Goal: Contribute content: Contribute content

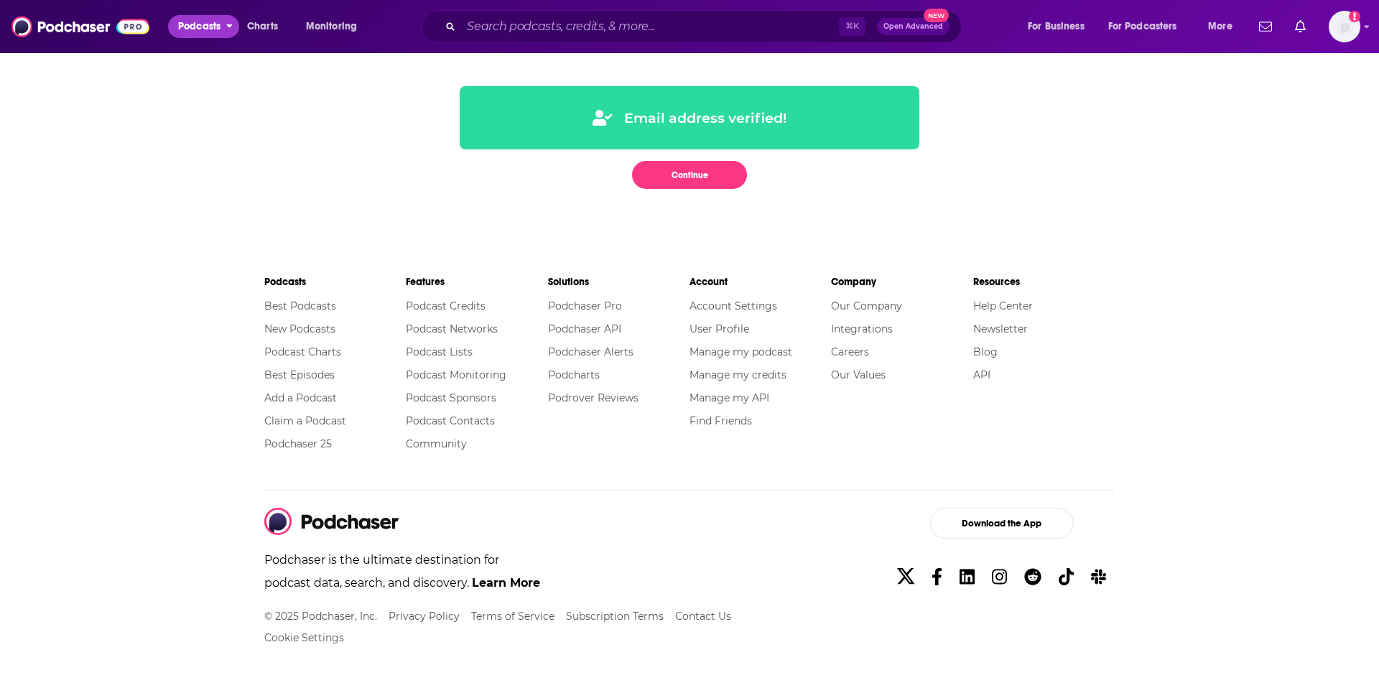
click at [191, 27] on span "Podcasts" at bounding box center [199, 27] width 42 height 20
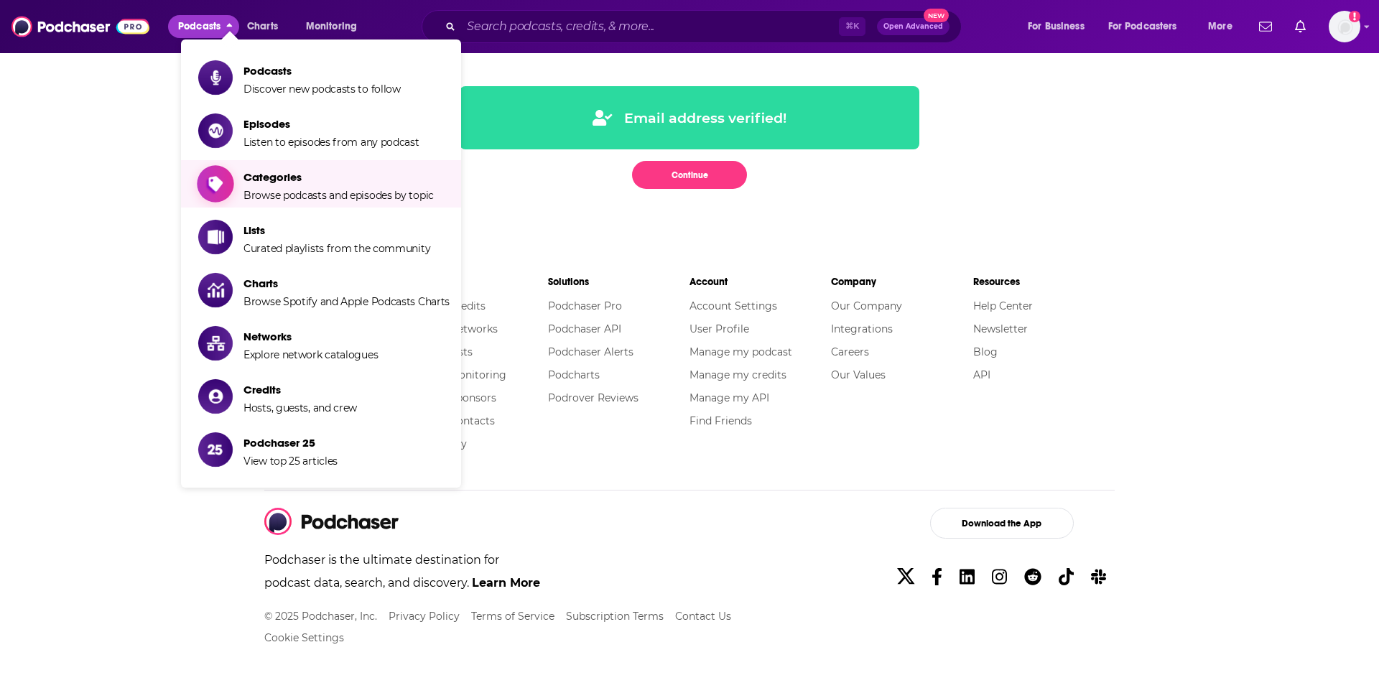
click at [264, 187] on span "Categories Browse podcasts and episodes by topic" at bounding box center [339, 184] width 190 height 36
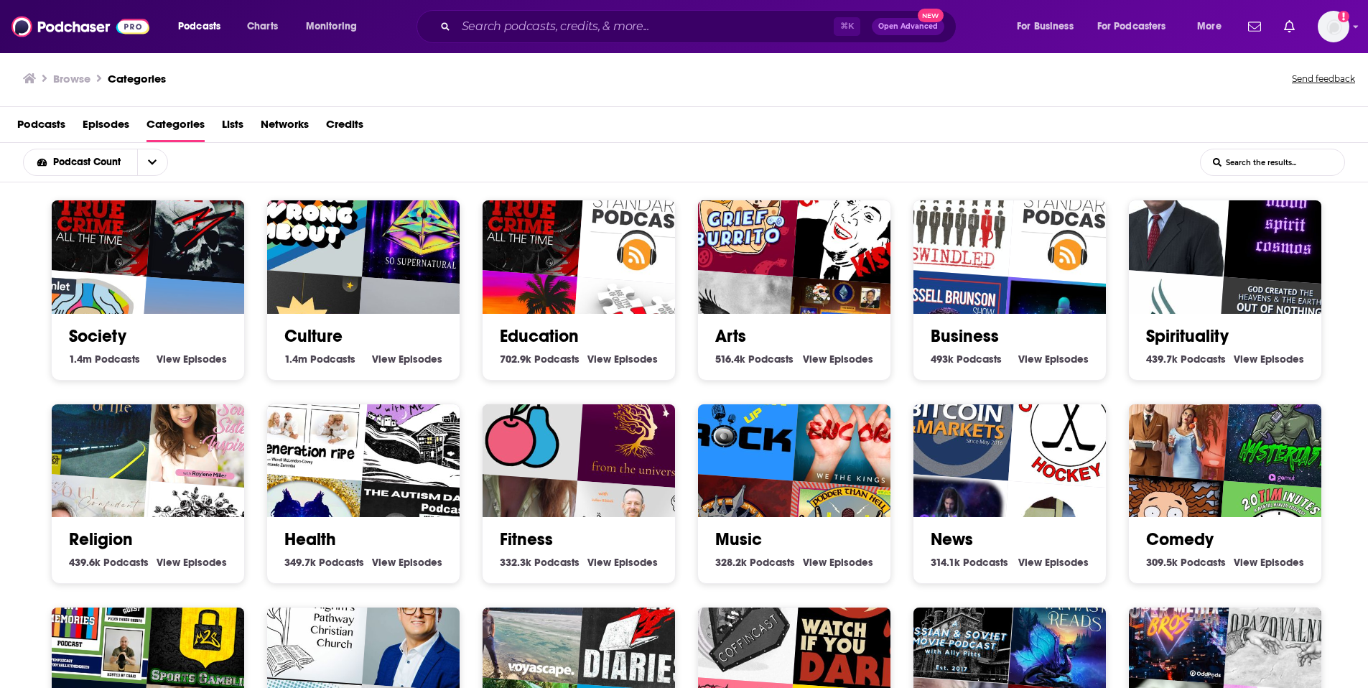
scroll to position [3, 0]
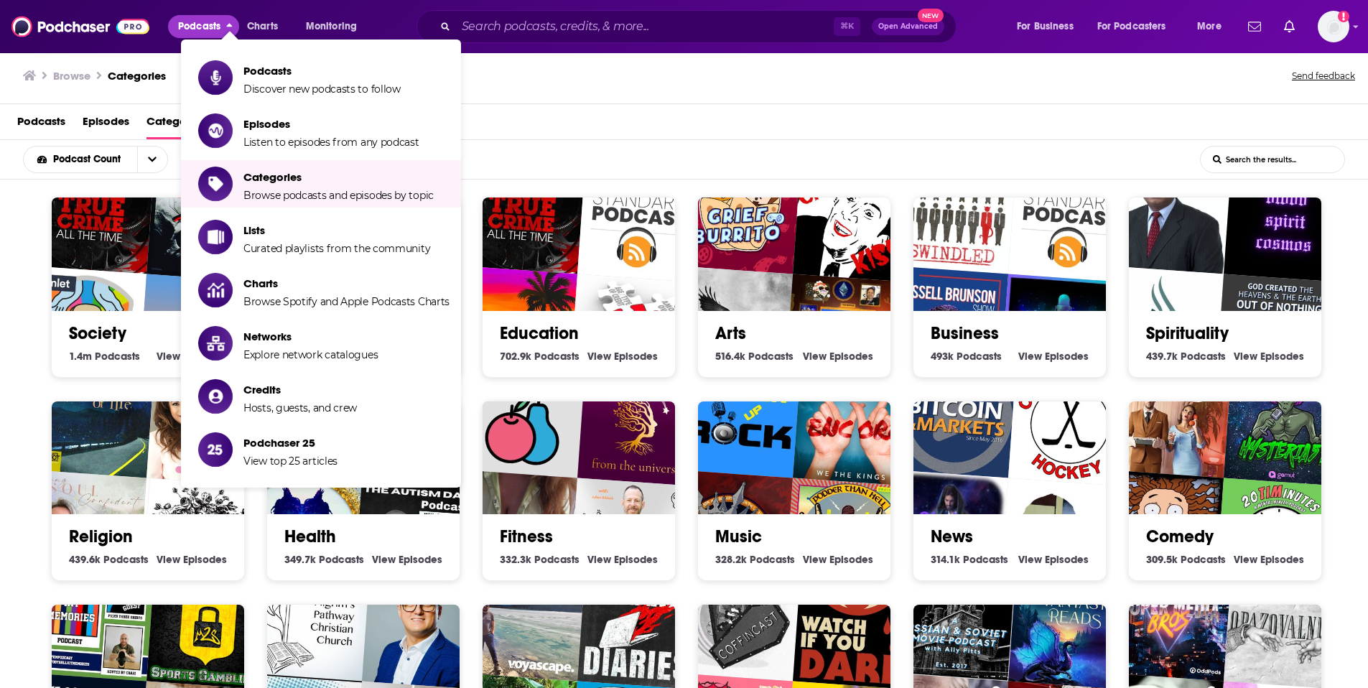
drag, startPoint x: 1343, startPoint y: 296, endPoint x: 1343, endPoint y: 285, distance: 10.8
click at [1343, 295] on div "Society 1.4m Society Podcasts View Society Episodes Culture 1.4m Culture Podcas…" at bounding box center [692, 604] width 1305 height 814
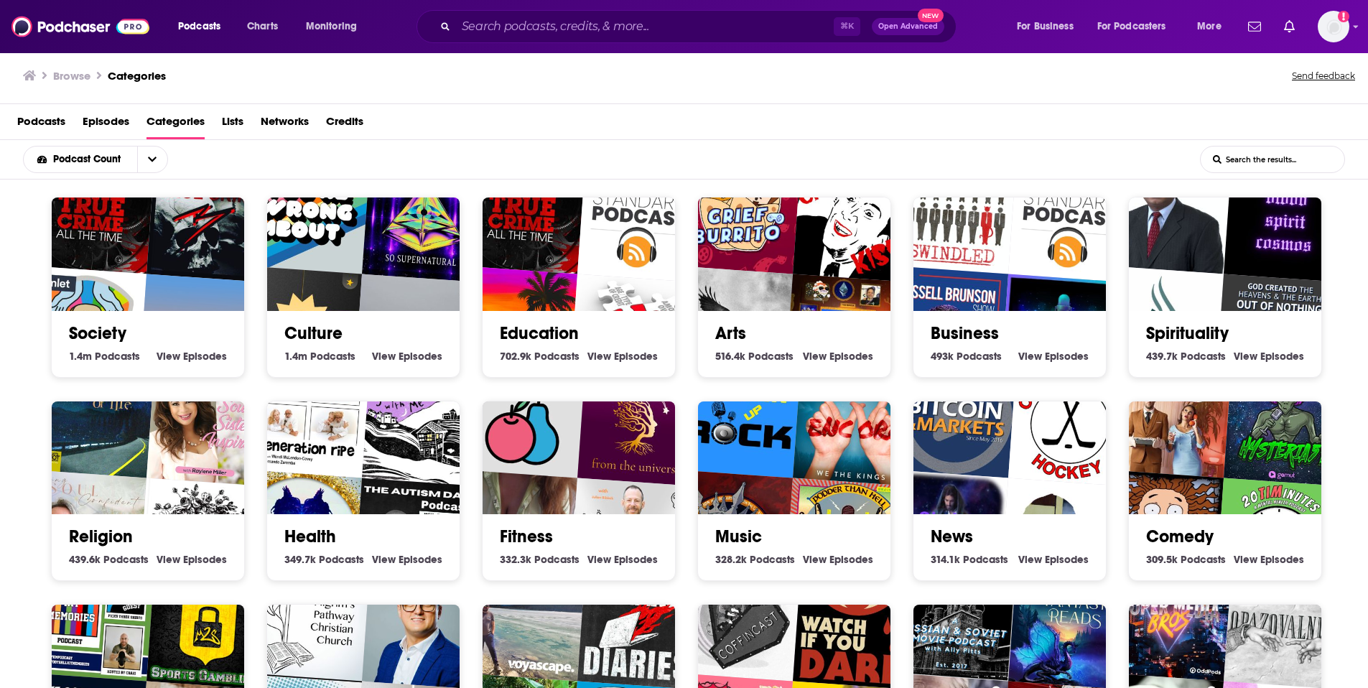
click at [1363, 300] on div "Society 1.4m Society Podcasts View Society Episodes Culture 1.4m Culture Podcas…" at bounding box center [684, 604] width 1368 height 848
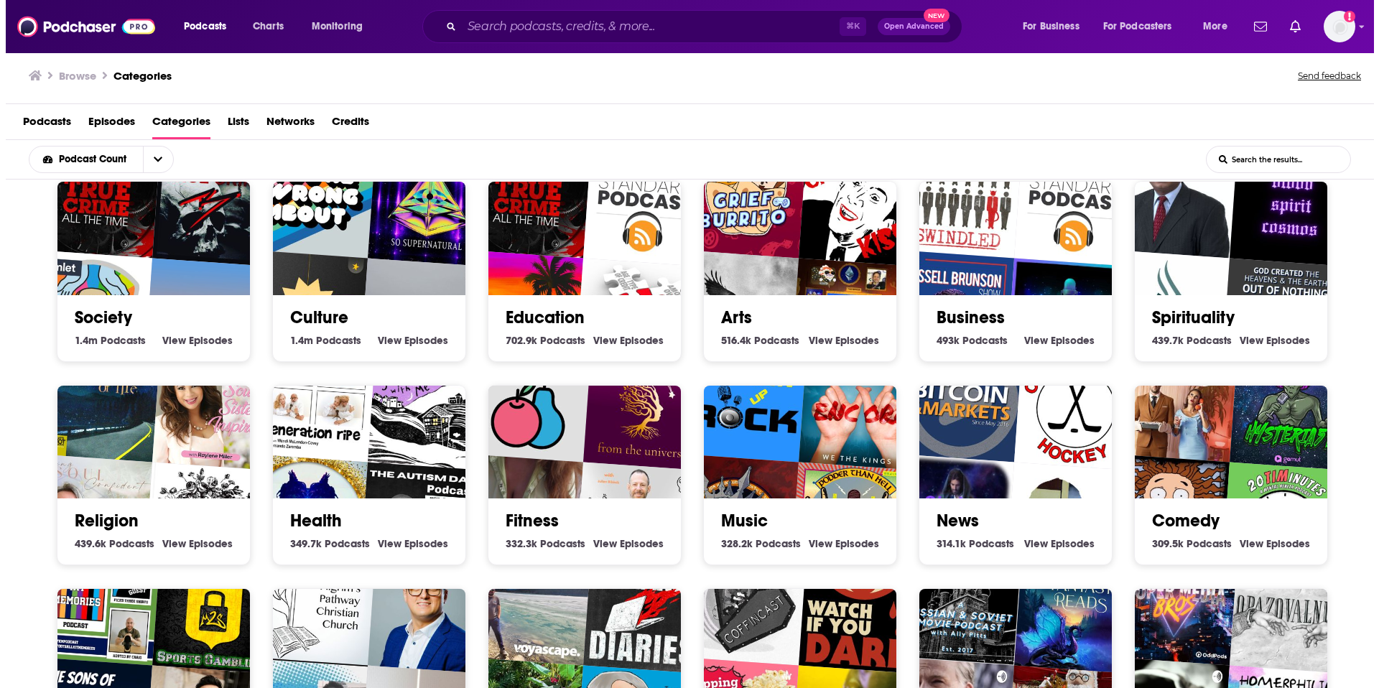
scroll to position [0, 0]
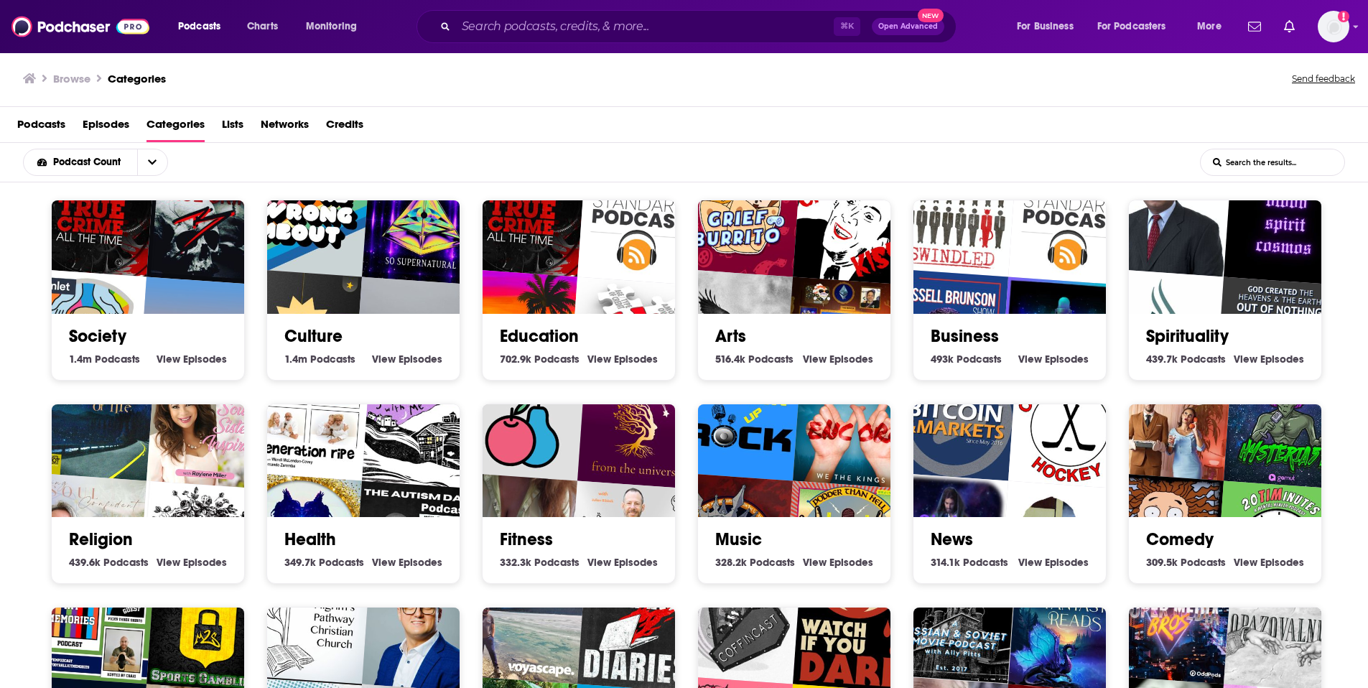
click at [325, 516] on img "Unapologetically Queer" at bounding box center [300, 535] width 124 height 124
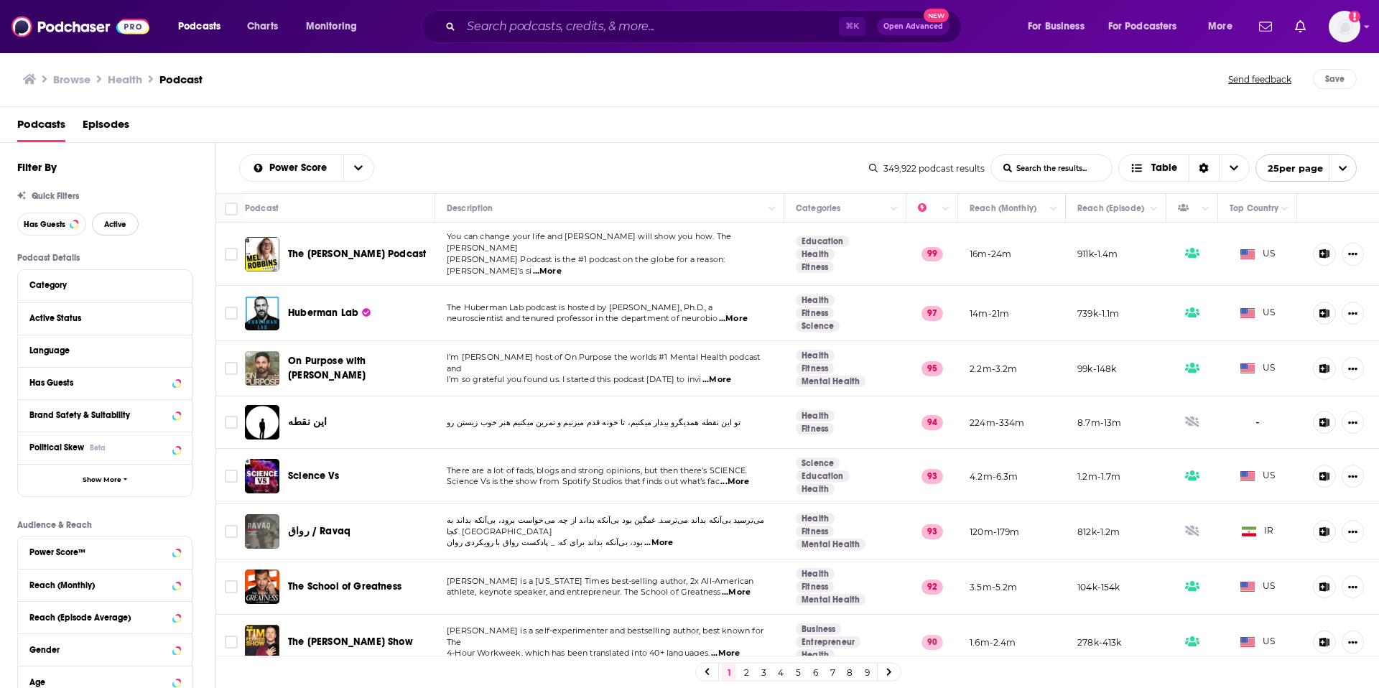
click at [122, 229] on button "Active" at bounding box center [115, 224] width 47 height 23
click at [178, 351] on icon at bounding box center [176, 349] width 7 height 11
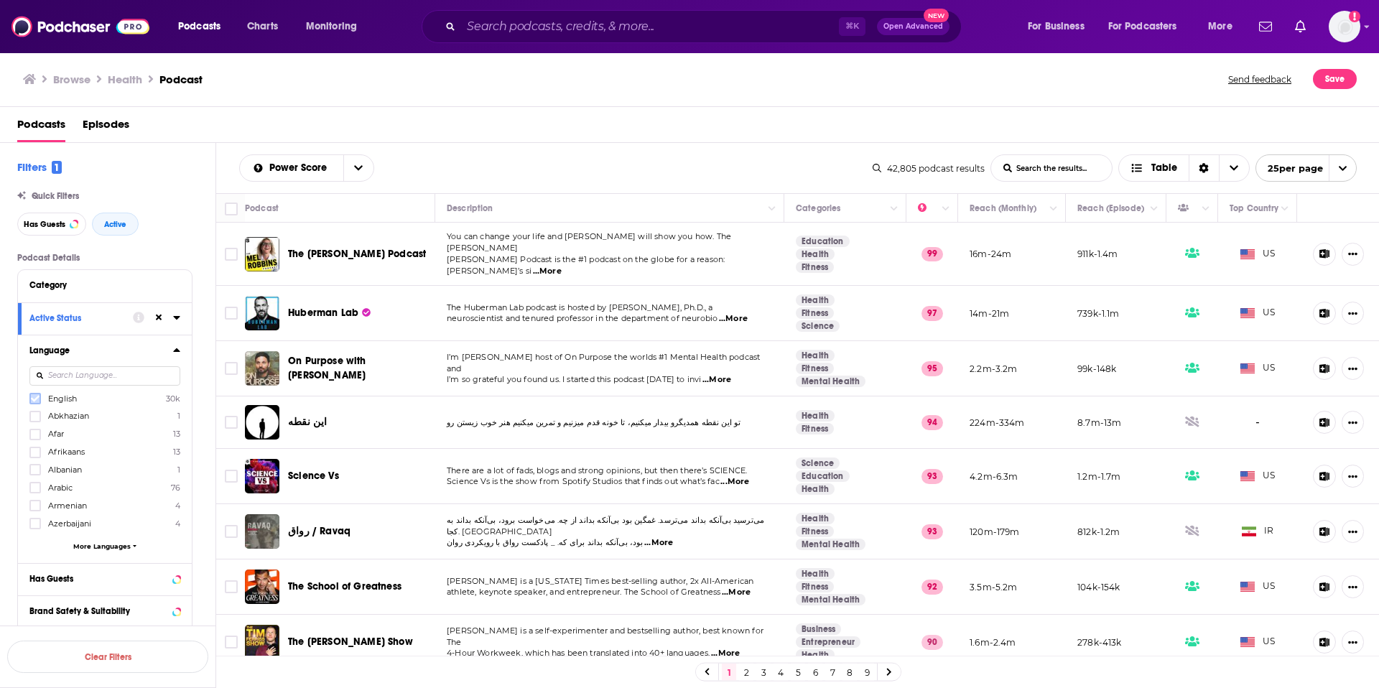
click at [34, 399] on icon at bounding box center [35, 399] width 9 height 6
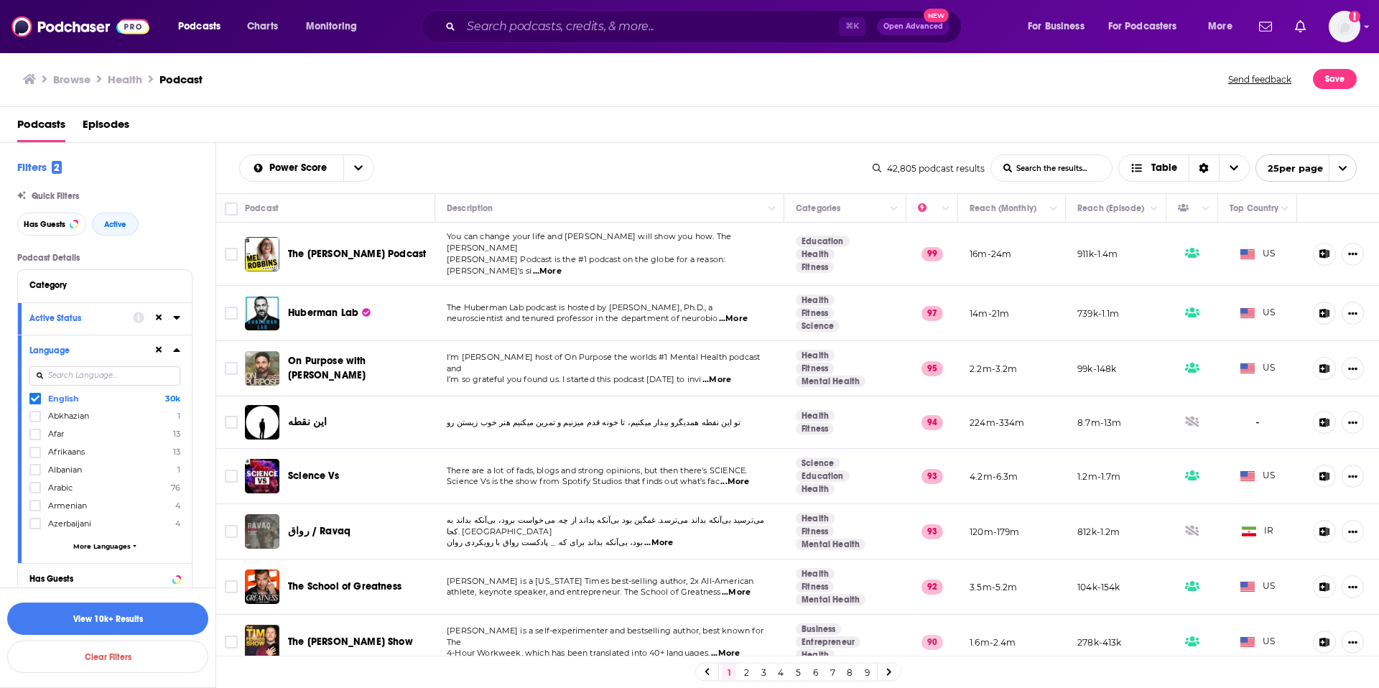
click at [204, 547] on div "Podcast Details Category Active Status Language English 30k Abkhazian 1 Afar 13…" at bounding box center [116, 606] width 198 height 707
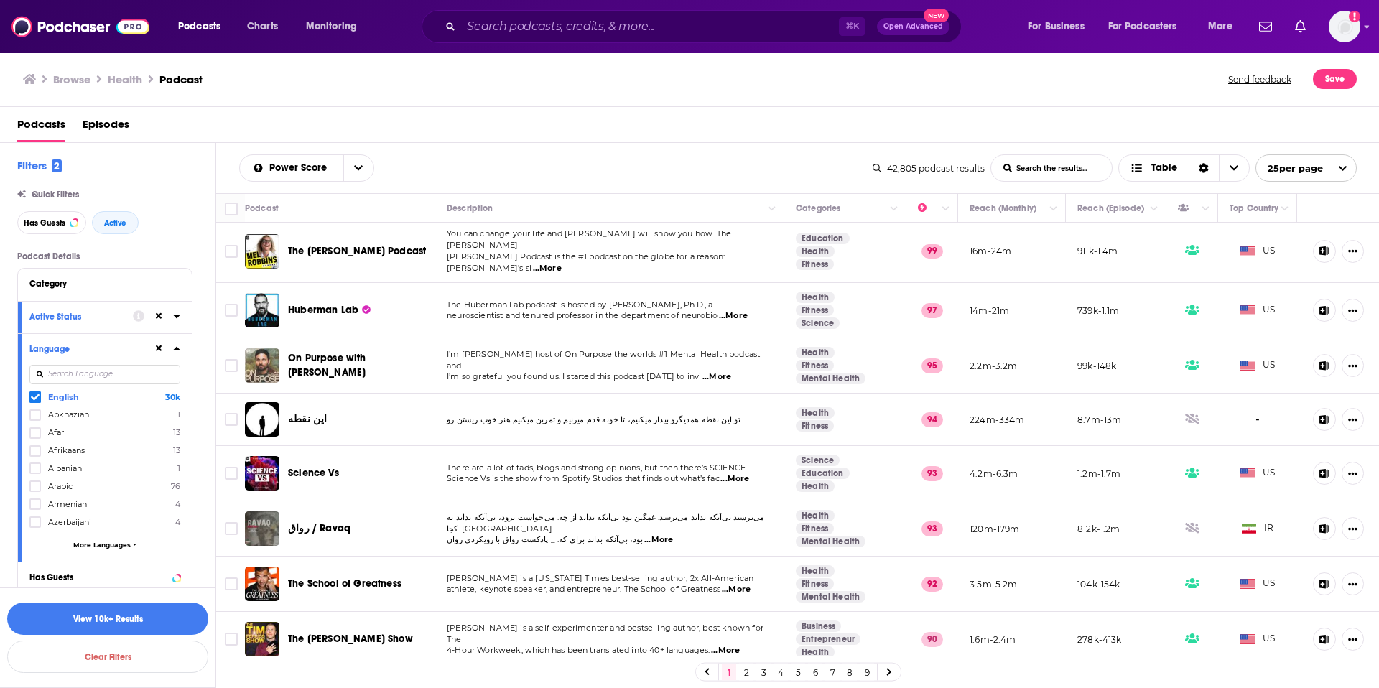
click at [203, 567] on div "Podcast Details Category Active Status Language English 30k Abkhazian 1 Afar 13…" at bounding box center [116, 604] width 198 height 707
drag, startPoint x: 202, startPoint y: 535, endPoint x: 203, endPoint y: 483, distance: 51.7
click at [203, 483] on div "Podcast Details Category Active Status Language English 30k Abkhazian 1 Afar 13…" at bounding box center [116, 604] width 198 height 707
click at [210, 457] on div "Podcast Details Category Active Status Language English 30k Abkhazian 1 Afar 13…" at bounding box center [116, 604] width 198 height 707
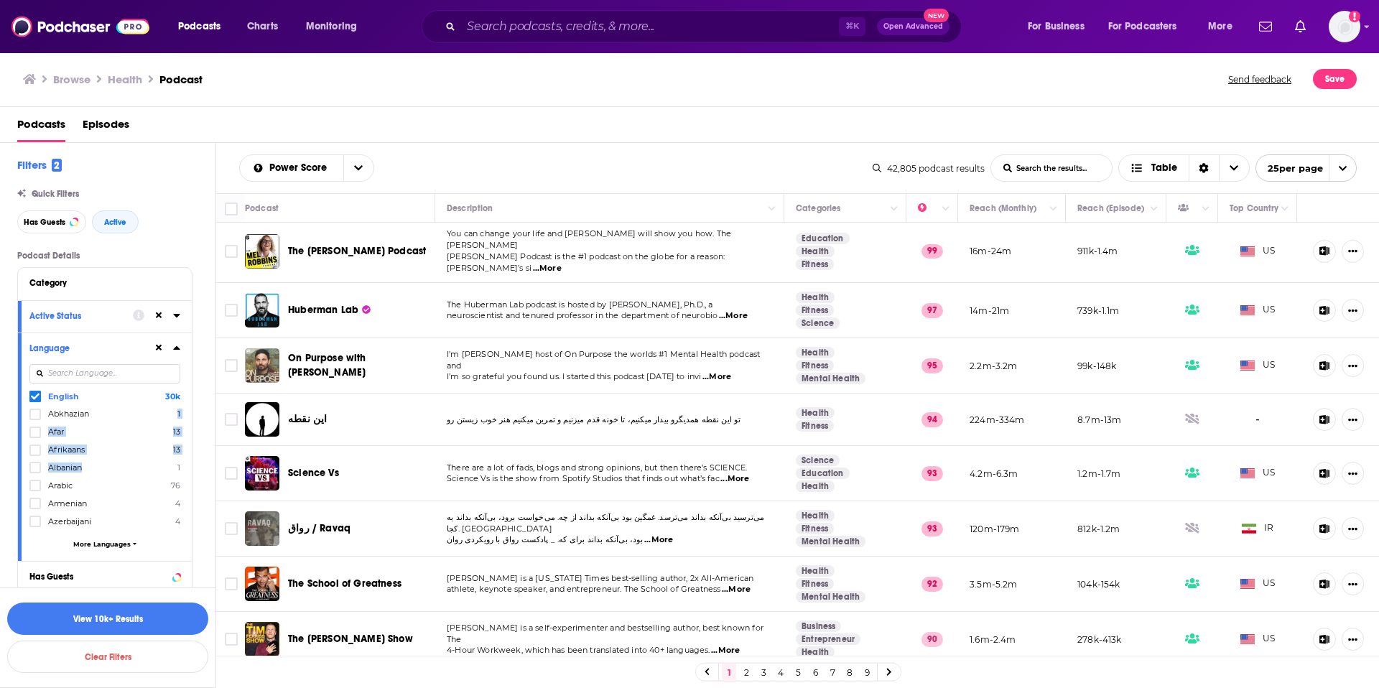
drag, startPoint x: 210, startPoint y: 457, endPoint x: 209, endPoint y: 407, distance: 50.3
click at [209, 407] on div "Podcast Details Category Active Status Language English 30k Abkhazian 1 Afar 13…" at bounding box center [116, 604] width 198 height 707
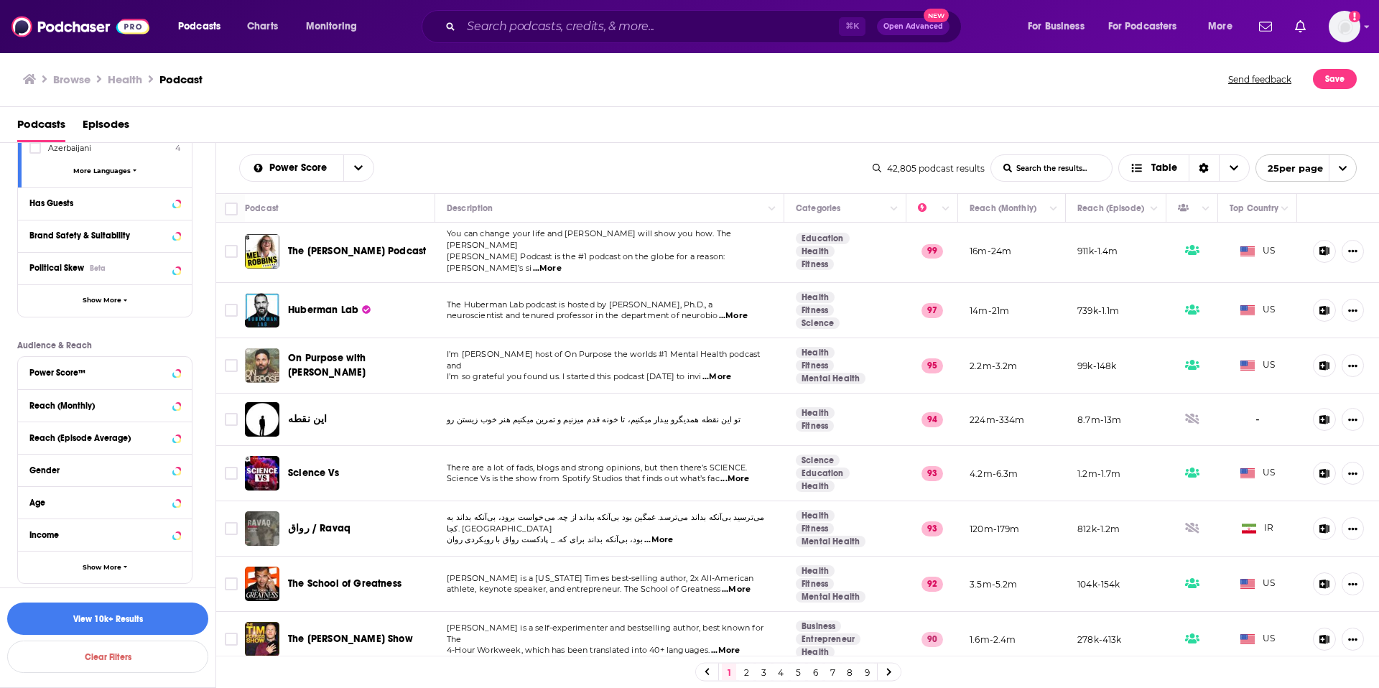
scroll to position [377, 0]
click at [87, 436] on div "Reach (Episode Average)" at bounding box center [86, 437] width 114 height 10
click at [82, 373] on div "Power Score™" at bounding box center [86, 371] width 114 height 10
click at [33, 482] on icon at bounding box center [35, 482] width 9 height 9
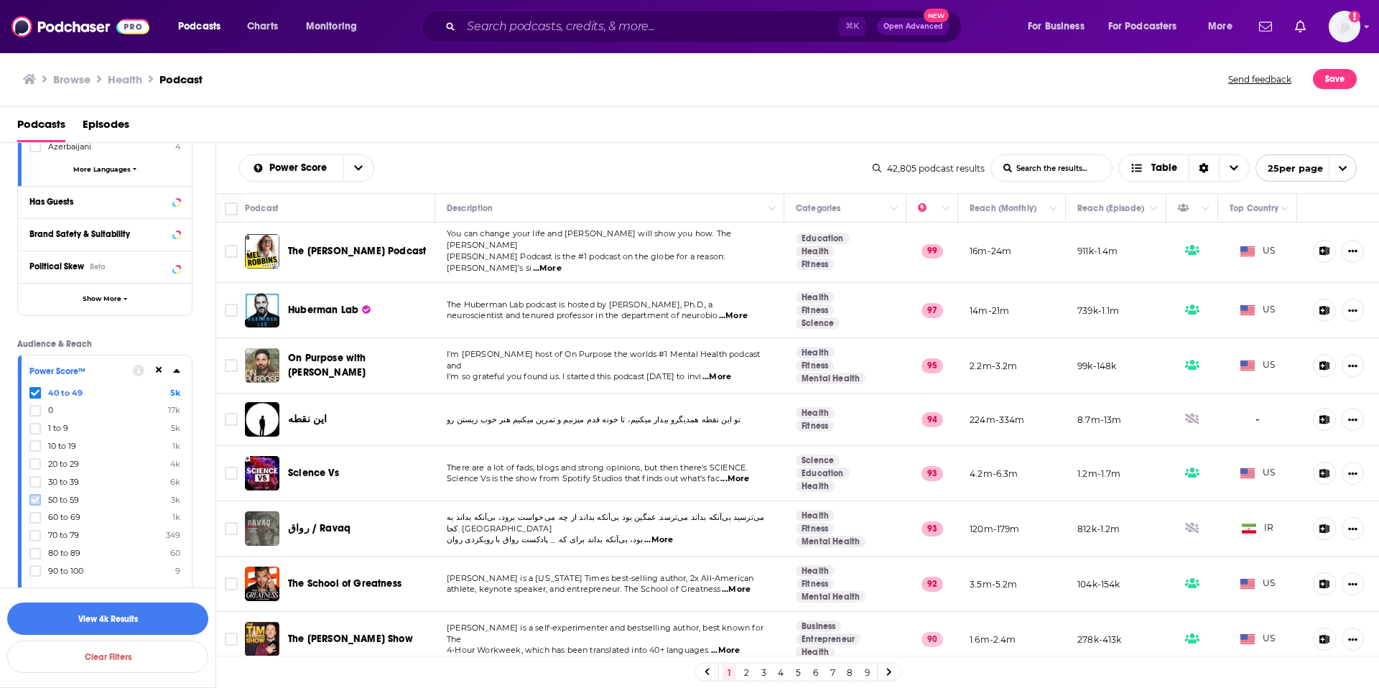
click at [38, 501] on icon at bounding box center [35, 500] width 9 height 9
click at [35, 517] on icon at bounding box center [35, 517] width 9 height 6
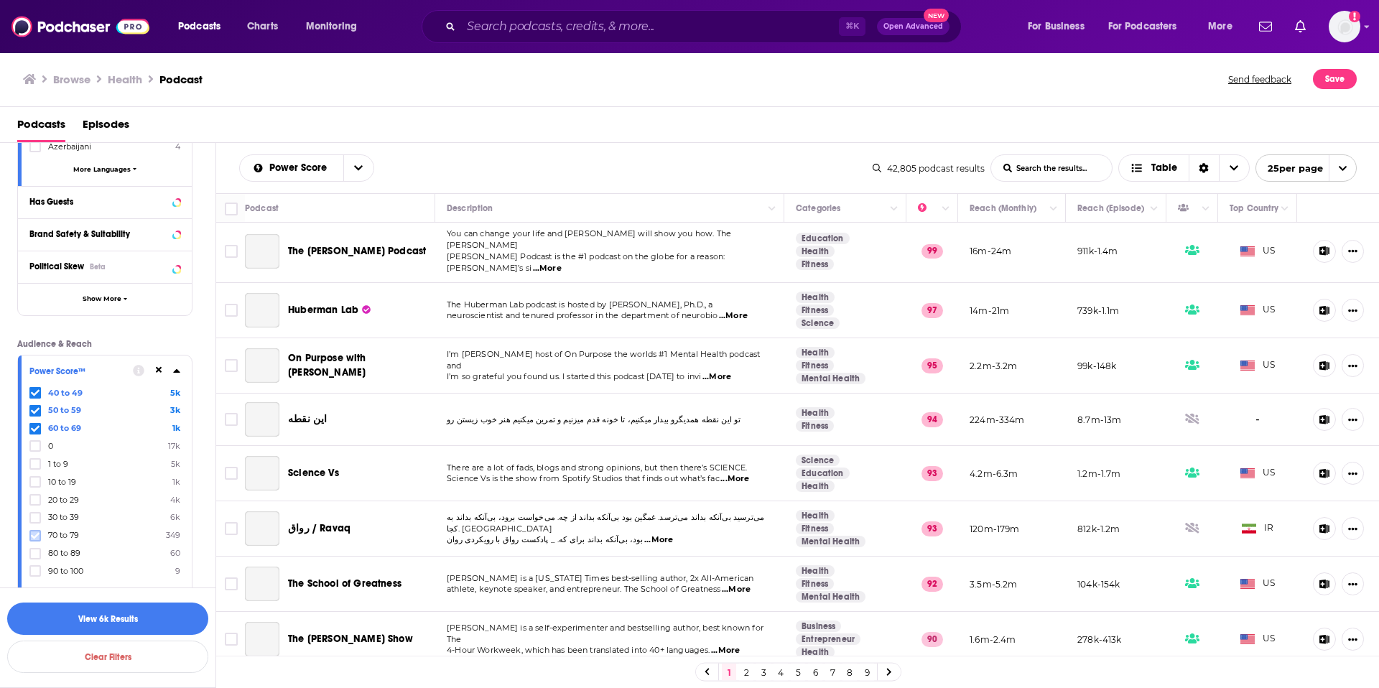
click at [33, 536] on icon at bounding box center [35, 535] width 9 height 6
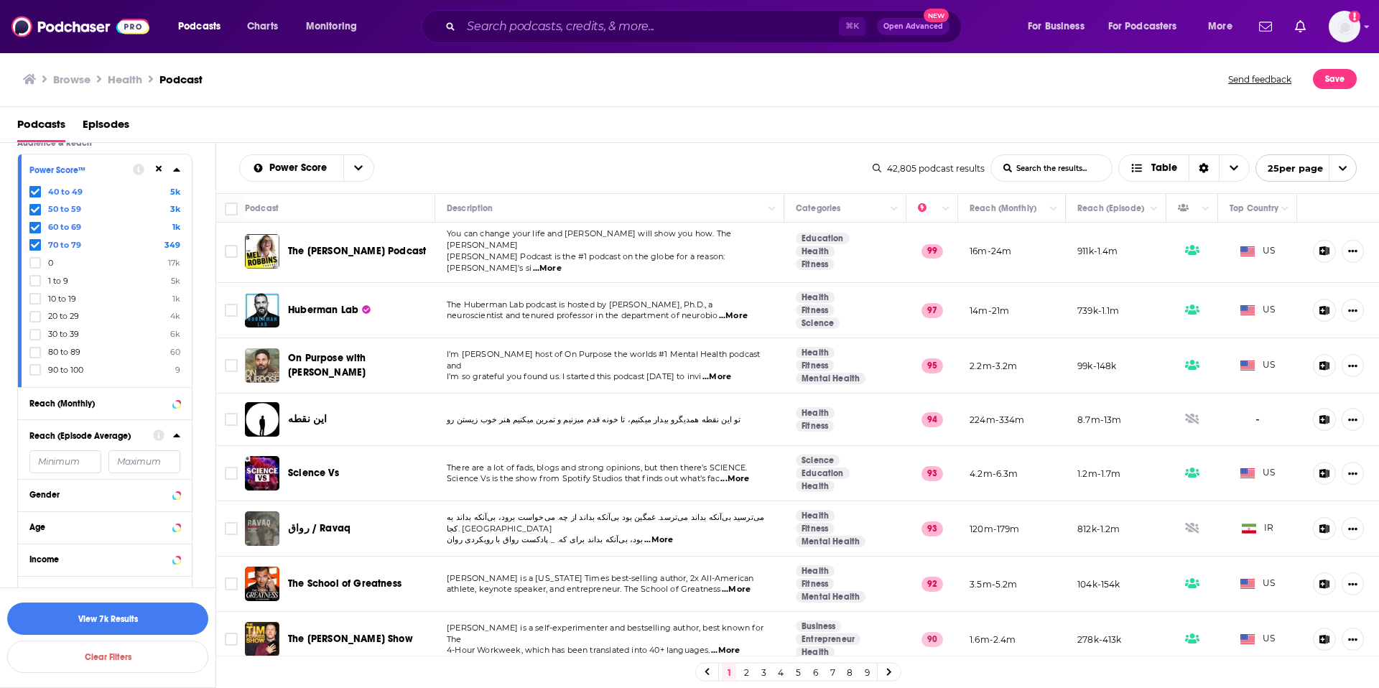
scroll to position [604, 0]
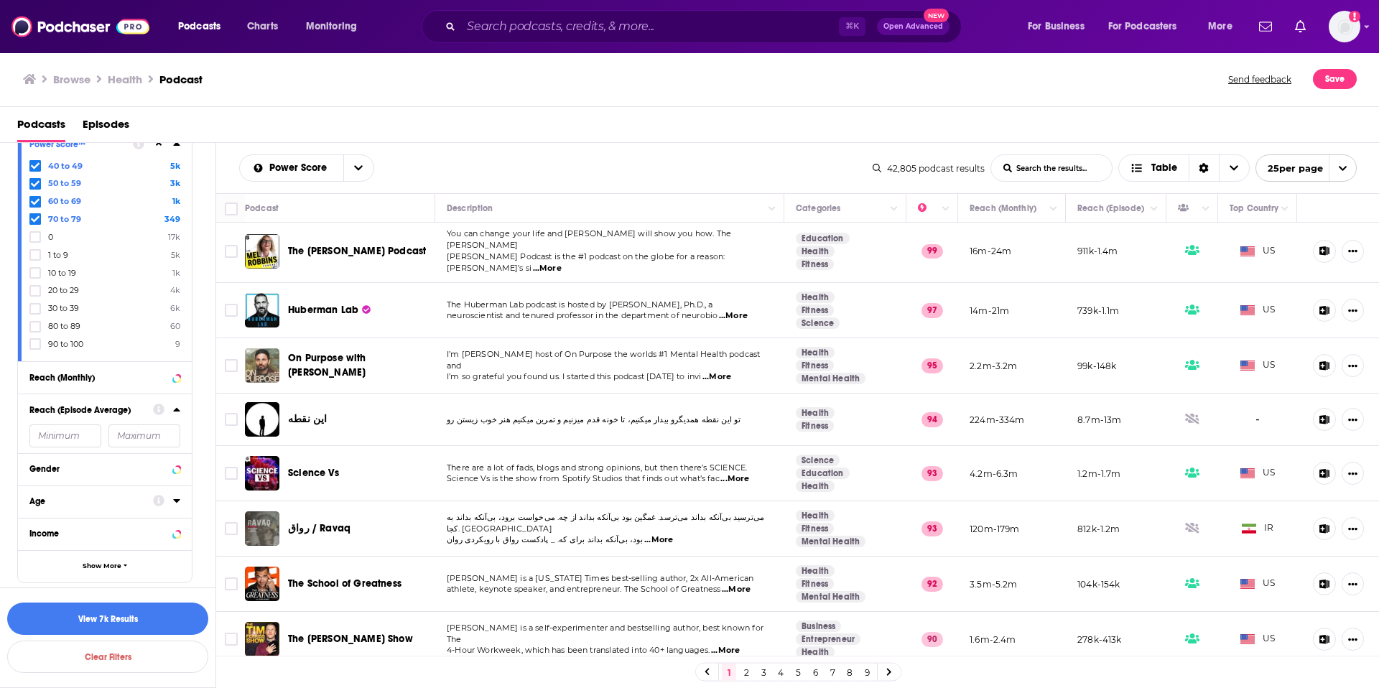
click at [175, 504] on icon at bounding box center [176, 500] width 7 height 11
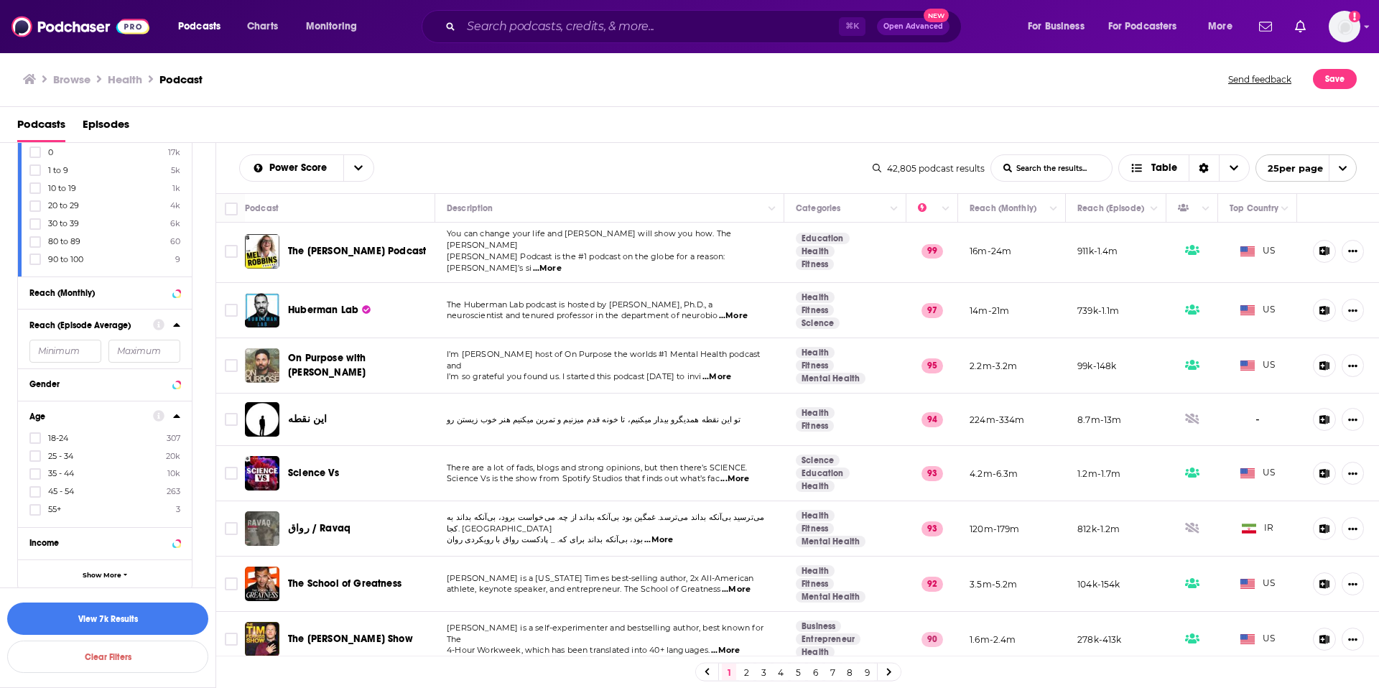
scroll to position [698, 0]
click at [113, 569] on span "Show More" at bounding box center [102, 566] width 39 height 8
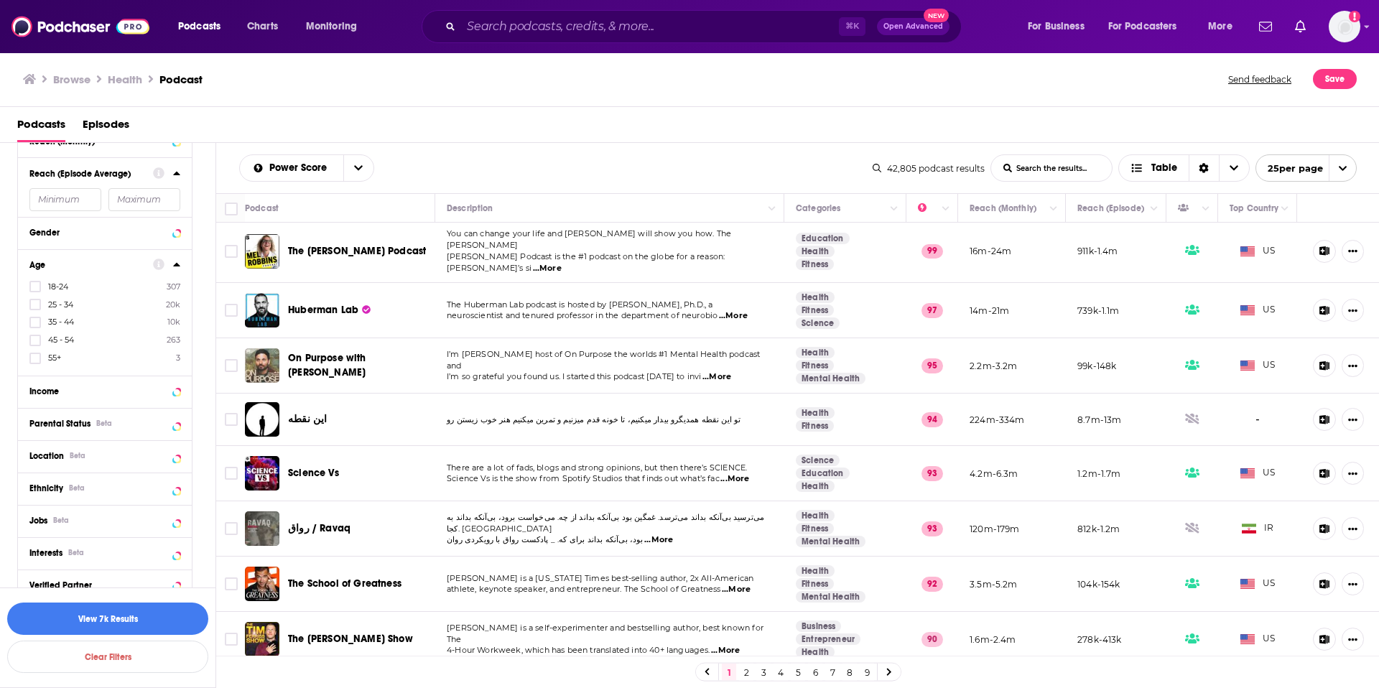
scroll to position [842, 0]
click at [174, 453] on icon at bounding box center [176, 455] width 6 height 4
click at [34, 555] on icon at bounding box center [35, 553] width 9 height 6
click at [92, 577] on span "More Countries" at bounding box center [102, 576] width 54 height 8
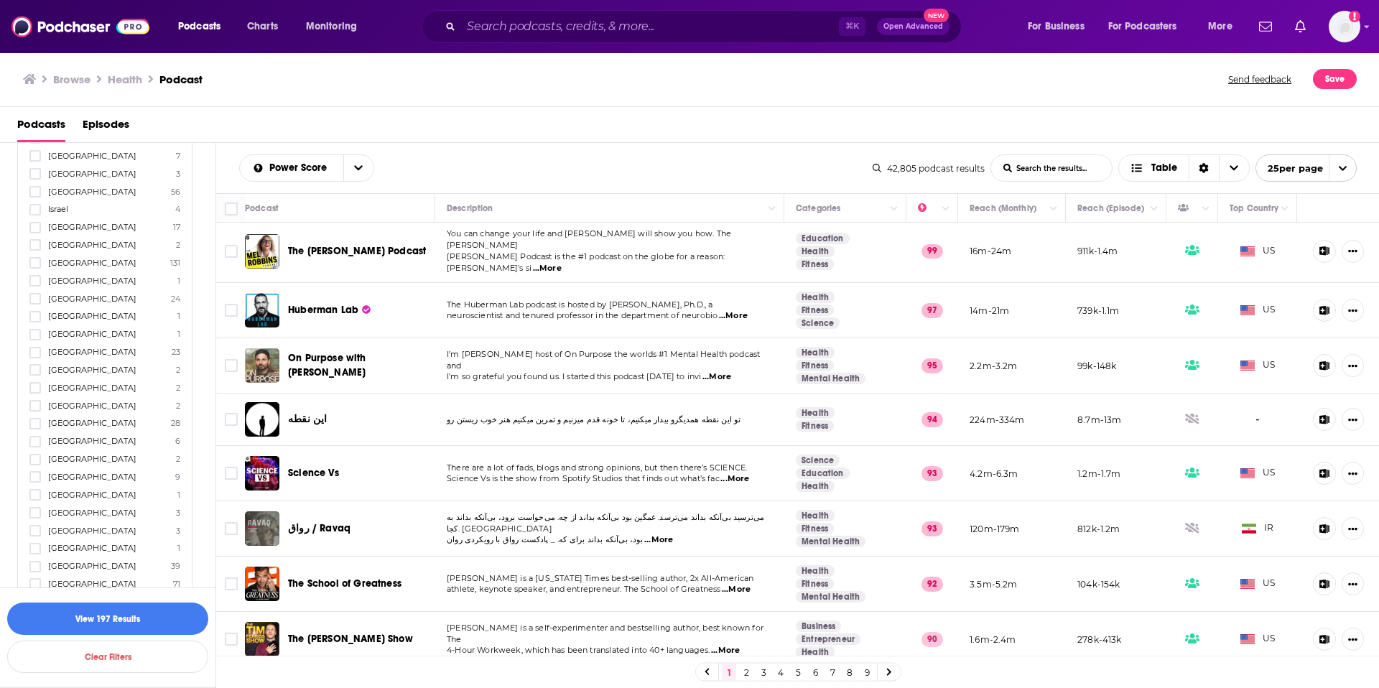
scroll to position [1595, 0]
click at [34, 281] on icon at bounding box center [35, 282] width 9 height 9
click at [37, 532] on icon at bounding box center [35, 531] width 9 height 9
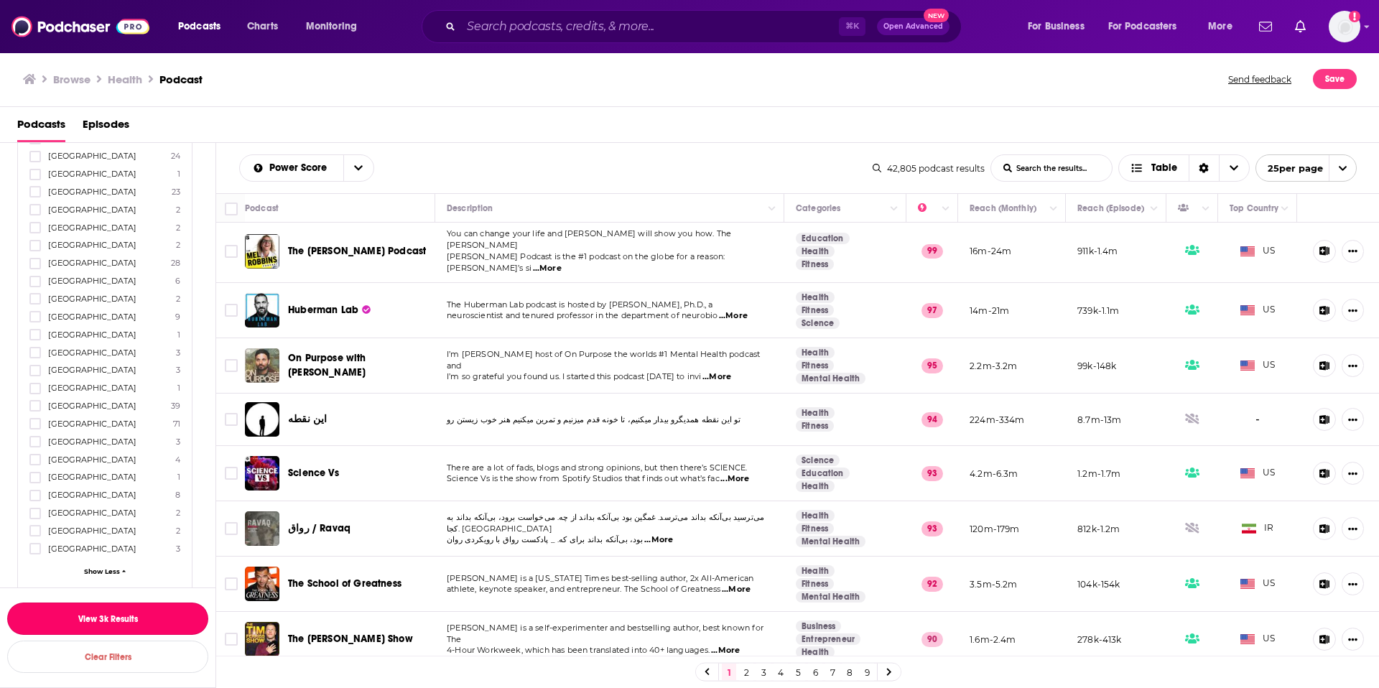
click at [115, 623] on button "View 3k Results" at bounding box center [107, 619] width 201 height 32
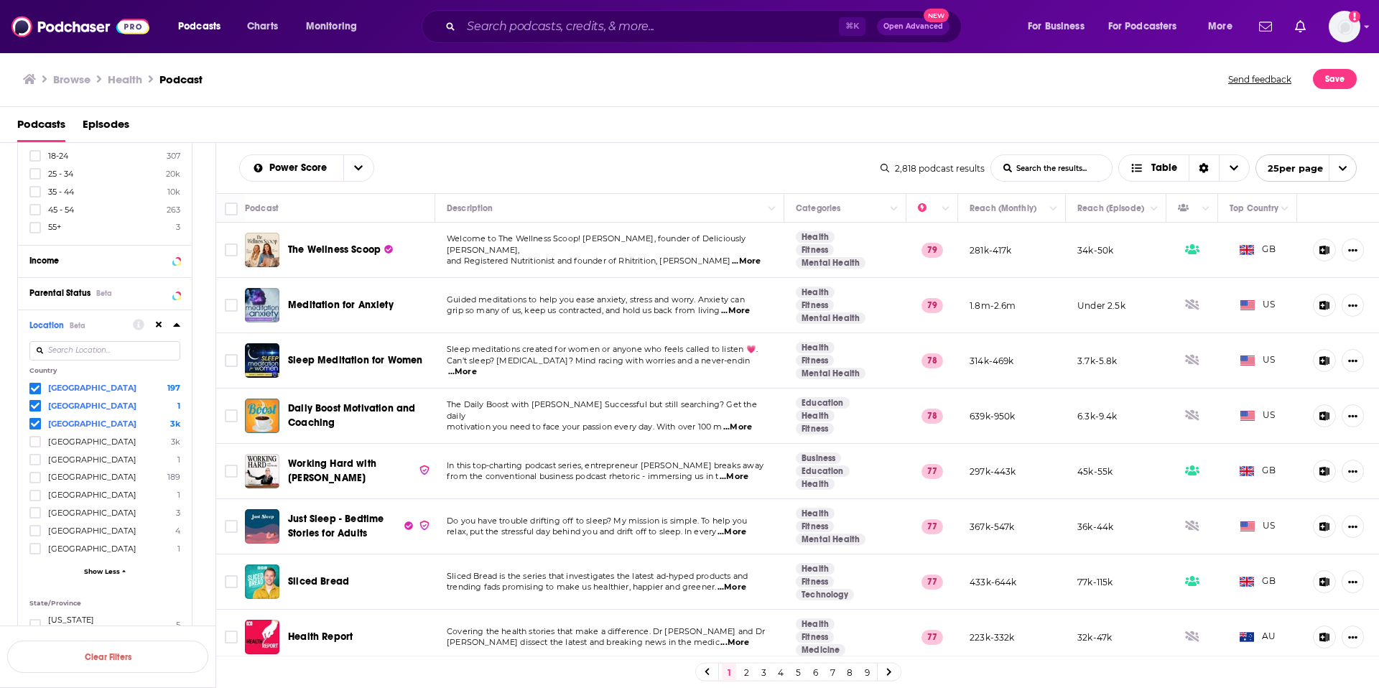
click at [208, 557] on div "Podcast Details Category Active Status Language English 3k Has Guests Brand Saf…" at bounding box center [116, 305] width 198 height 1502
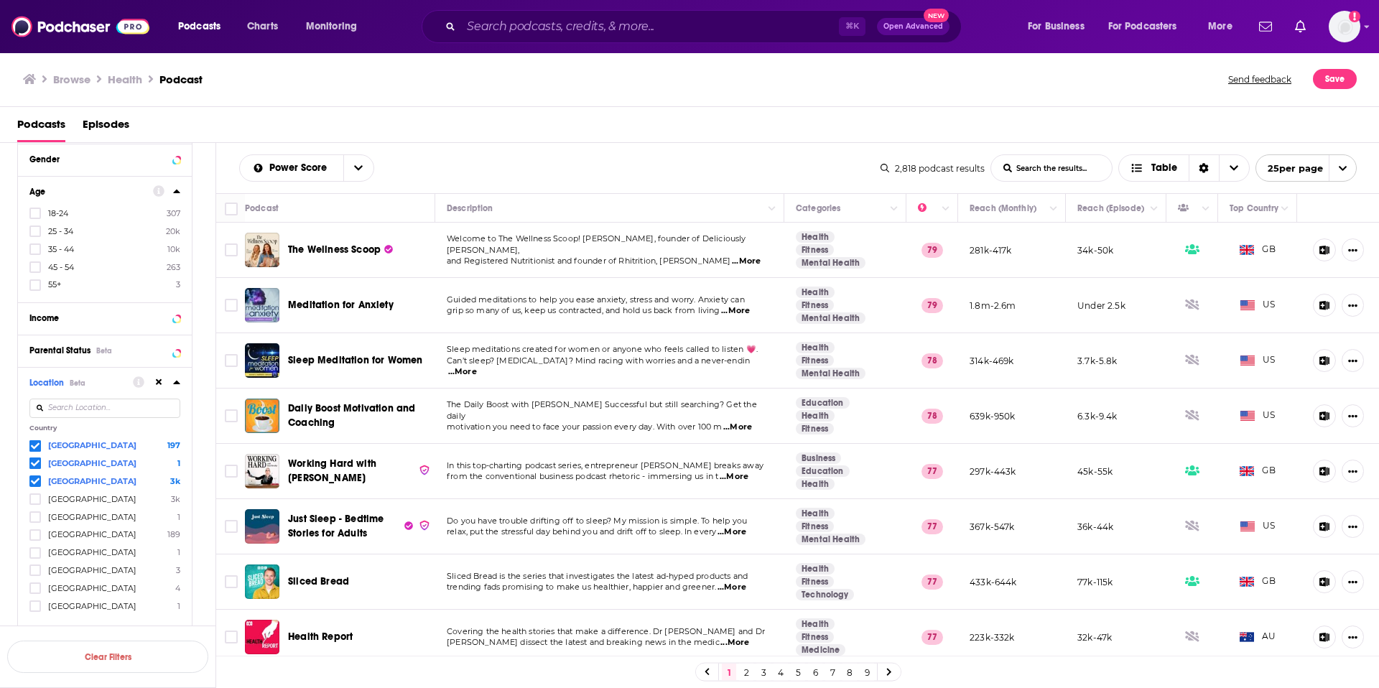
click at [33, 482] on icon at bounding box center [35, 481] width 9 height 6
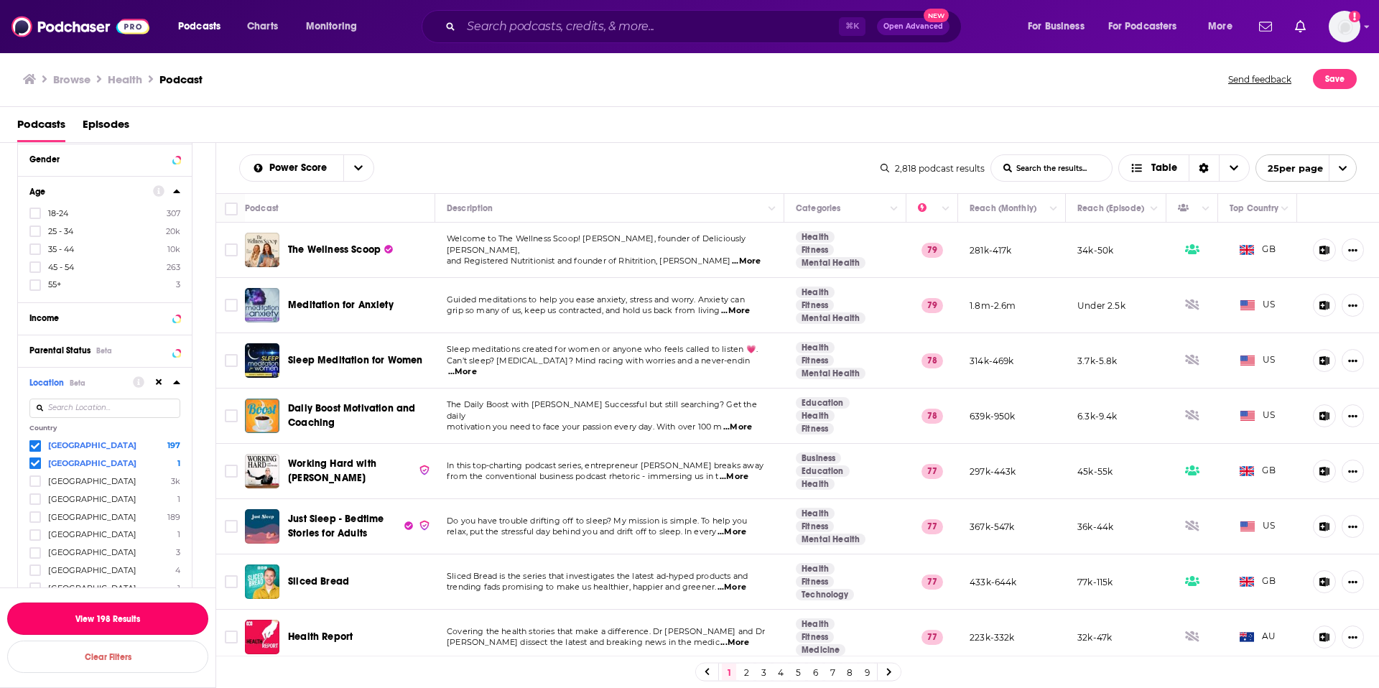
click at [120, 618] on button "View 198 Results" at bounding box center [107, 619] width 201 height 32
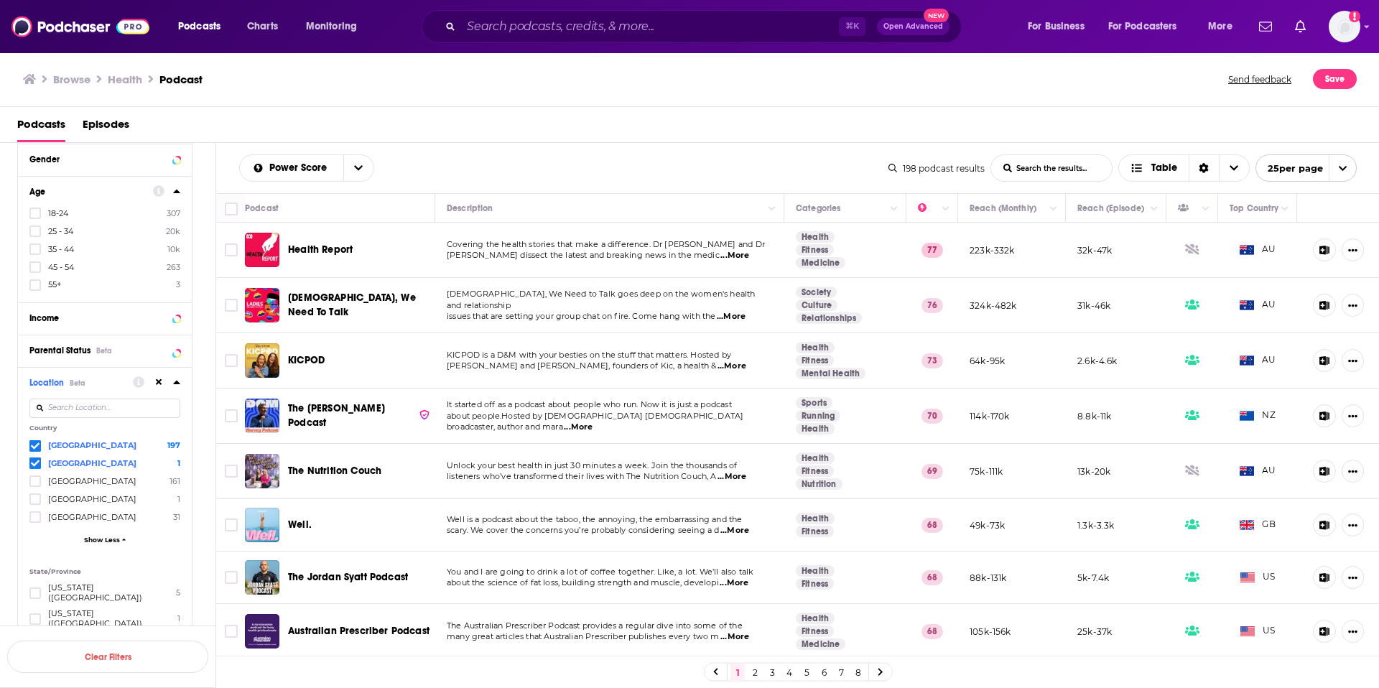
click at [742, 367] on span "...More" at bounding box center [732, 366] width 29 height 11
click at [675, 366] on span "[PERSON_NAME] and [PERSON_NAME], founders of Kic, a health &" at bounding box center [581, 366] width 269 height 10
click at [1202, 208] on icon "Column Actions" at bounding box center [1205, 209] width 7 height 9
click at [1149, 206] on div at bounding box center [689, 344] width 1379 height 688
click at [1151, 208] on icon "Column Actions" at bounding box center [1154, 209] width 7 height 9
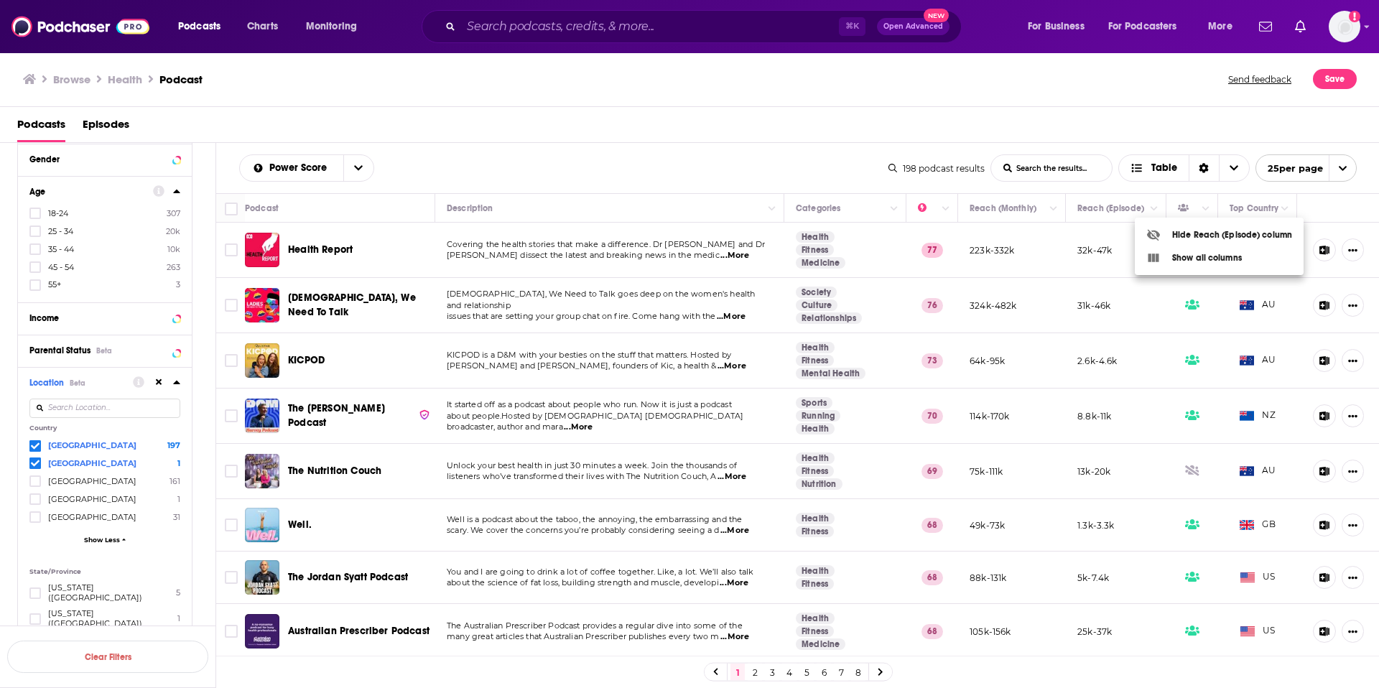
click at [1371, 176] on div at bounding box center [689, 344] width 1379 height 688
click at [1077, 205] on button "Move" at bounding box center [1114, 208] width 77 height 17
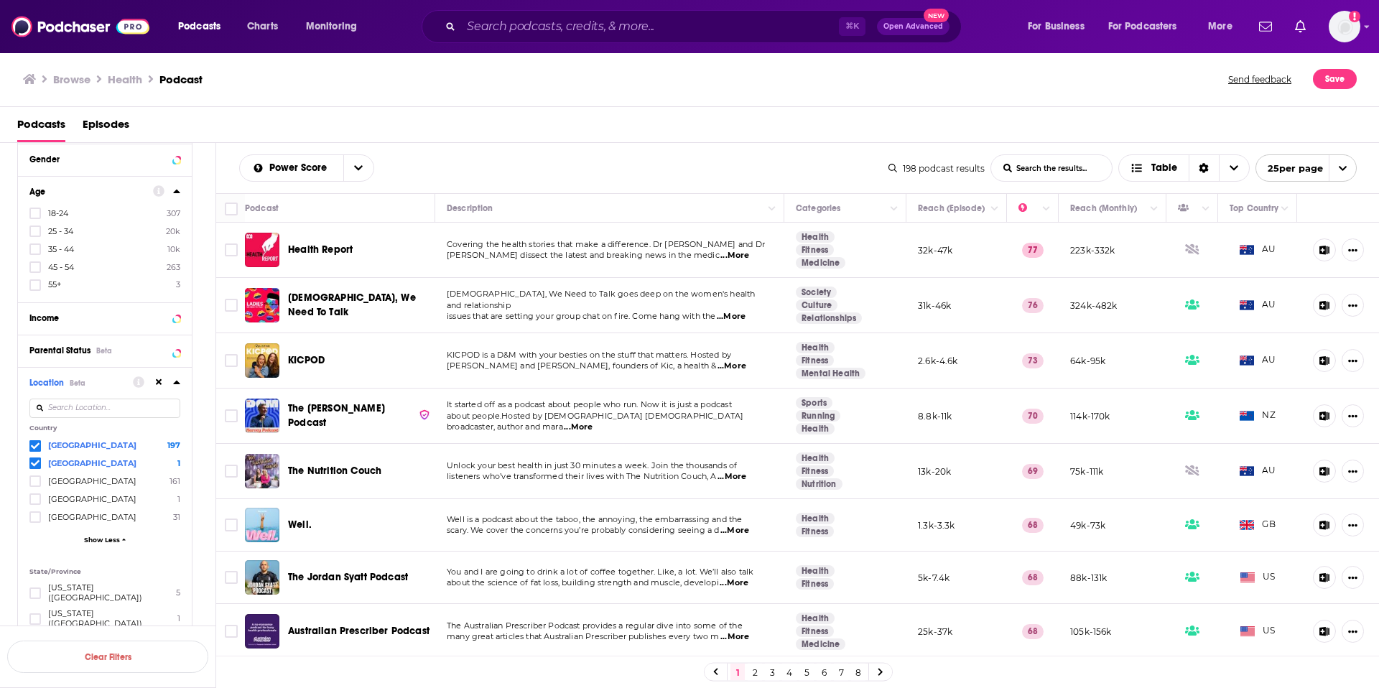
click at [735, 311] on span "...More" at bounding box center [731, 316] width 29 height 11
click at [560, 400] on td "It started off as a podcast about people who run. Now it is just a podcast abou…" at bounding box center [609, 416] width 349 height 55
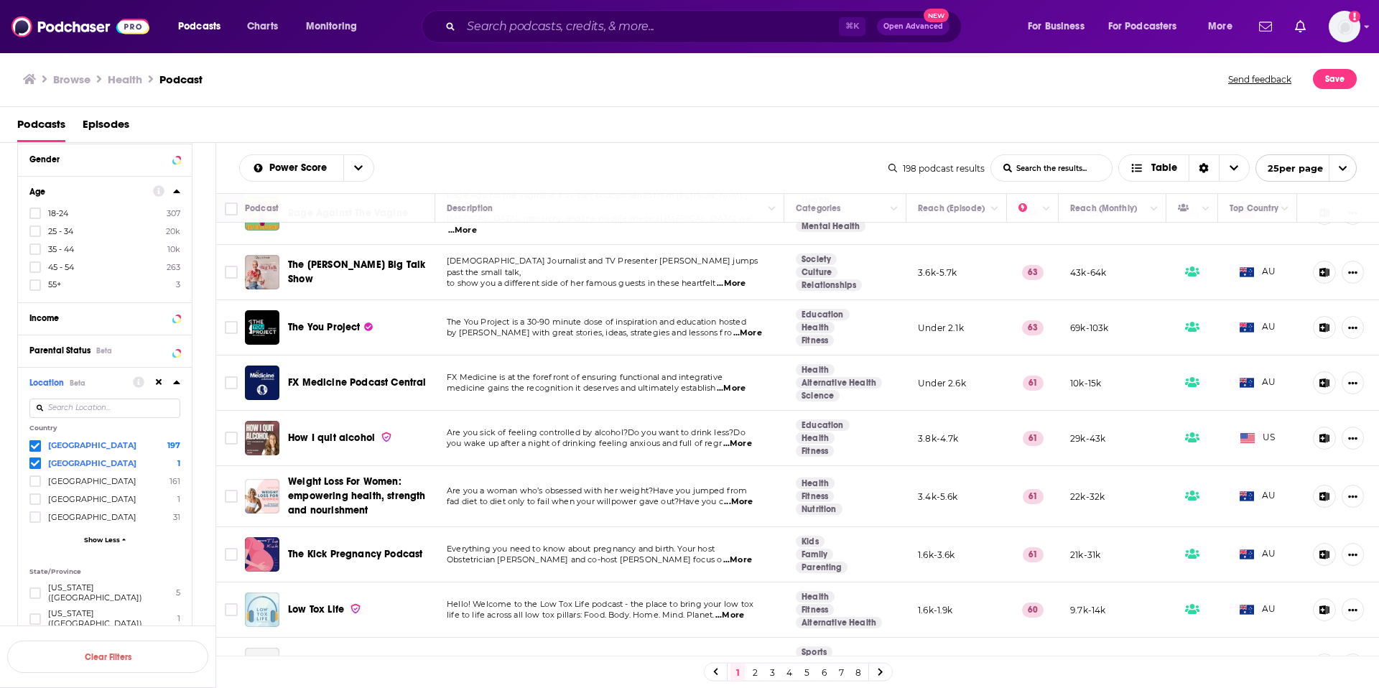
scroll to position [595, 0]
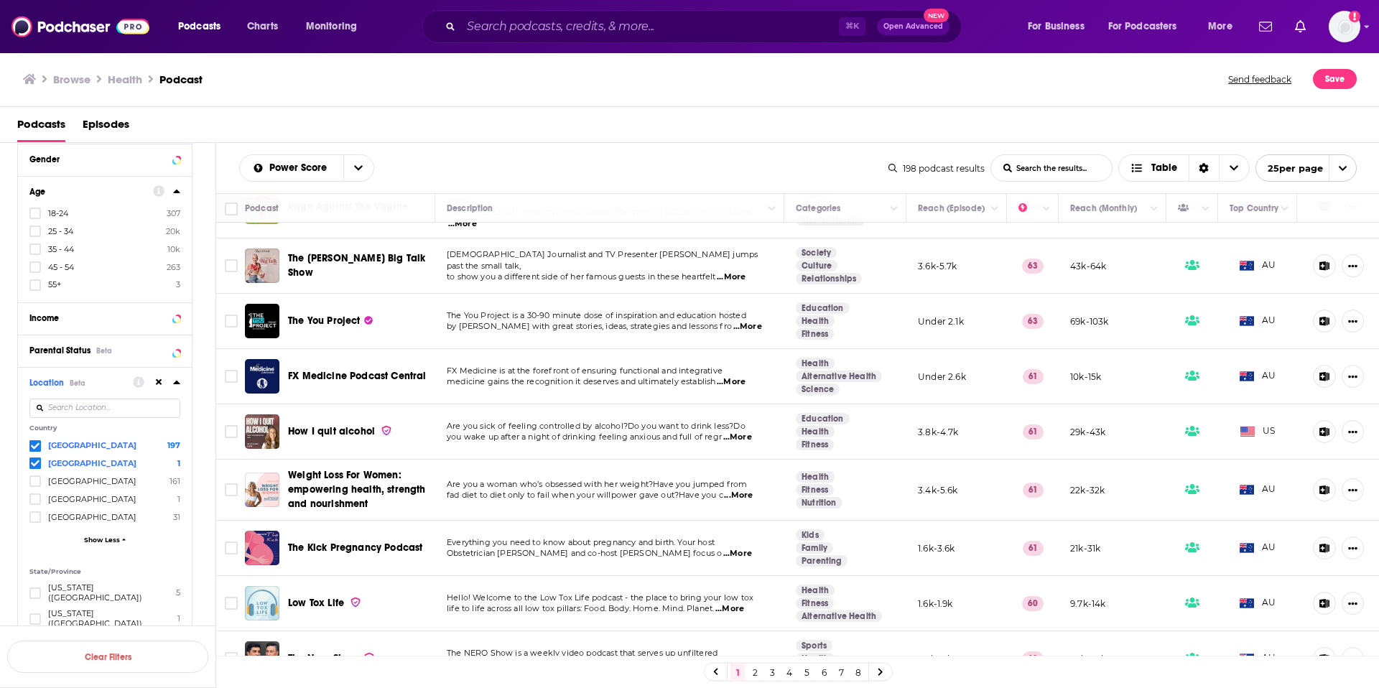
click at [736, 321] on span "...More" at bounding box center [747, 326] width 29 height 11
click at [639, 321] on span "by [PERSON_NAME] with great stories, ideas, strategies and lessons fro" at bounding box center [589, 326] width 285 height 10
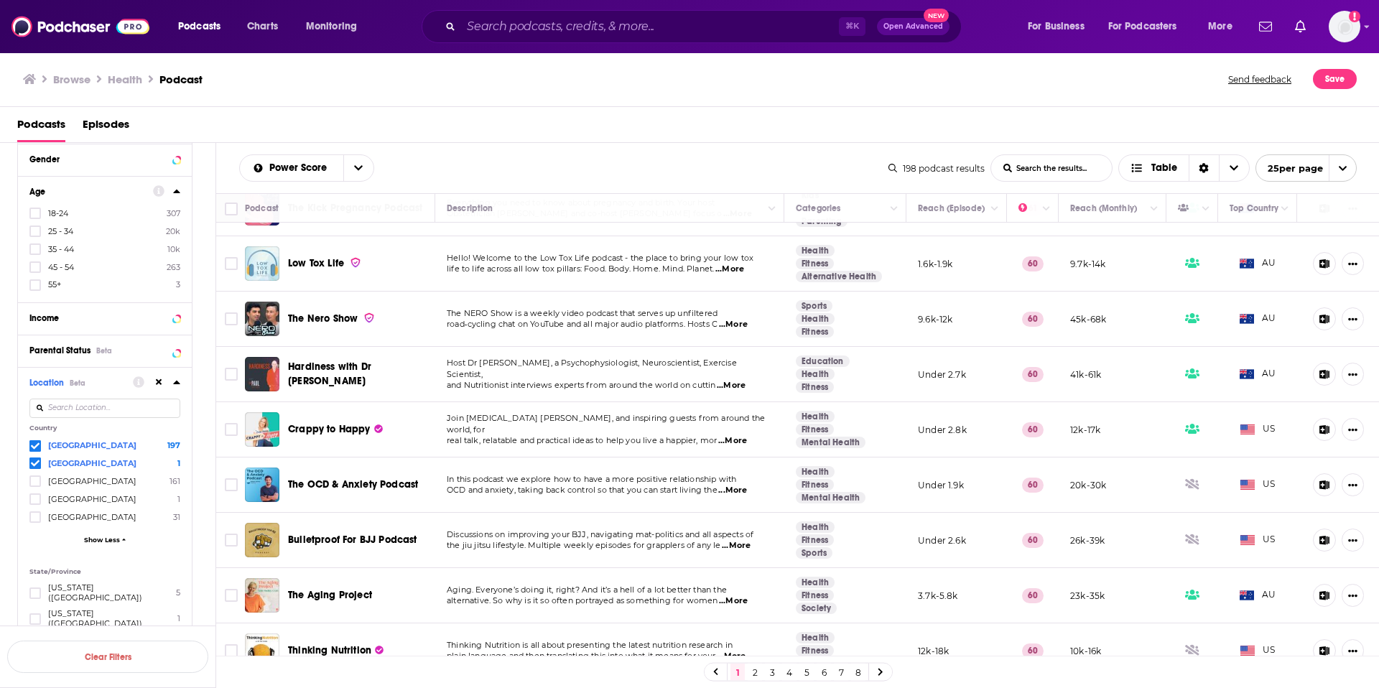
scroll to position [946, 0]
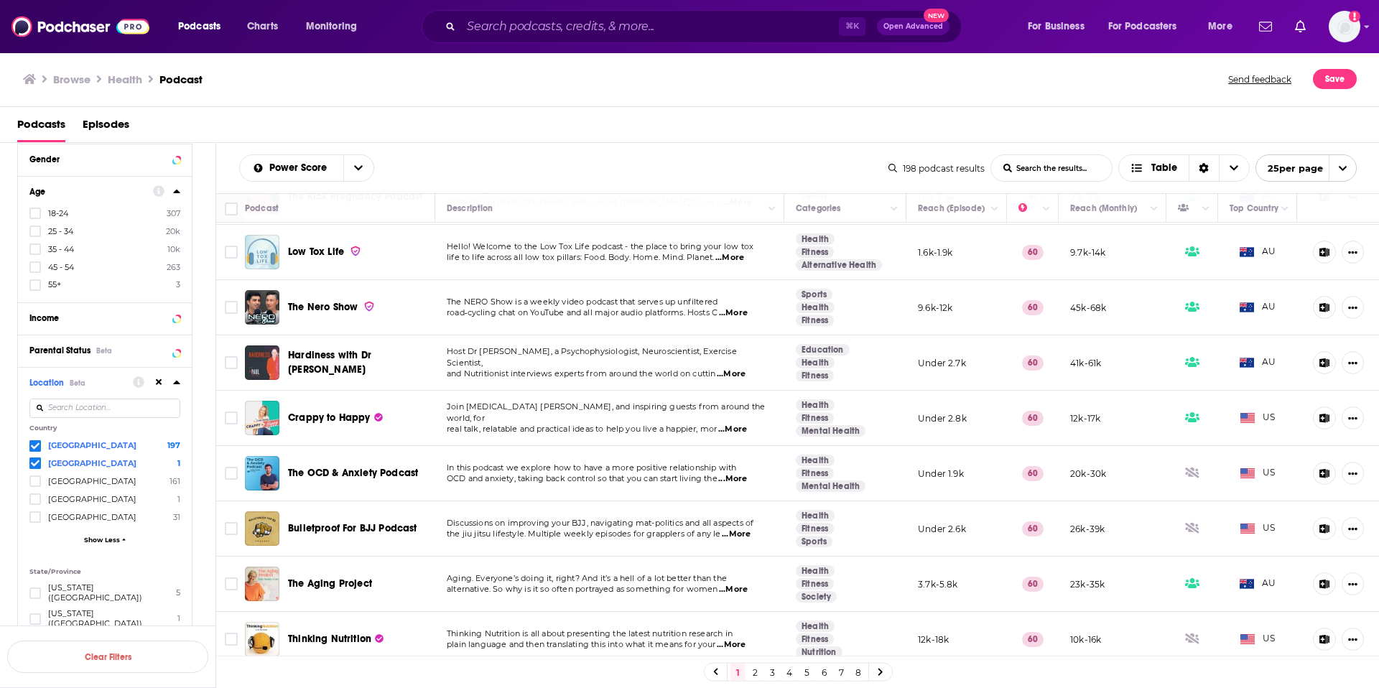
click at [879, 675] on icon at bounding box center [881, 672] width 4 height 7
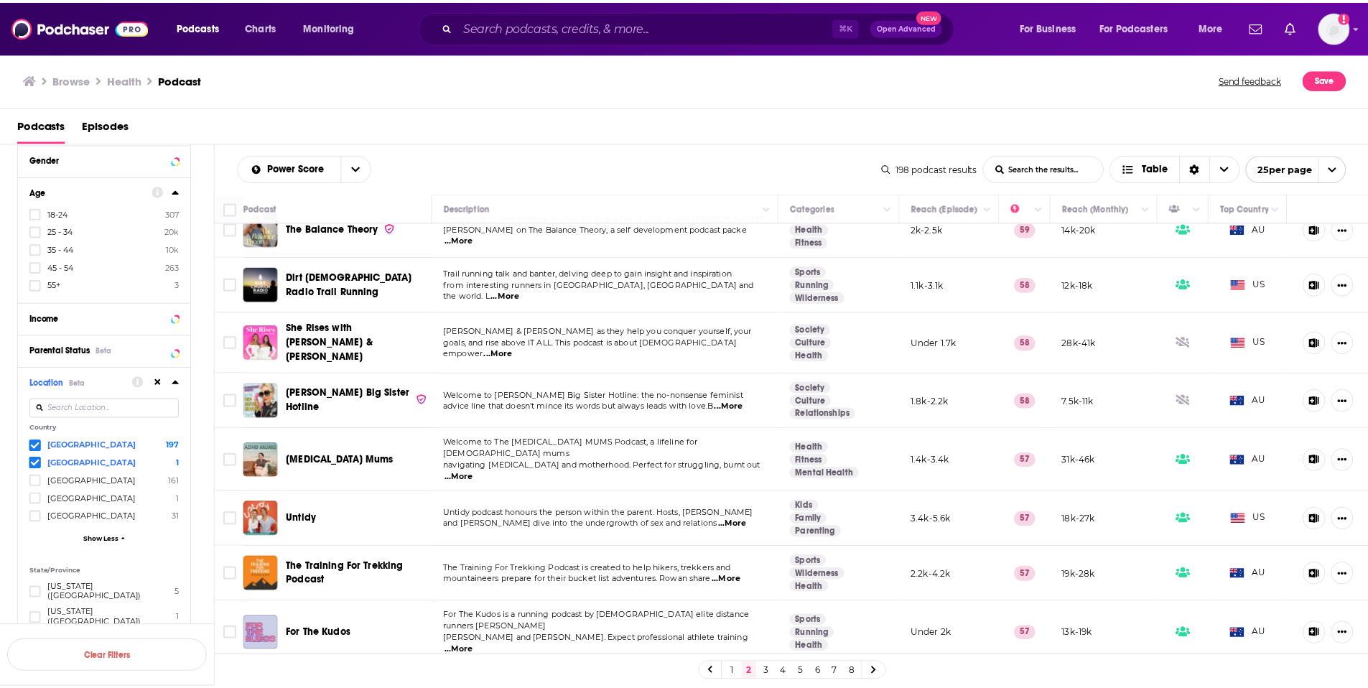
scroll to position [144, 0]
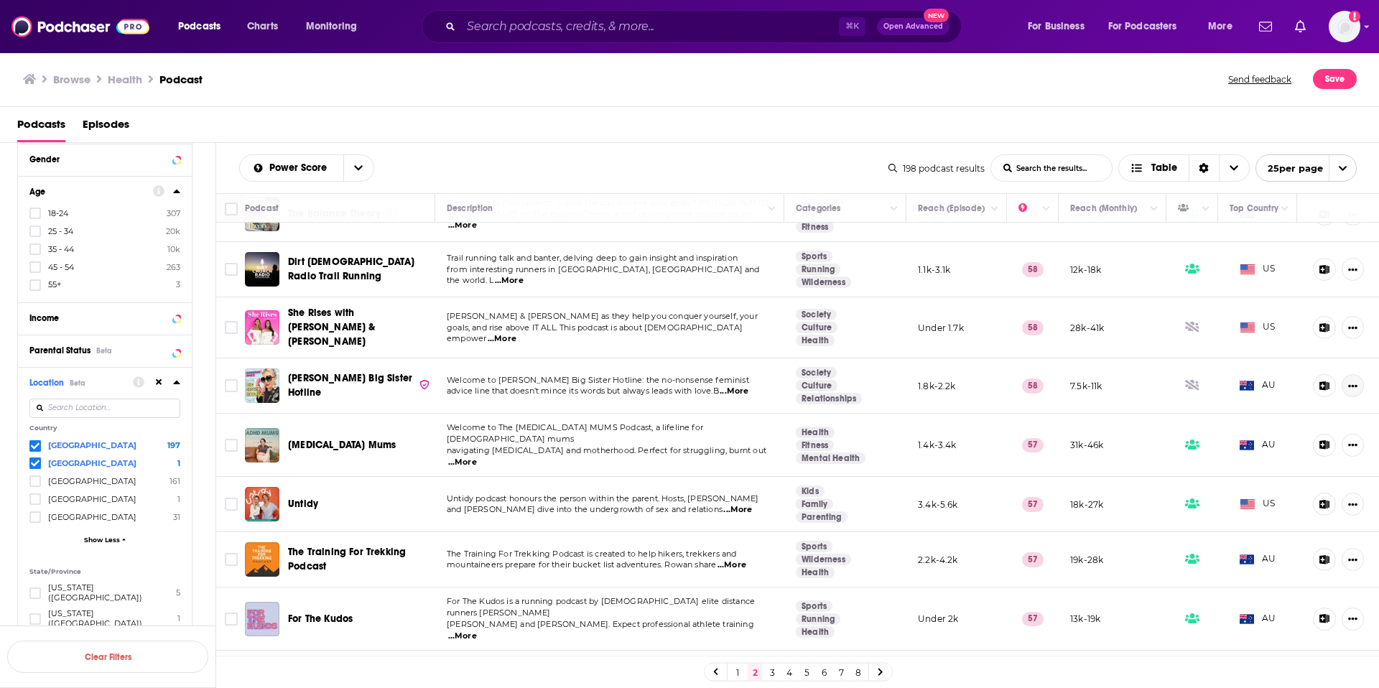
click at [1348, 381] on icon "Show More Button" at bounding box center [1352, 385] width 9 height 9
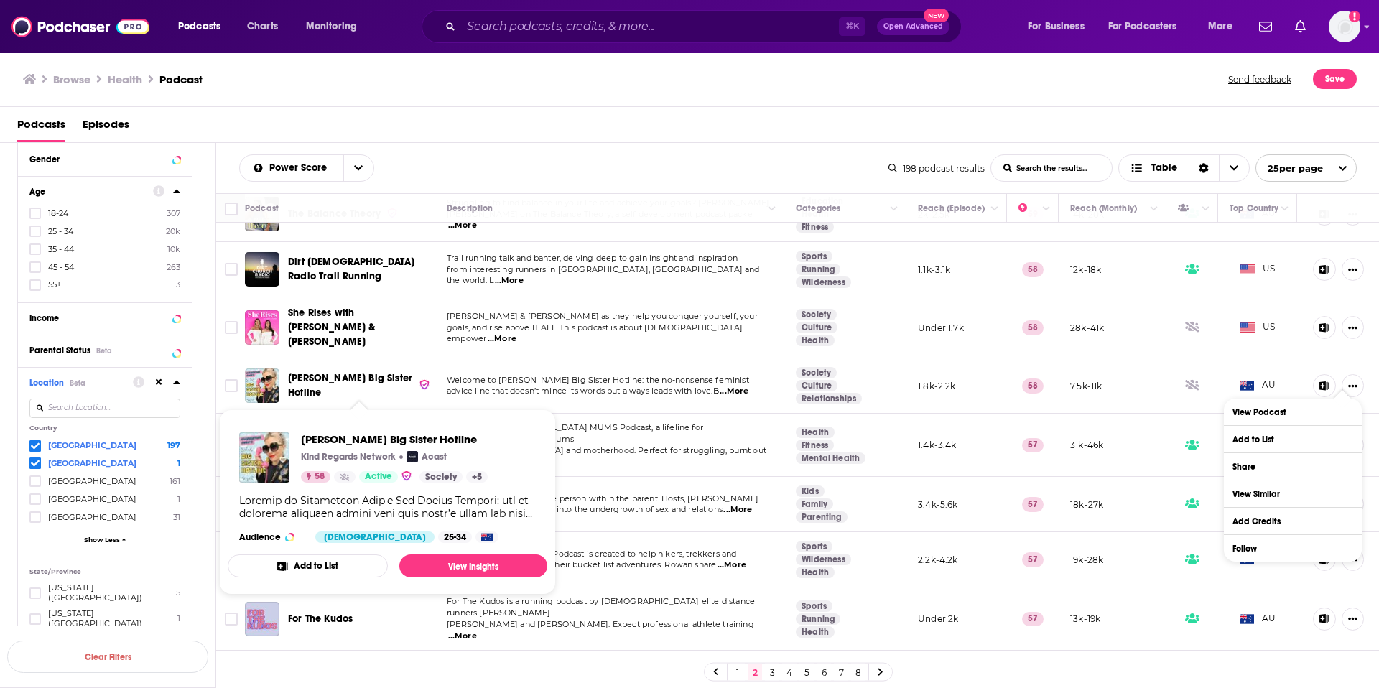
click at [320, 372] on span "[PERSON_NAME] Big Sister Hotline" at bounding box center [350, 385] width 124 height 27
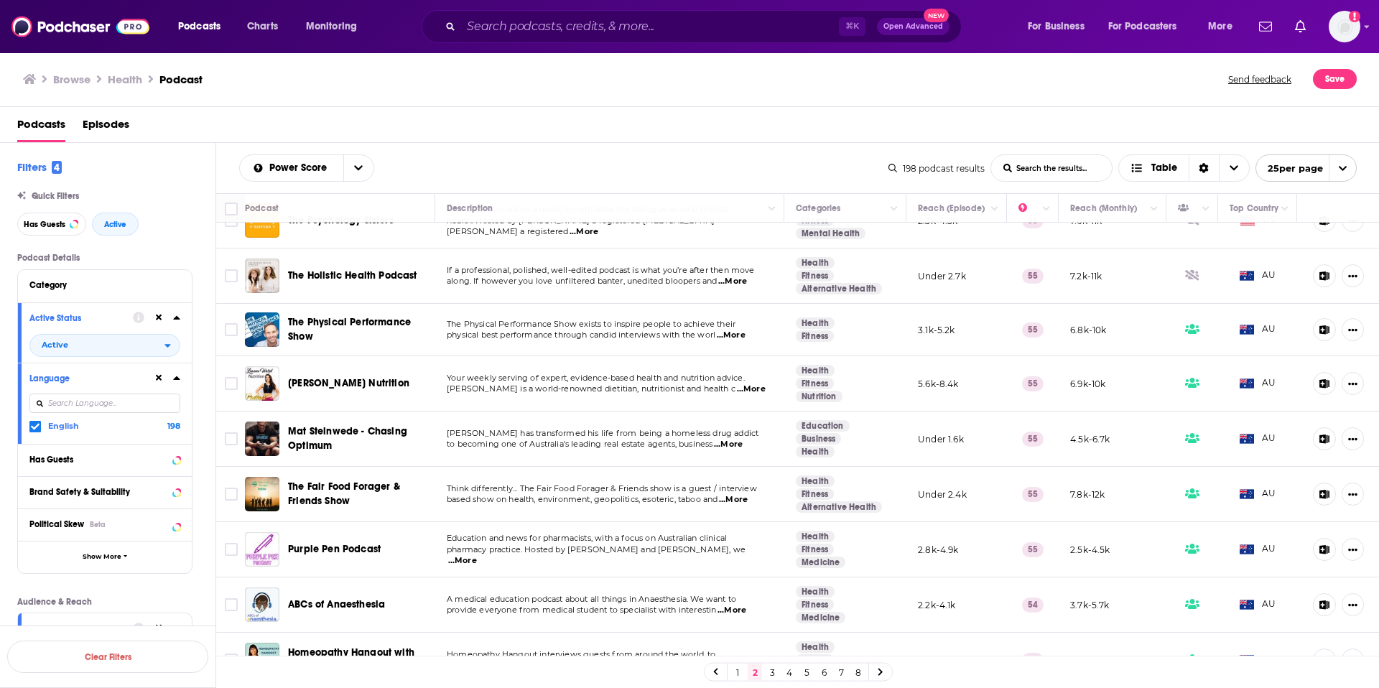
scroll to position [935, 0]
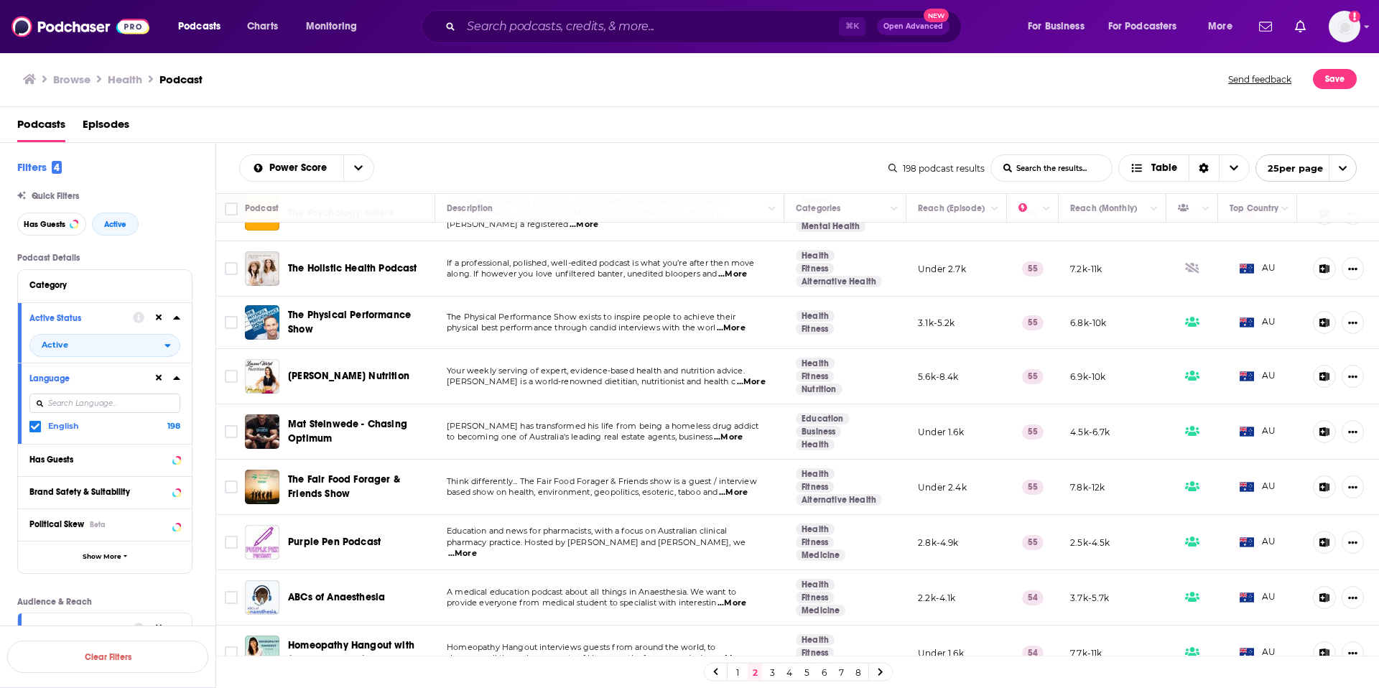
click at [771, 672] on link "3" at bounding box center [772, 672] width 14 height 17
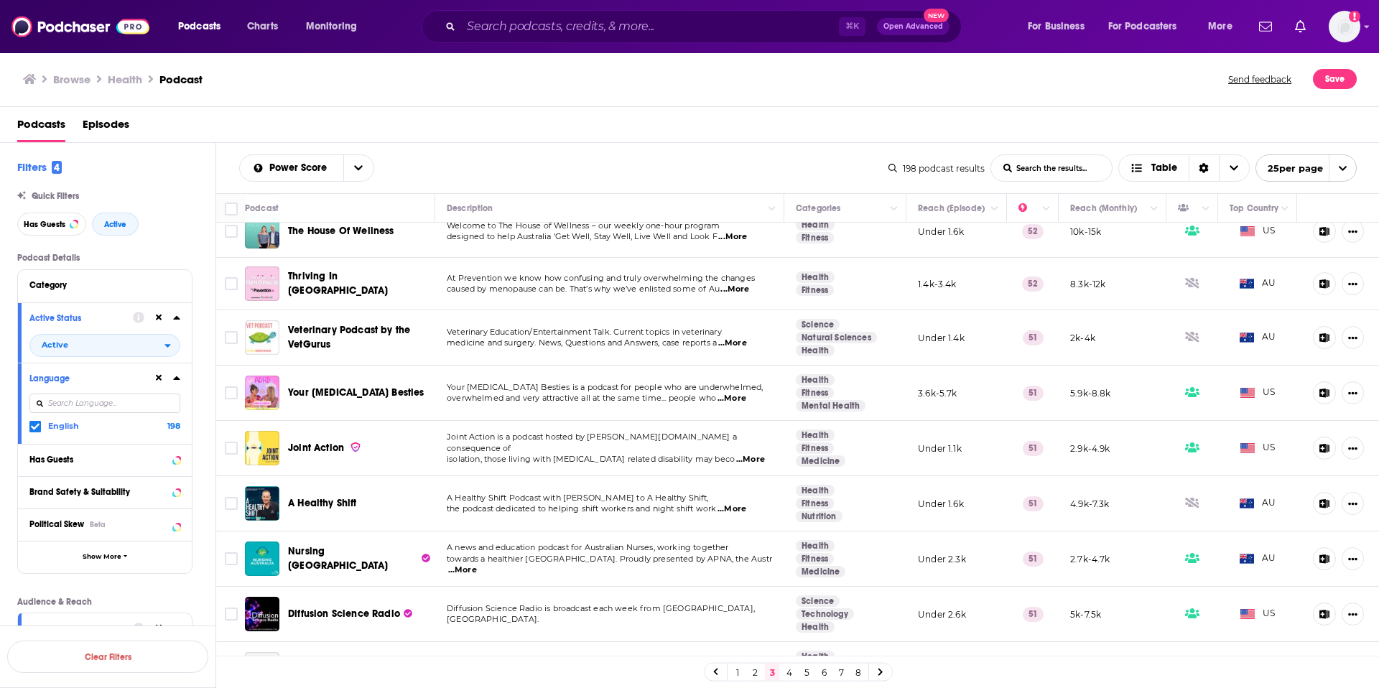
scroll to position [952, 0]
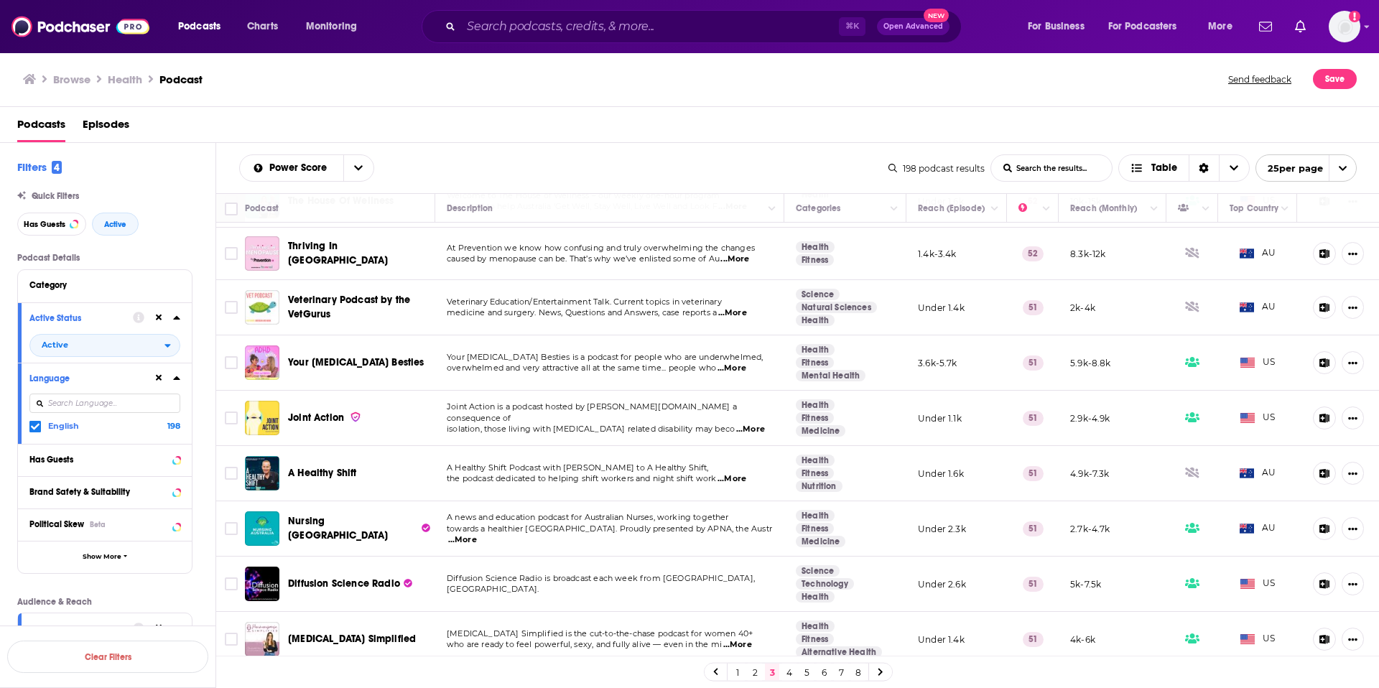
click at [789, 672] on link "4" at bounding box center [789, 672] width 14 height 17
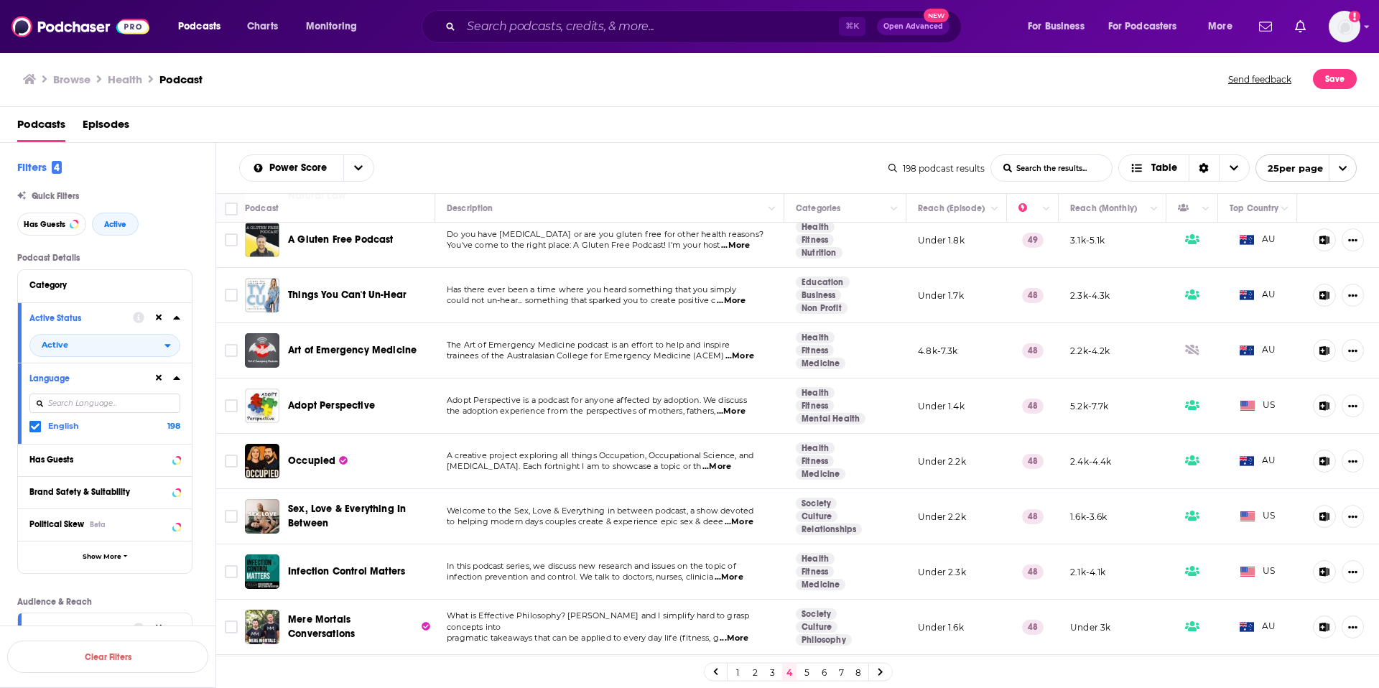
scroll to position [945, 0]
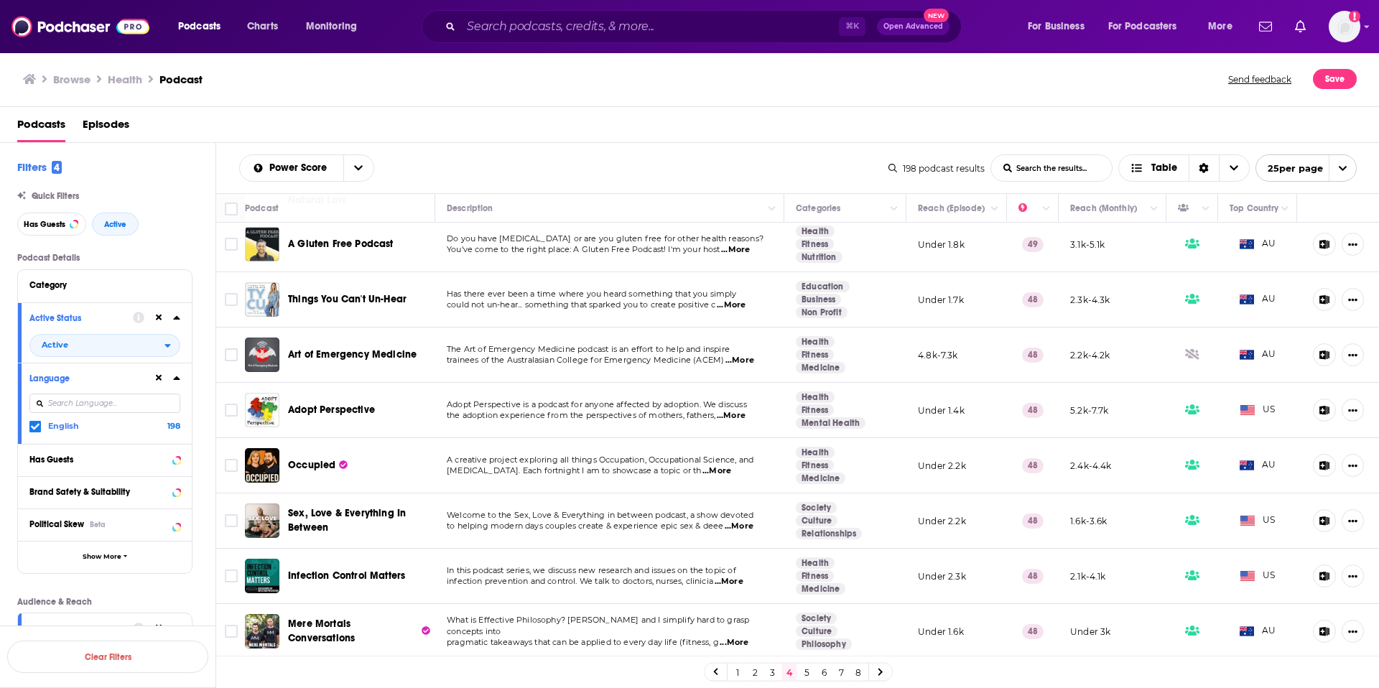
click at [807, 677] on link "5" at bounding box center [806, 672] width 14 height 17
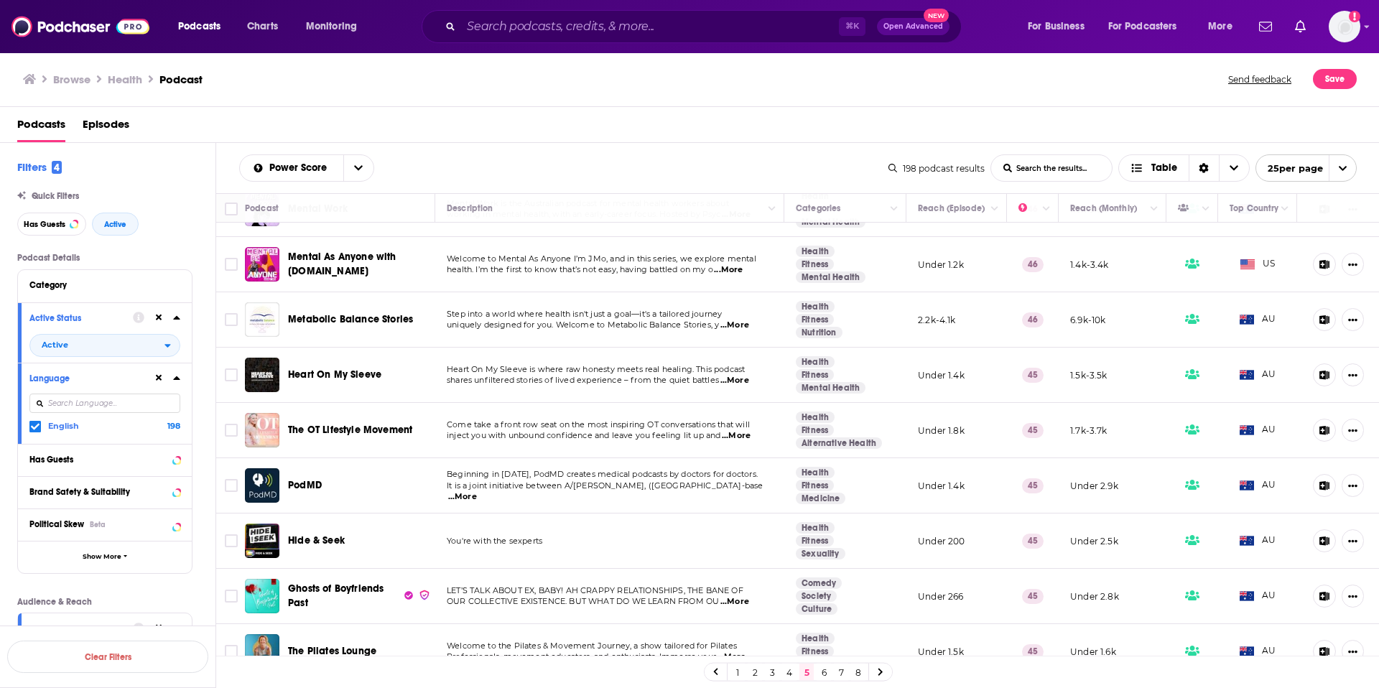
scroll to position [940, 0]
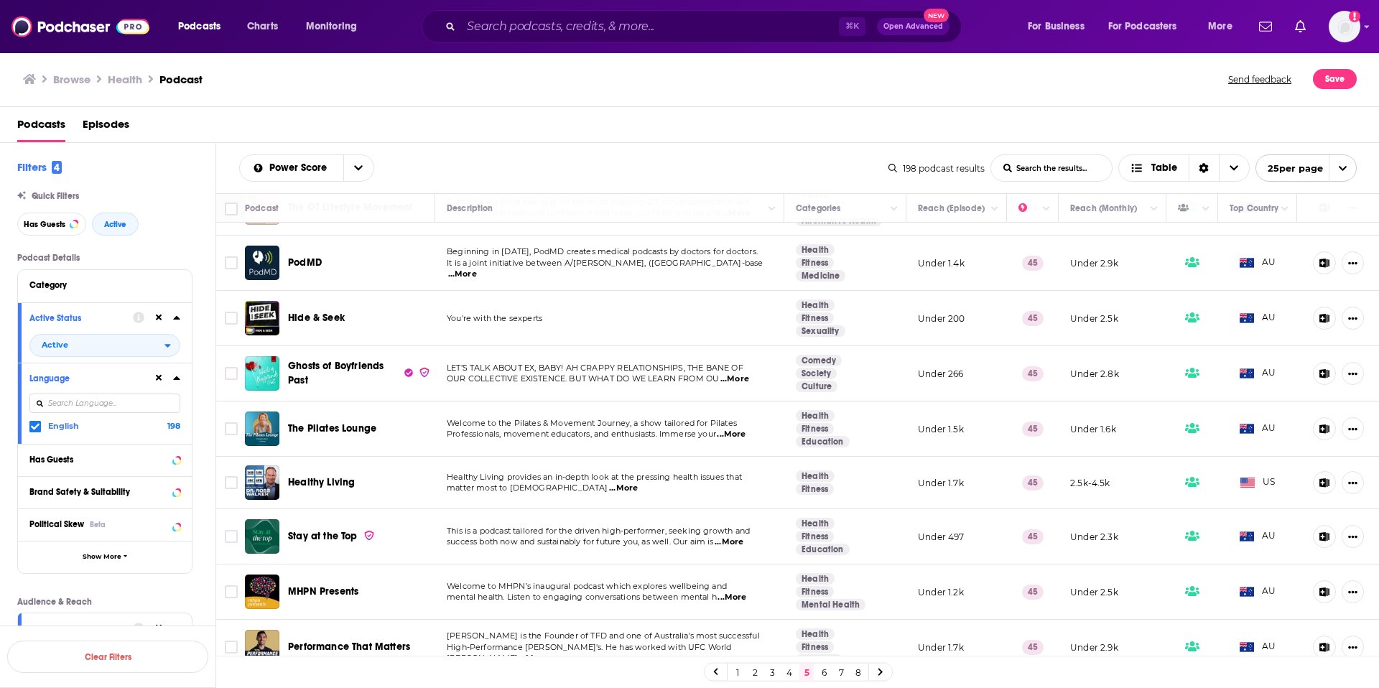
click at [739, 674] on link "1" at bounding box center [738, 672] width 14 height 17
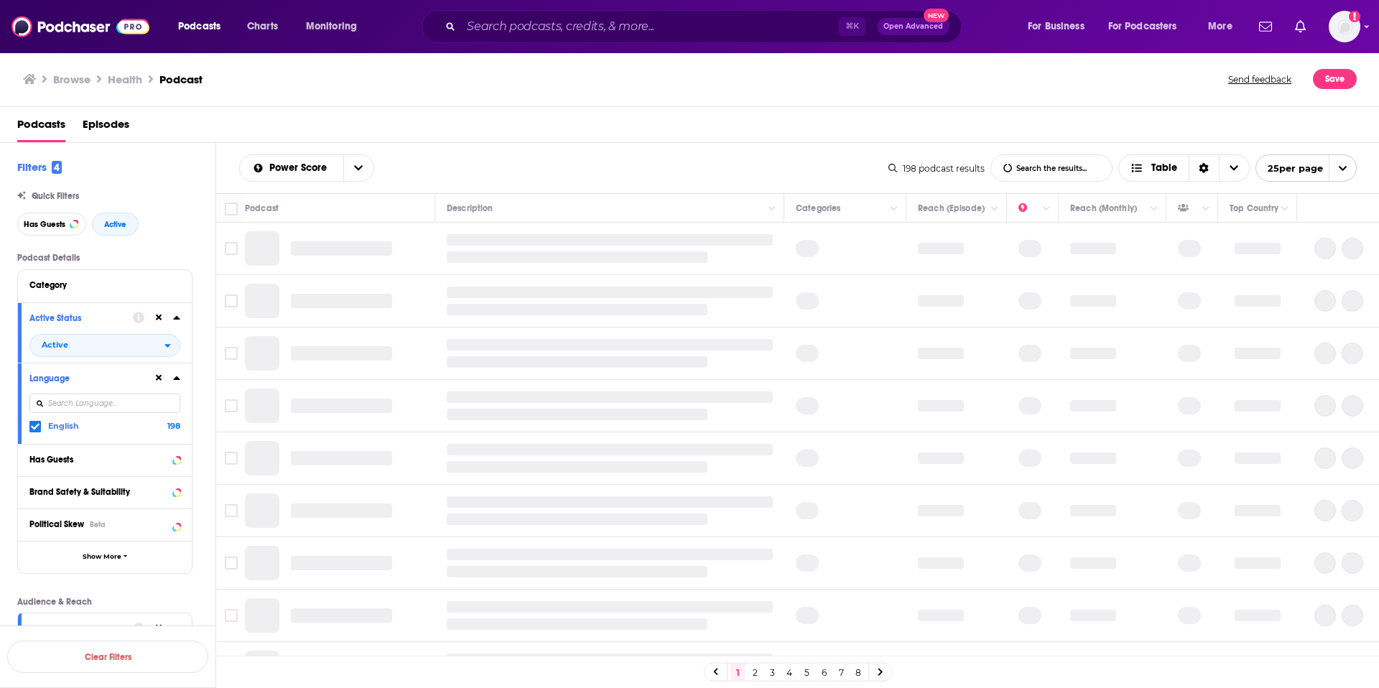
click at [201, 369] on div "Podcast Details Category Active Status Active Language English 198 Has Guests B…" at bounding box center [116, 584] width 198 height 663
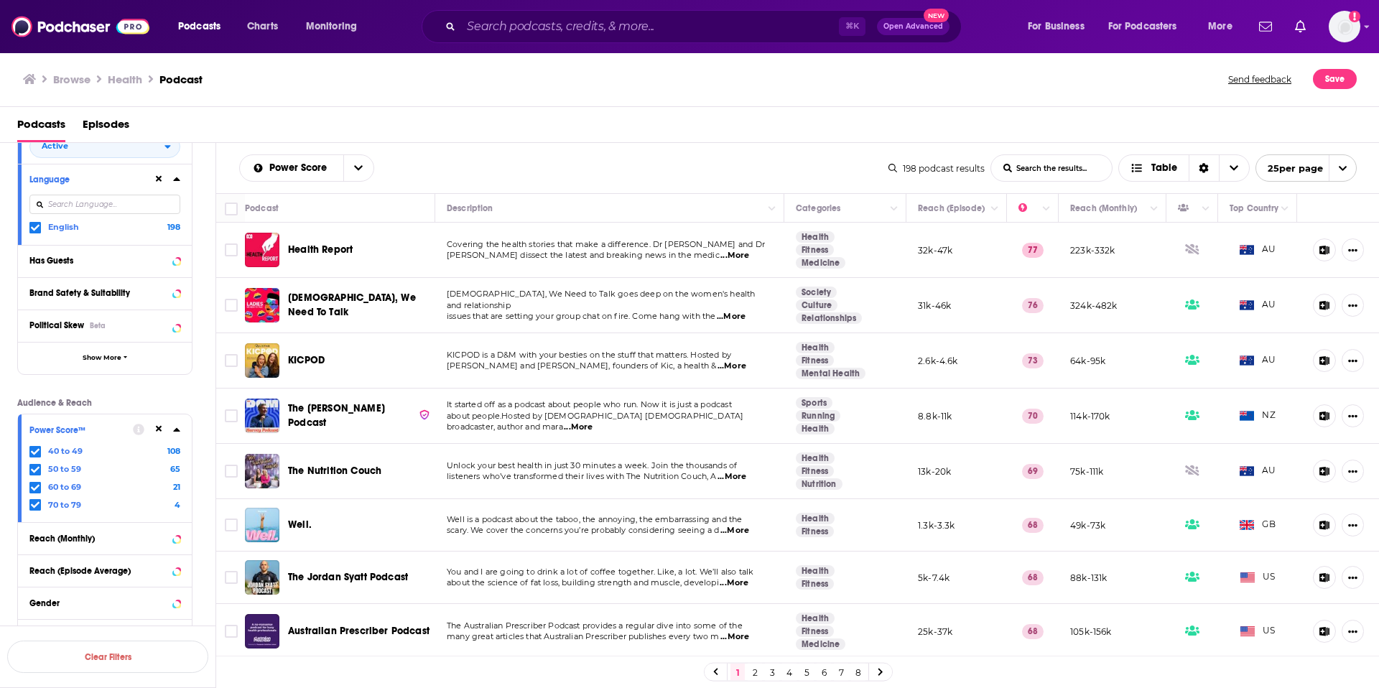
scroll to position [201, 0]
click at [178, 427] on icon at bounding box center [176, 427] width 7 height 11
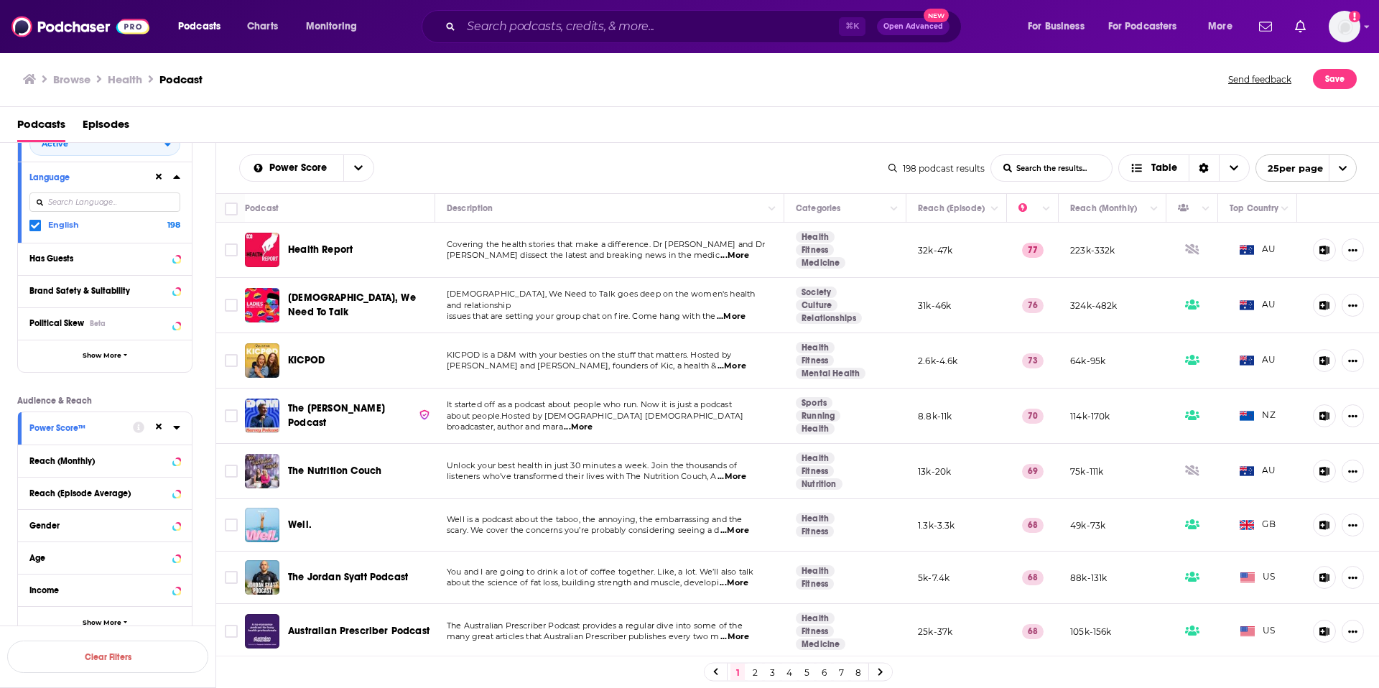
click at [55, 433] on button "Power Score™" at bounding box center [80, 427] width 103 height 18
click at [160, 428] on icon at bounding box center [159, 427] width 6 height 6
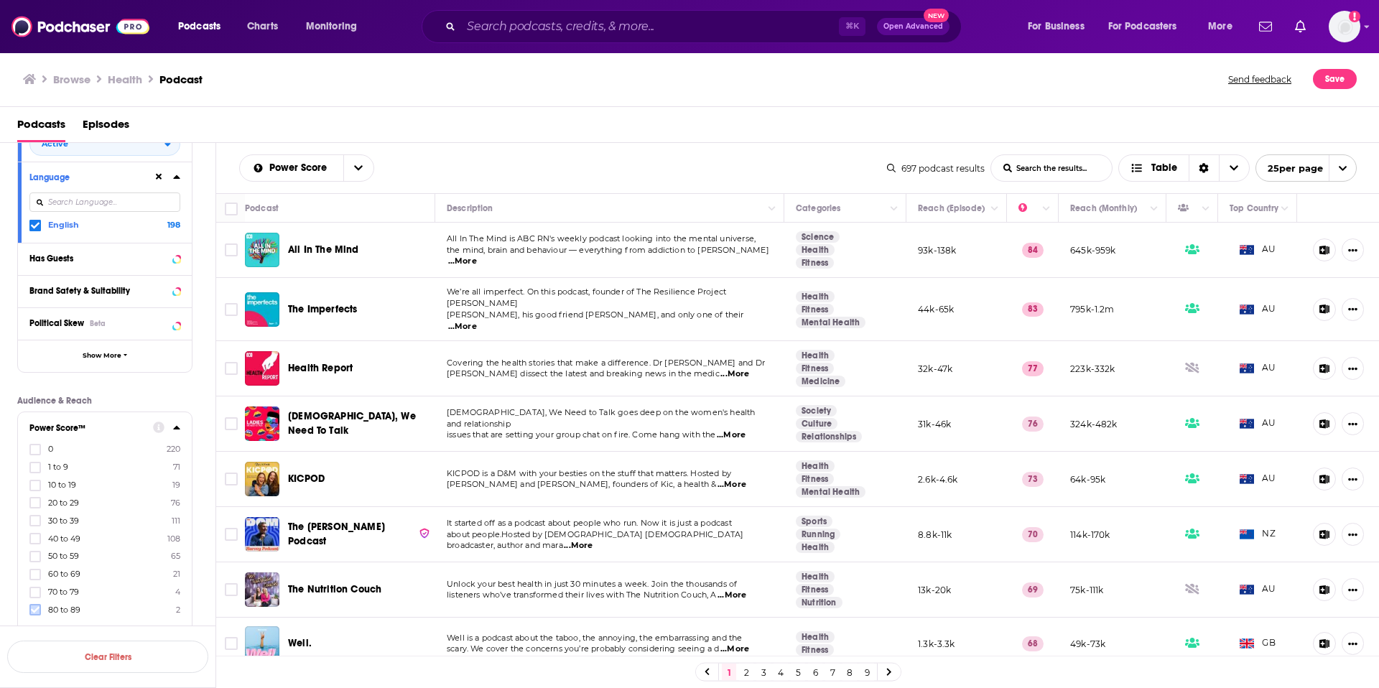
click at [34, 609] on icon at bounding box center [35, 610] width 9 height 9
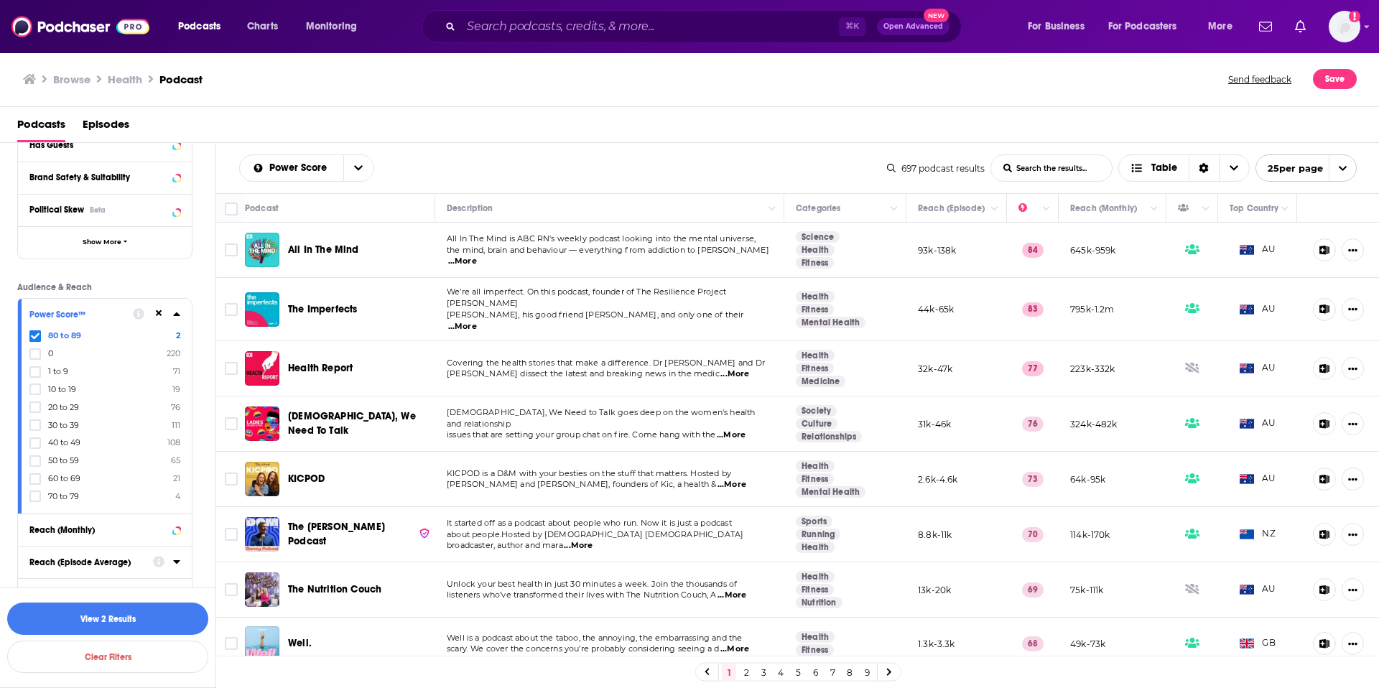
scroll to position [316, 0]
click at [477, 256] on span "...More" at bounding box center [462, 261] width 29 height 11
click at [825, 179] on div "Power Score List Search Input Search the results... Table" at bounding box center [563, 167] width 648 height 27
click at [35, 335] on icon at bounding box center [35, 334] width 9 height 6
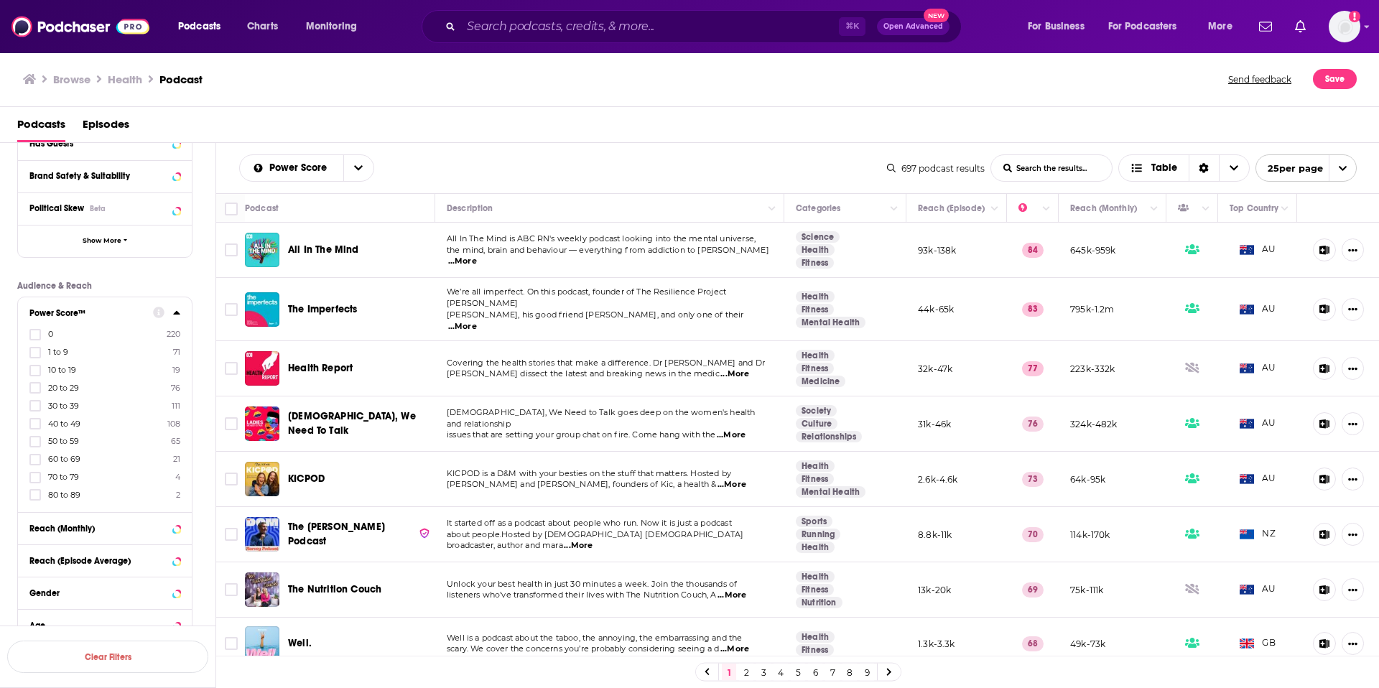
click at [477, 321] on span "...More" at bounding box center [462, 326] width 29 height 11
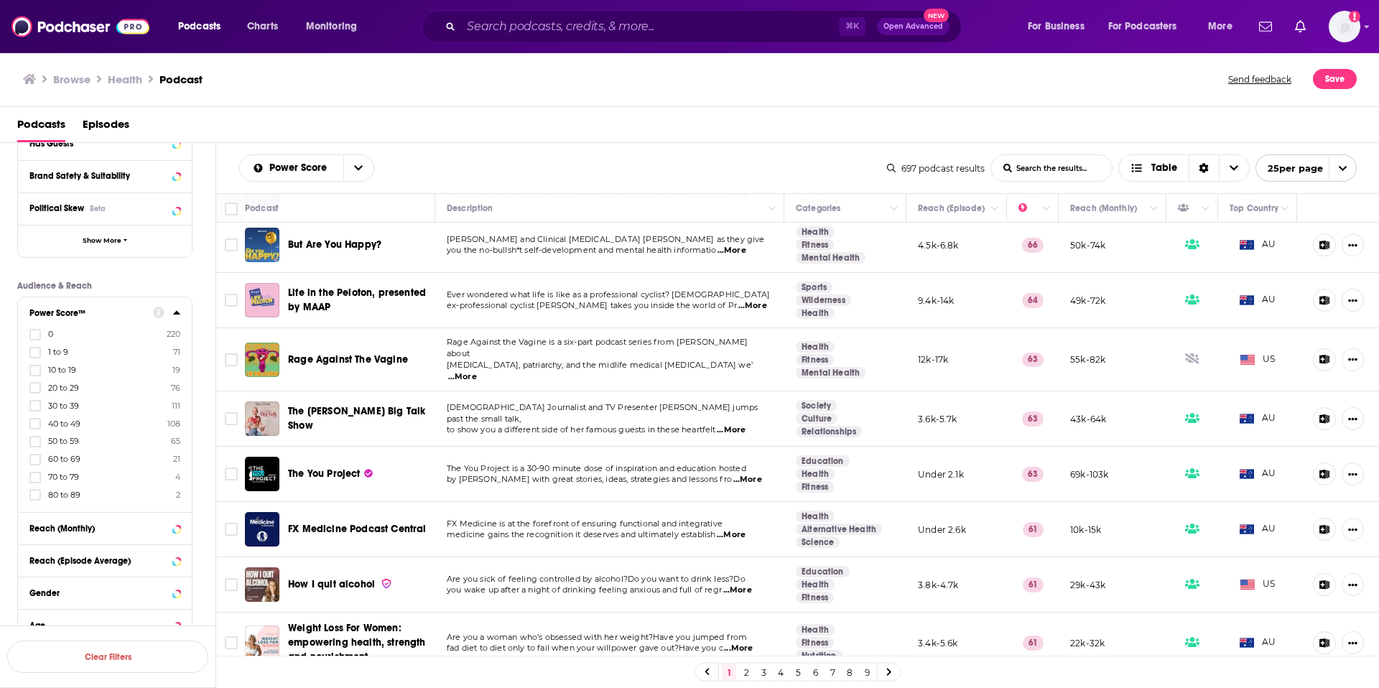
scroll to position [560, 0]
click at [230, 468] on input "Toggle select row" at bounding box center [231, 474] width 13 height 13
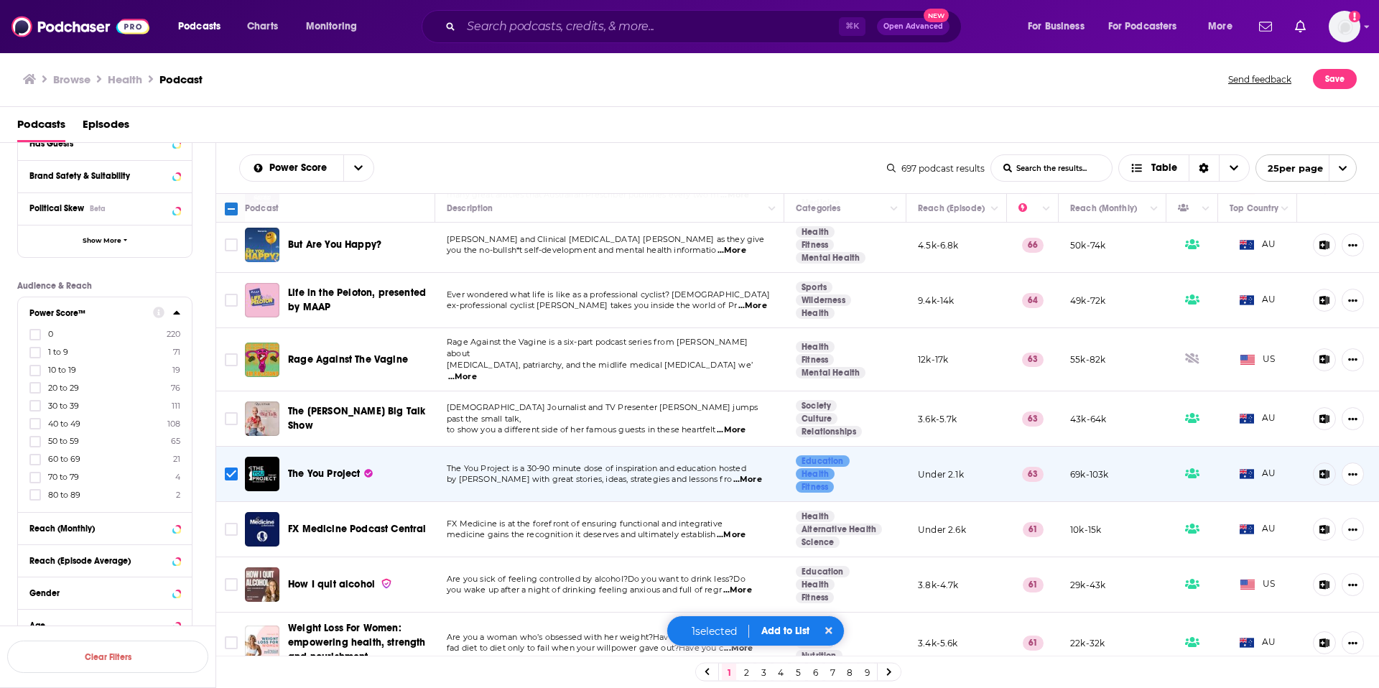
click at [1320, 470] on icon at bounding box center [1325, 474] width 10 height 9
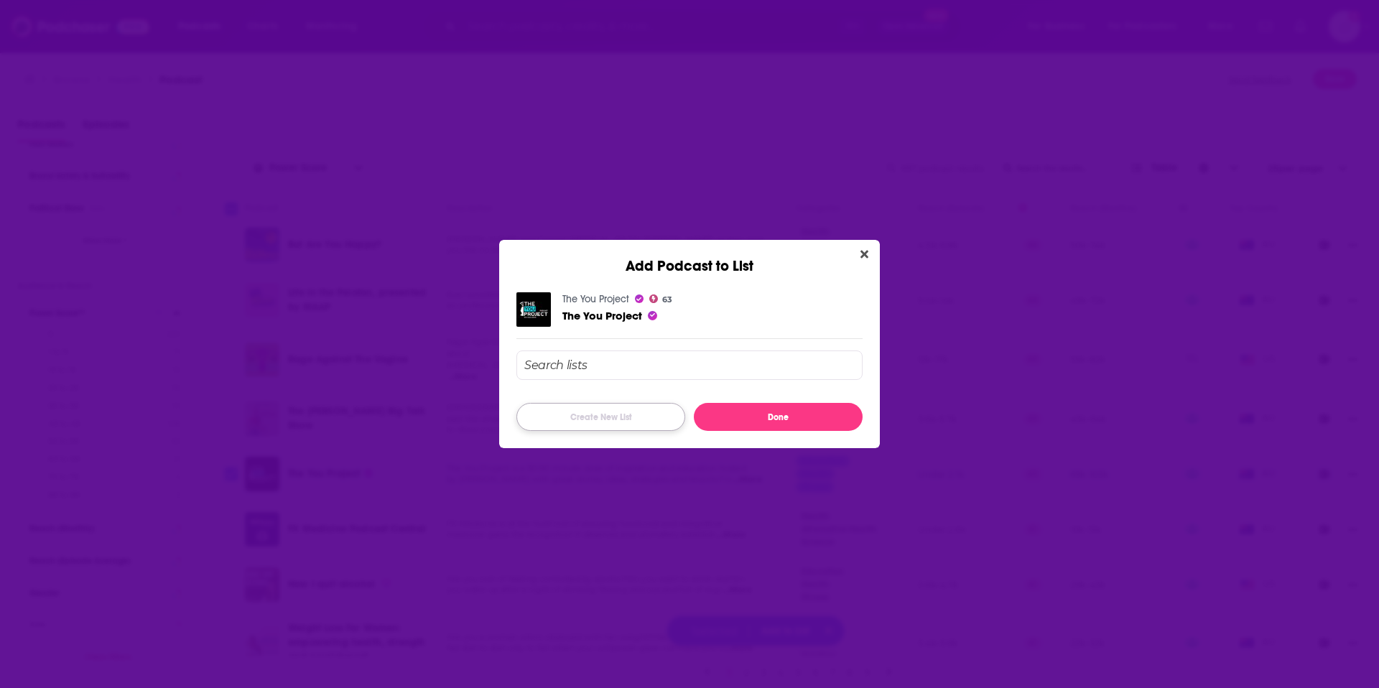
click at [600, 416] on button "Create New List" at bounding box center [600, 417] width 169 height 28
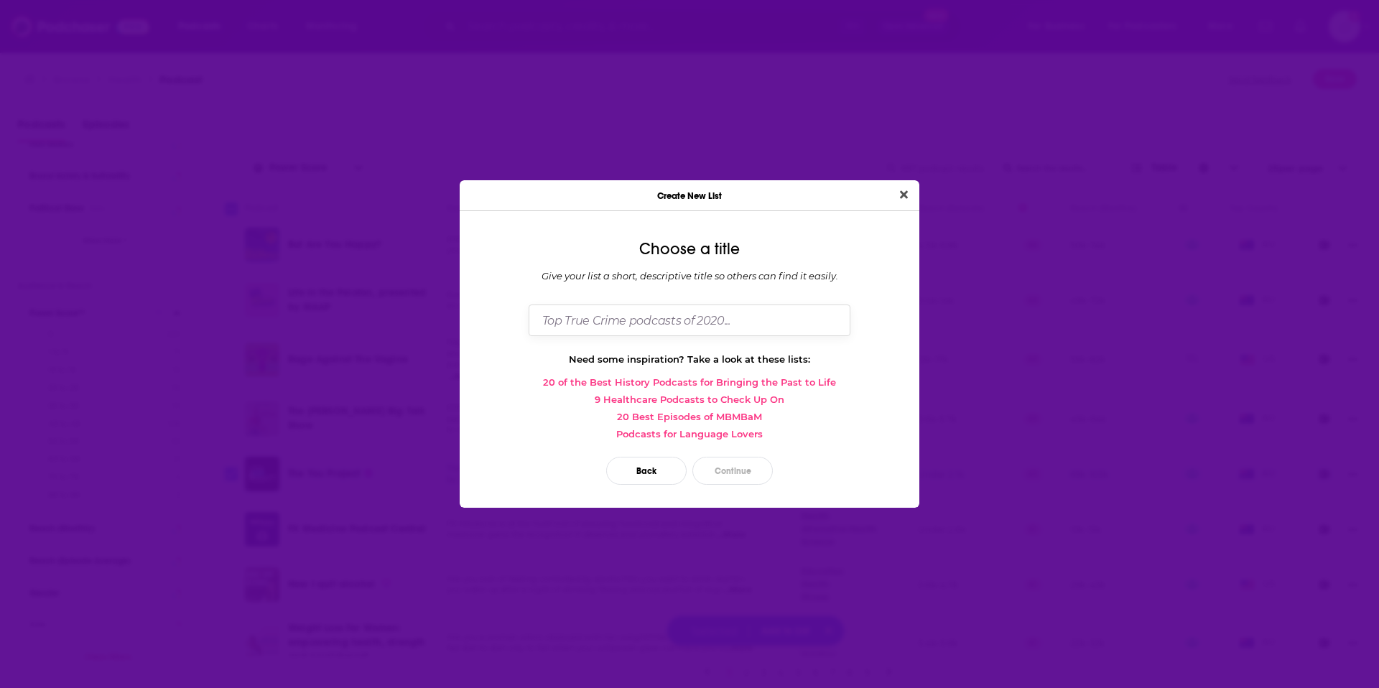
click at [564, 320] on input "Dialog" at bounding box center [690, 320] width 322 height 31
click at [643, 322] on input "Australian Potential Originals" at bounding box center [690, 320] width 322 height 31
type input "Australian Potential Bolinda Originals"
click at [720, 469] on button "Continue" at bounding box center [732, 471] width 80 height 28
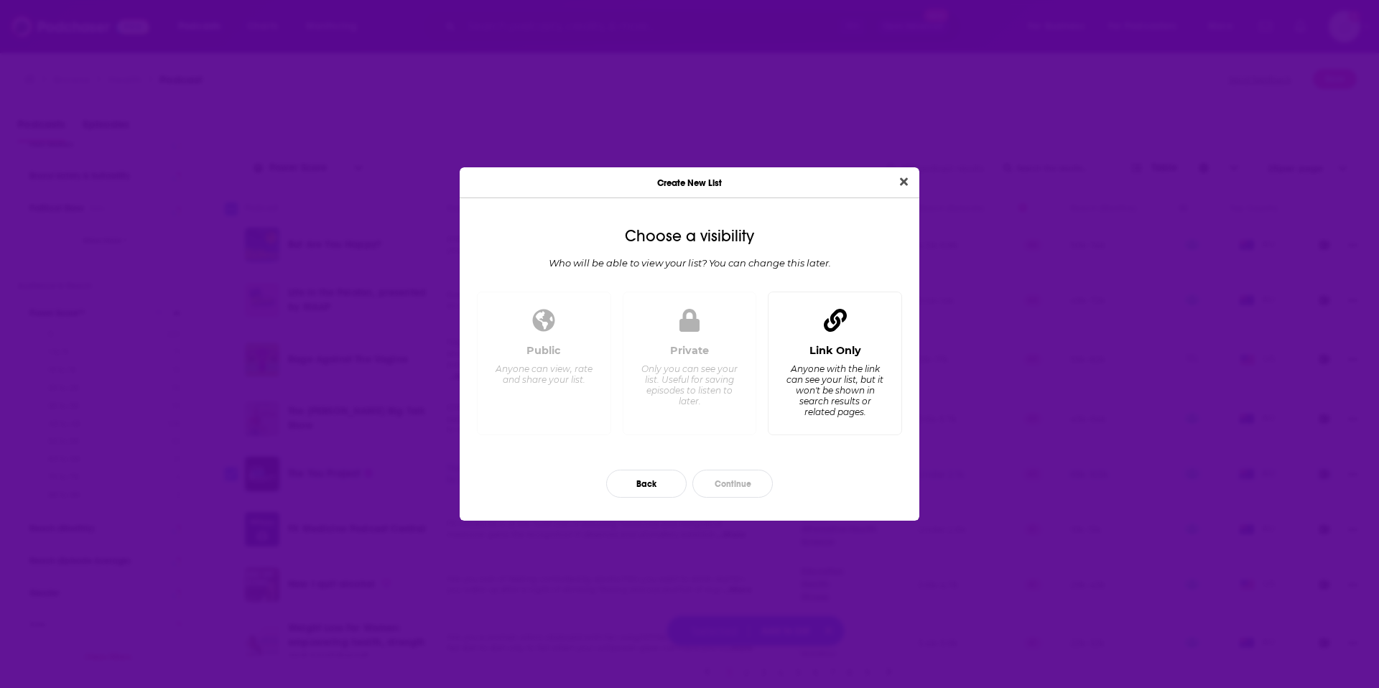
click at [848, 391] on div "Anyone with the link can see your list, but it won't be shown in search results…" at bounding box center [835, 390] width 98 height 54
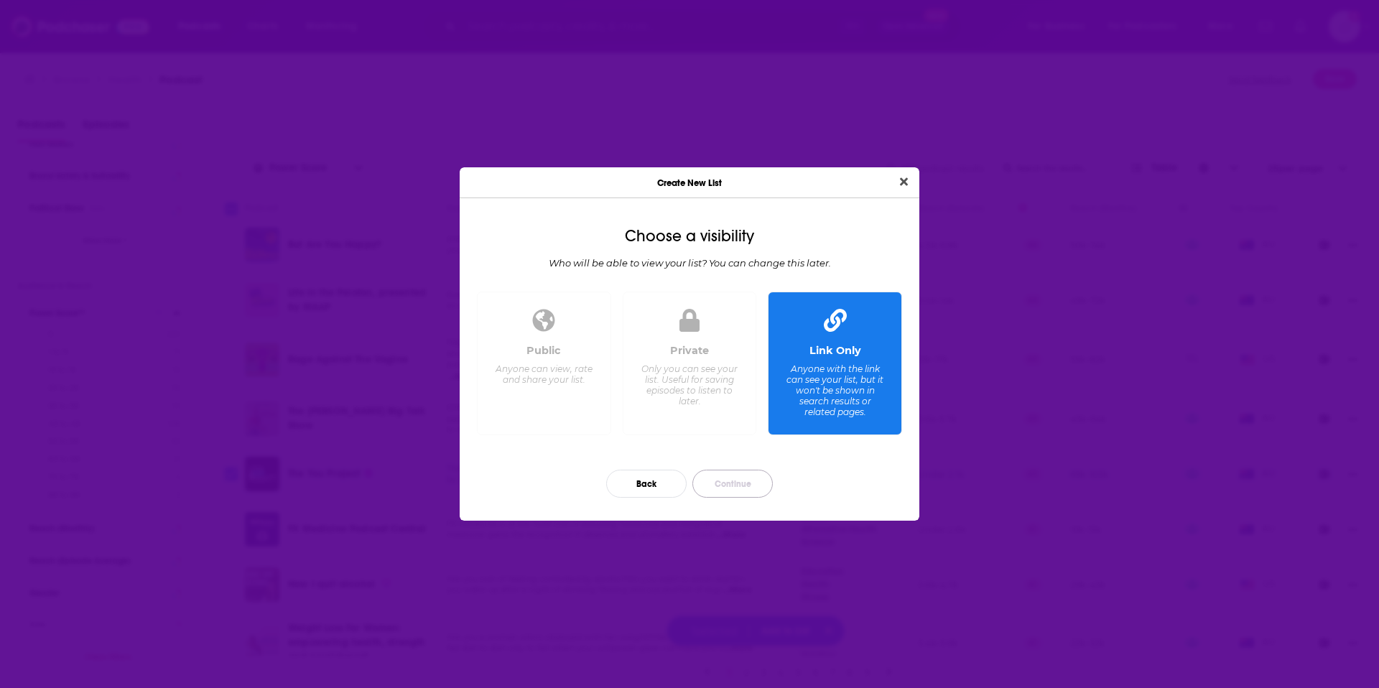
click at [730, 485] on button "Continue" at bounding box center [732, 484] width 80 height 28
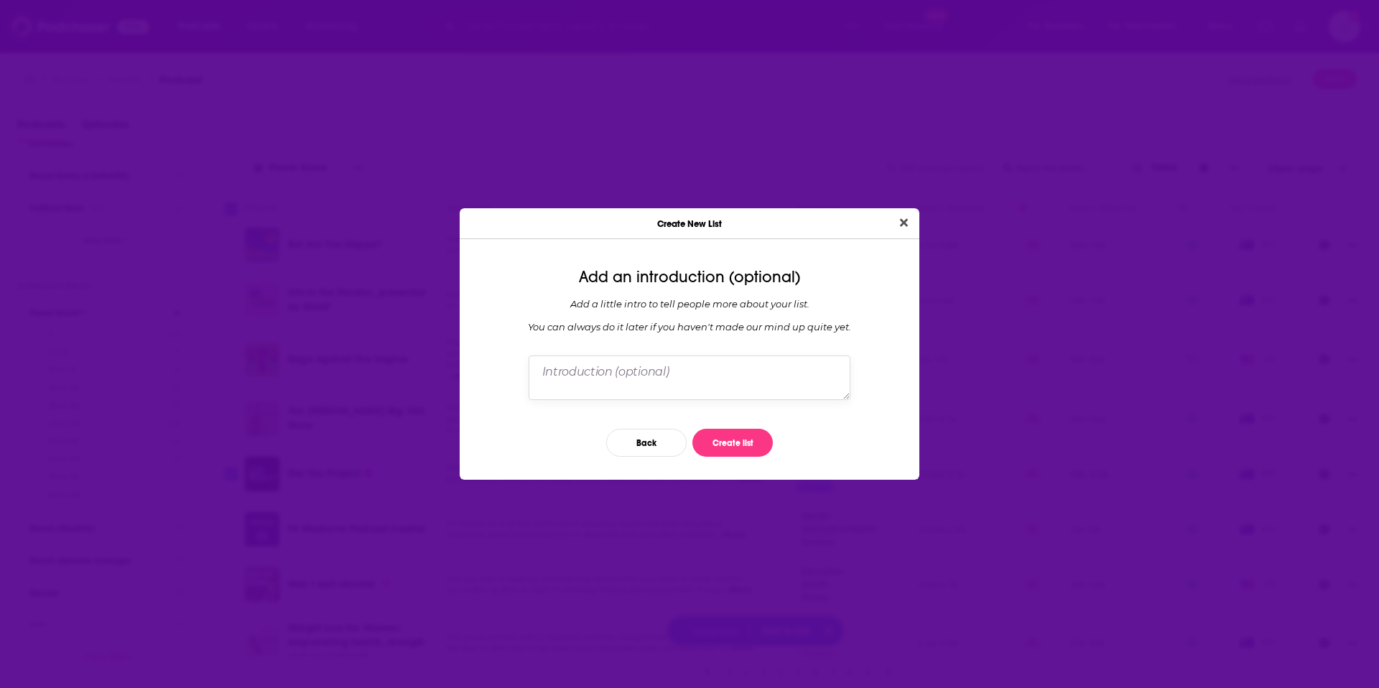
click at [638, 376] on textarea "Dialog" at bounding box center [690, 378] width 322 height 45
type textarea "A"
type textarea "Podcasts from [GEOGRAPHIC_DATA] that have some potential for Bolinda Originals"
click at [732, 440] on button "Create list" at bounding box center [732, 443] width 80 height 28
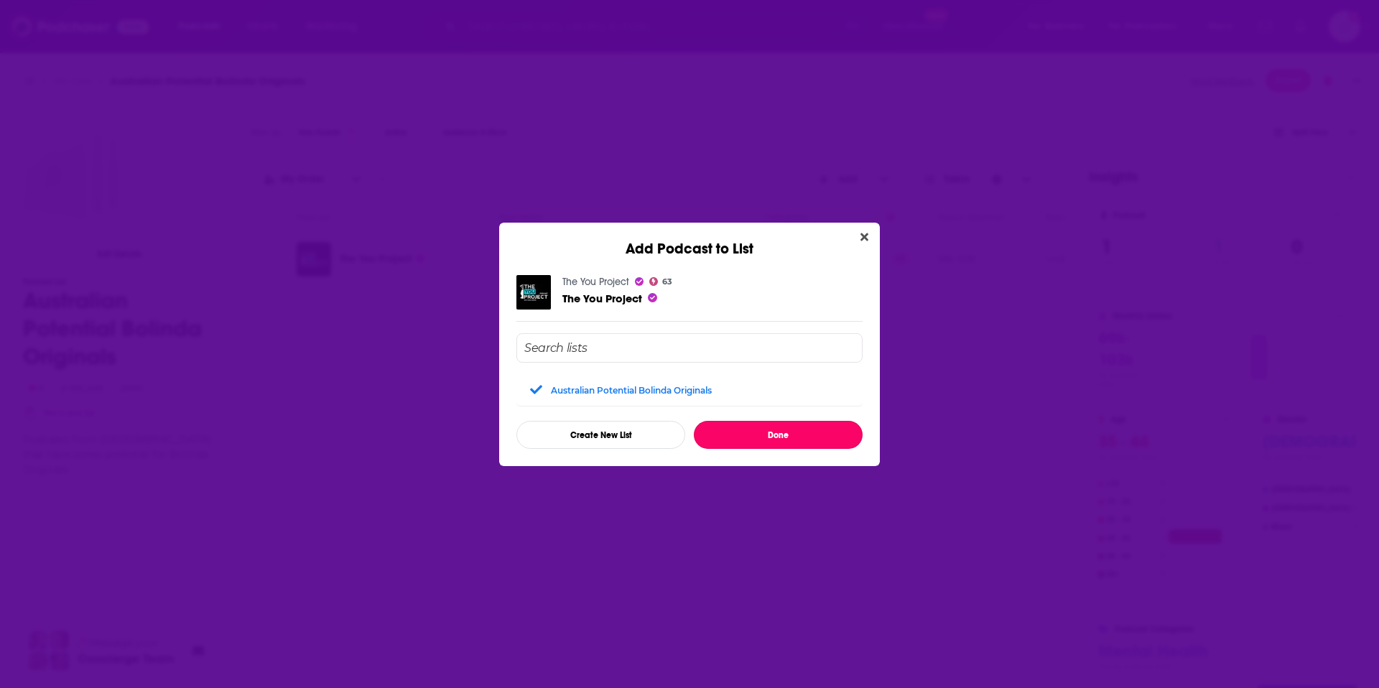
click at [812, 439] on button "Done" at bounding box center [778, 435] width 169 height 28
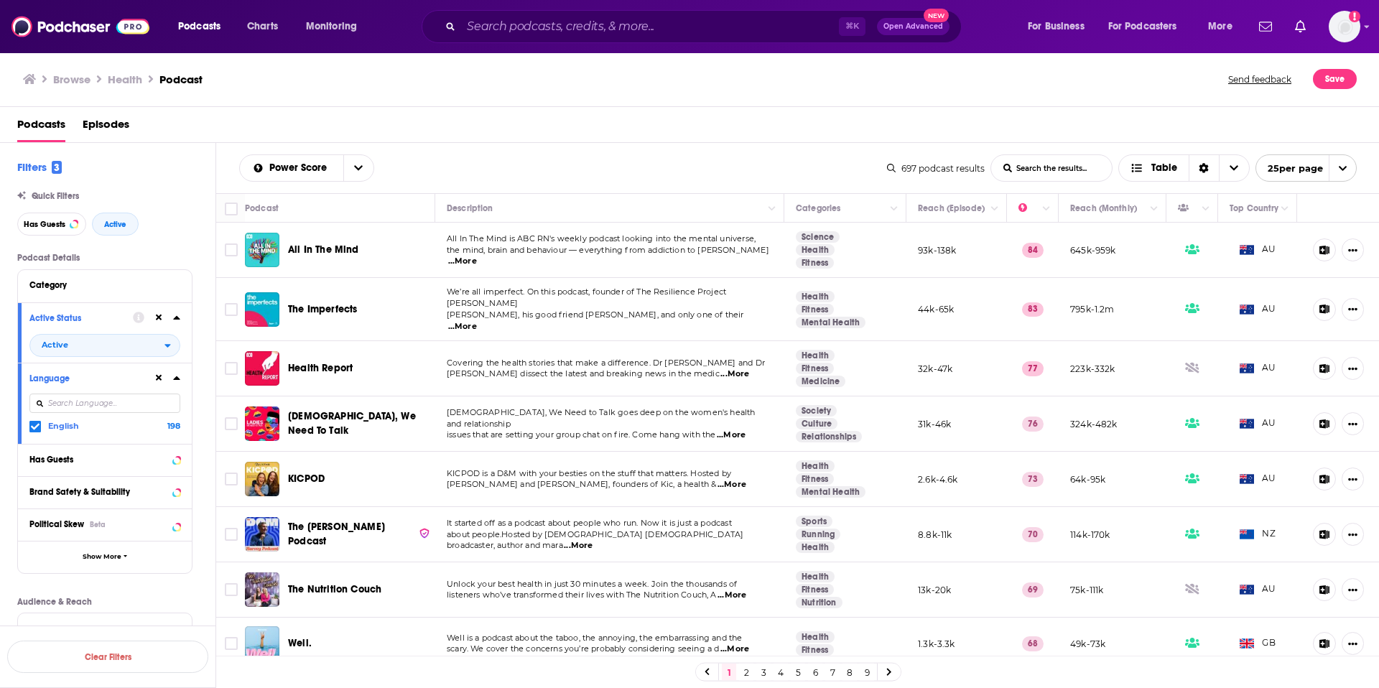
click at [1320, 307] on icon at bounding box center [1325, 309] width 10 height 9
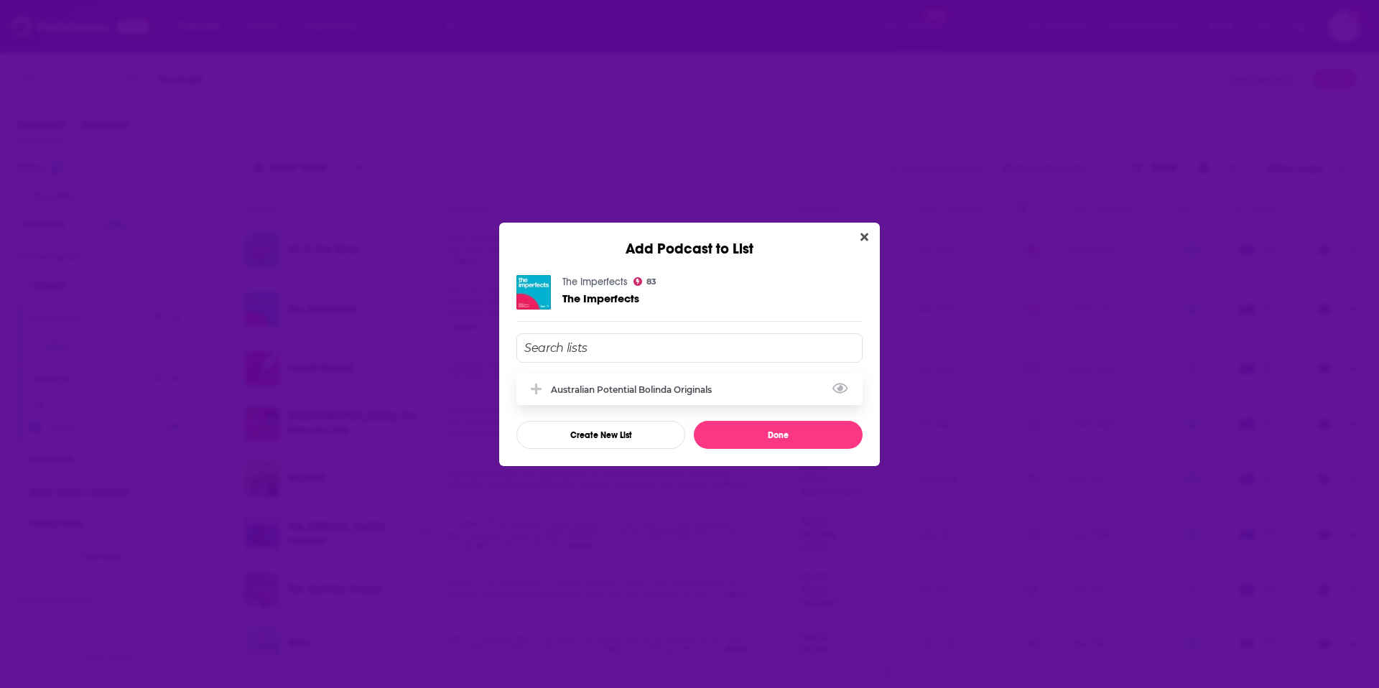
click at [590, 391] on div "Australian Potential Bolinda Originals" at bounding box center [636, 389] width 170 height 11
click at [753, 435] on button "Done" at bounding box center [778, 435] width 169 height 28
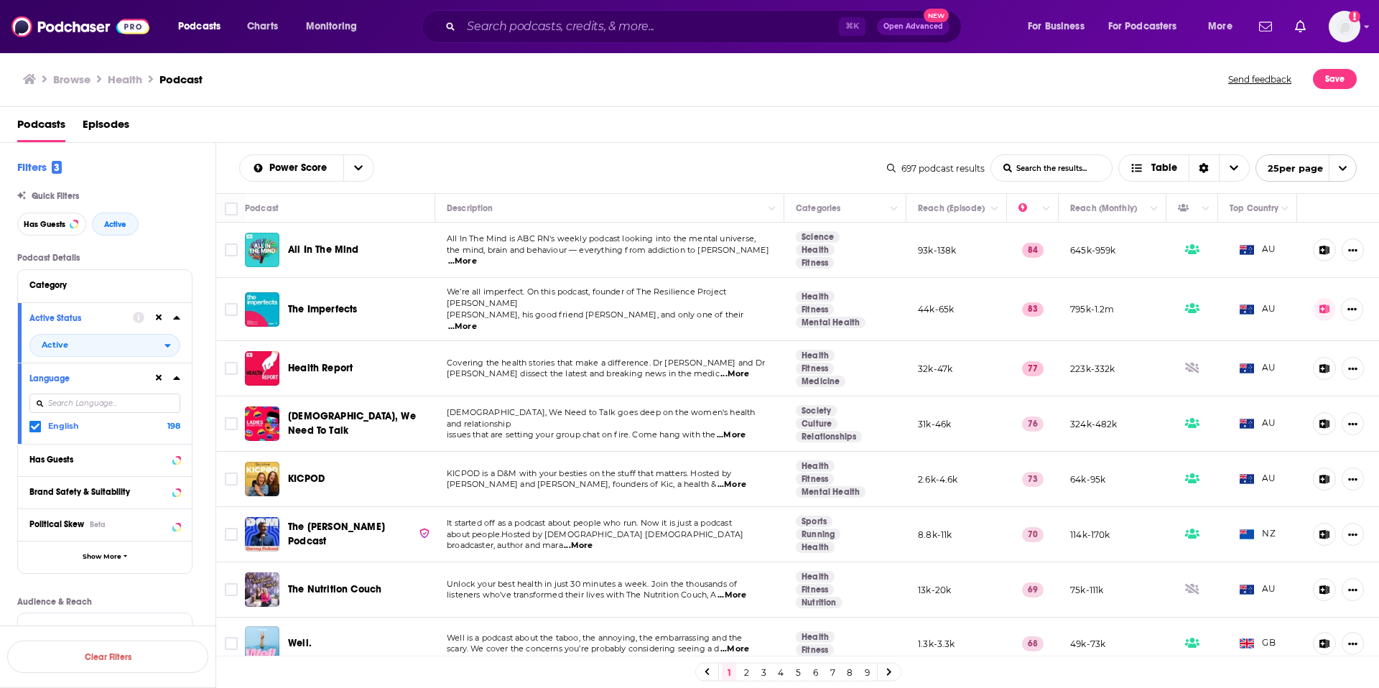
click at [1320, 250] on icon at bounding box center [1325, 250] width 11 height 9
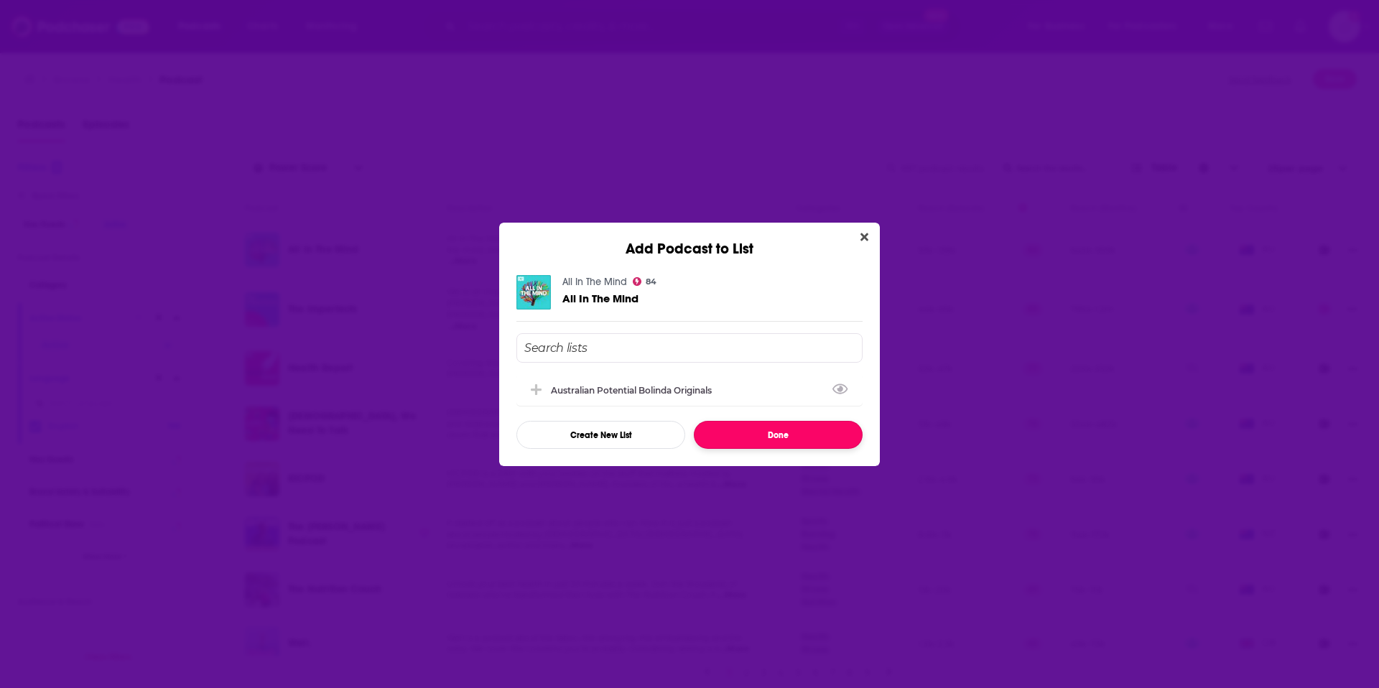
click at [742, 437] on button "Done" at bounding box center [778, 435] width 169 height 28
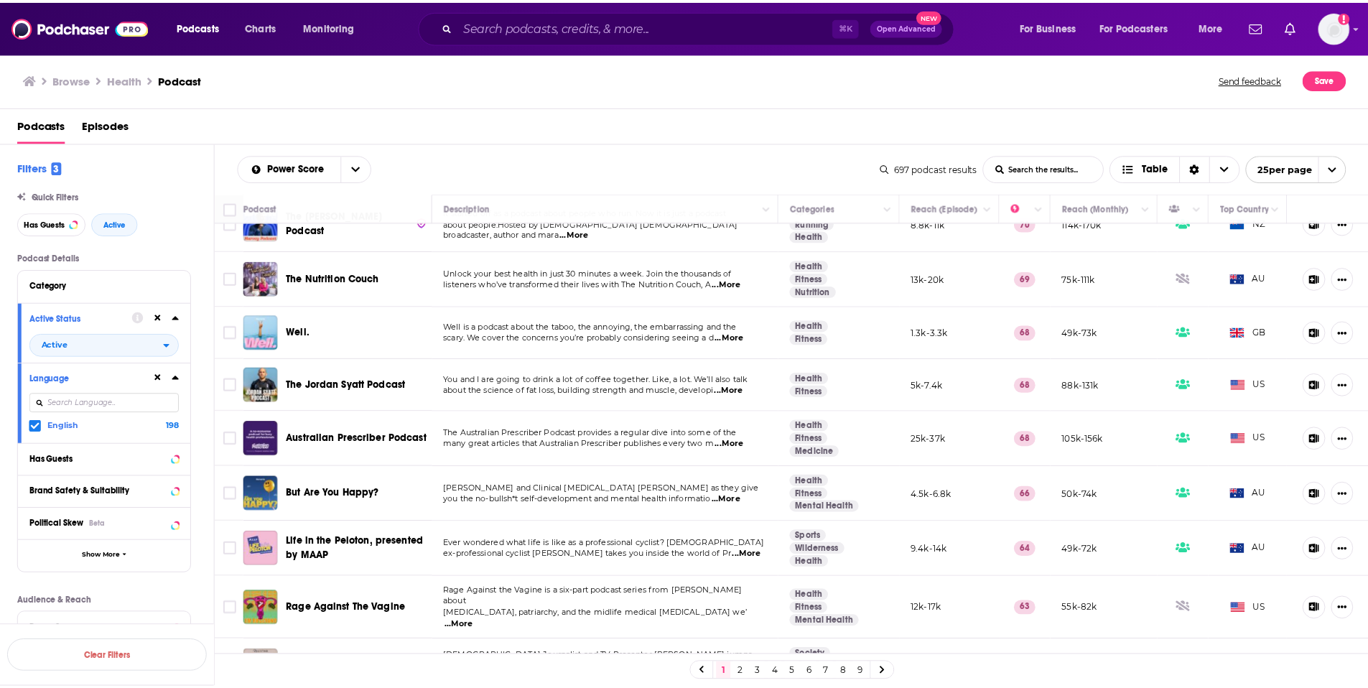
scroll to position [315, 0]
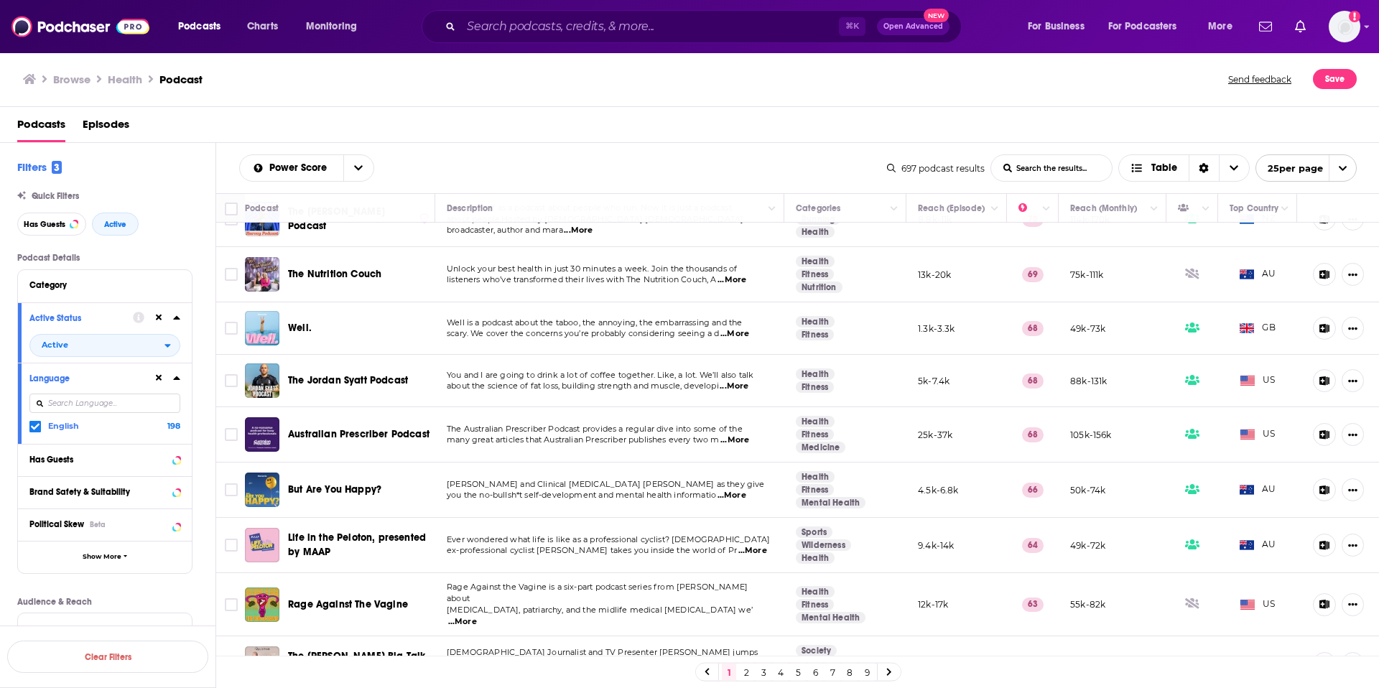
click at [746, 490] on span "...More" at bounding box center [732, 495] width 29 height 11
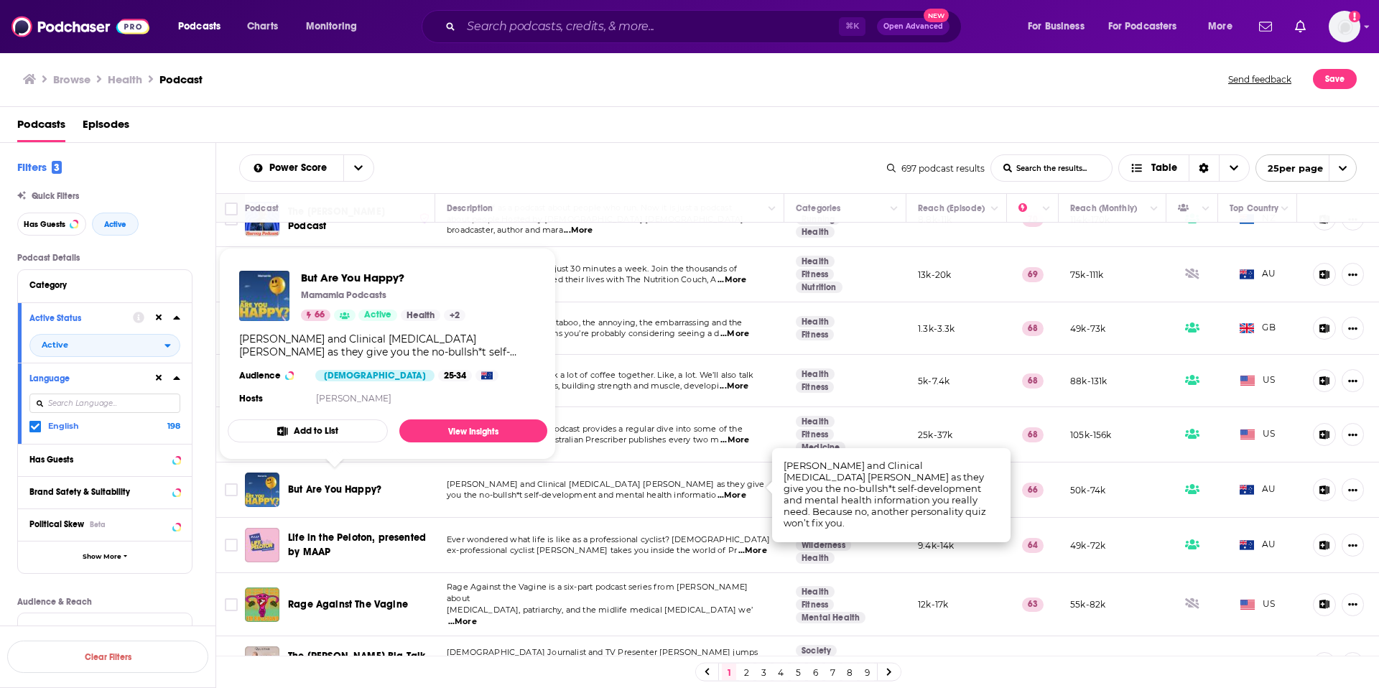
click at [307, 483] on span "But Are You Happy?" at bounding box center [334, 489] width 93 height 12
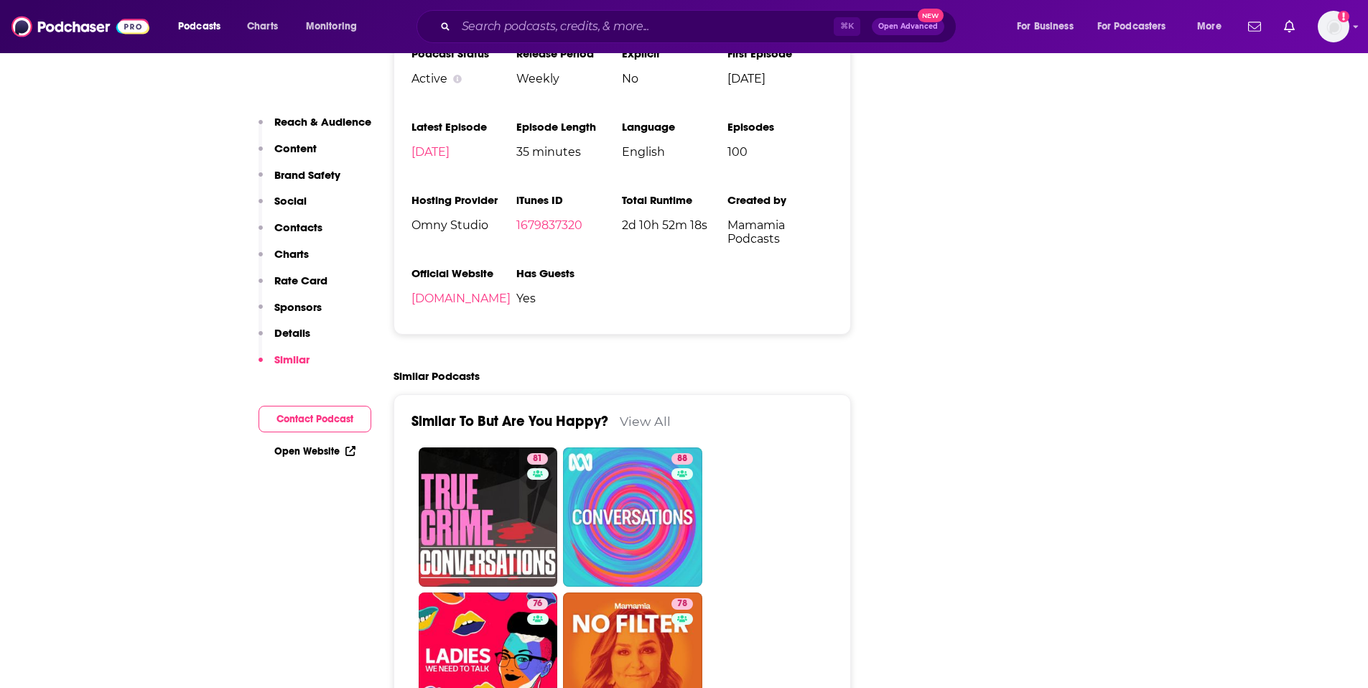
scroll to position [2909, 0]
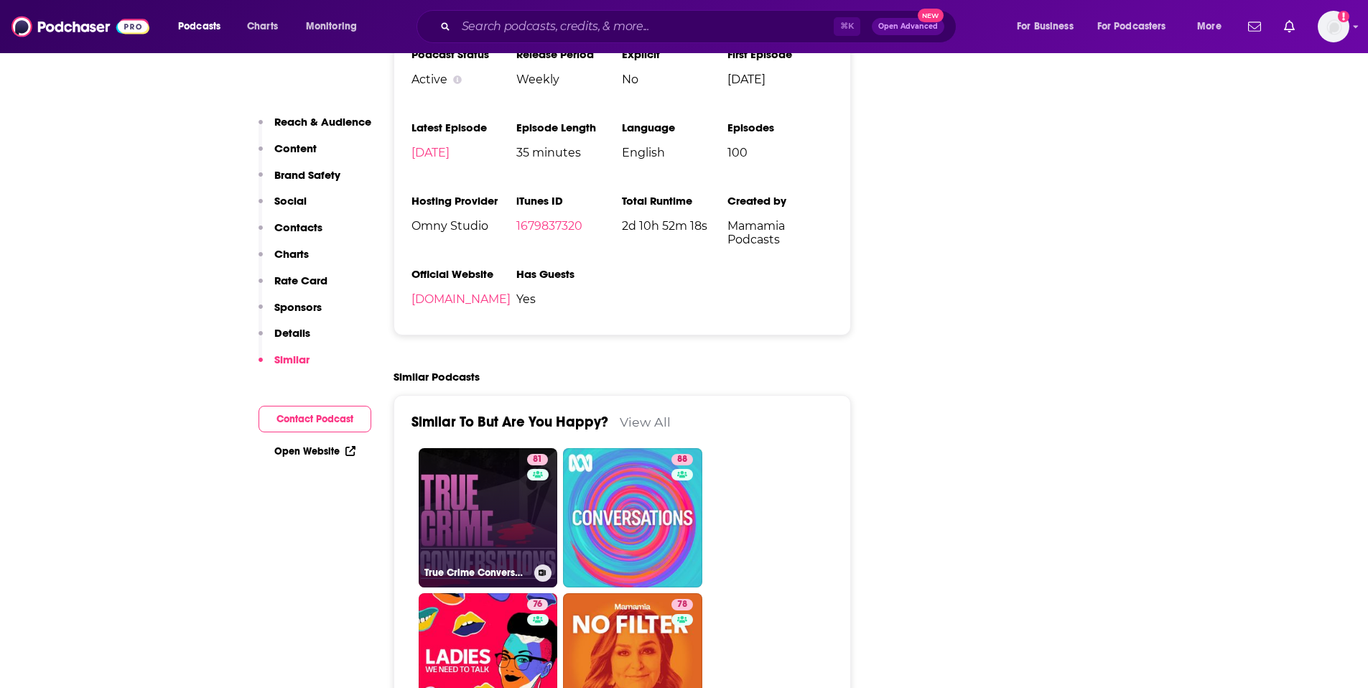
click at [540, 570] on icon at bounding box center [543, 573] width 8 height 7
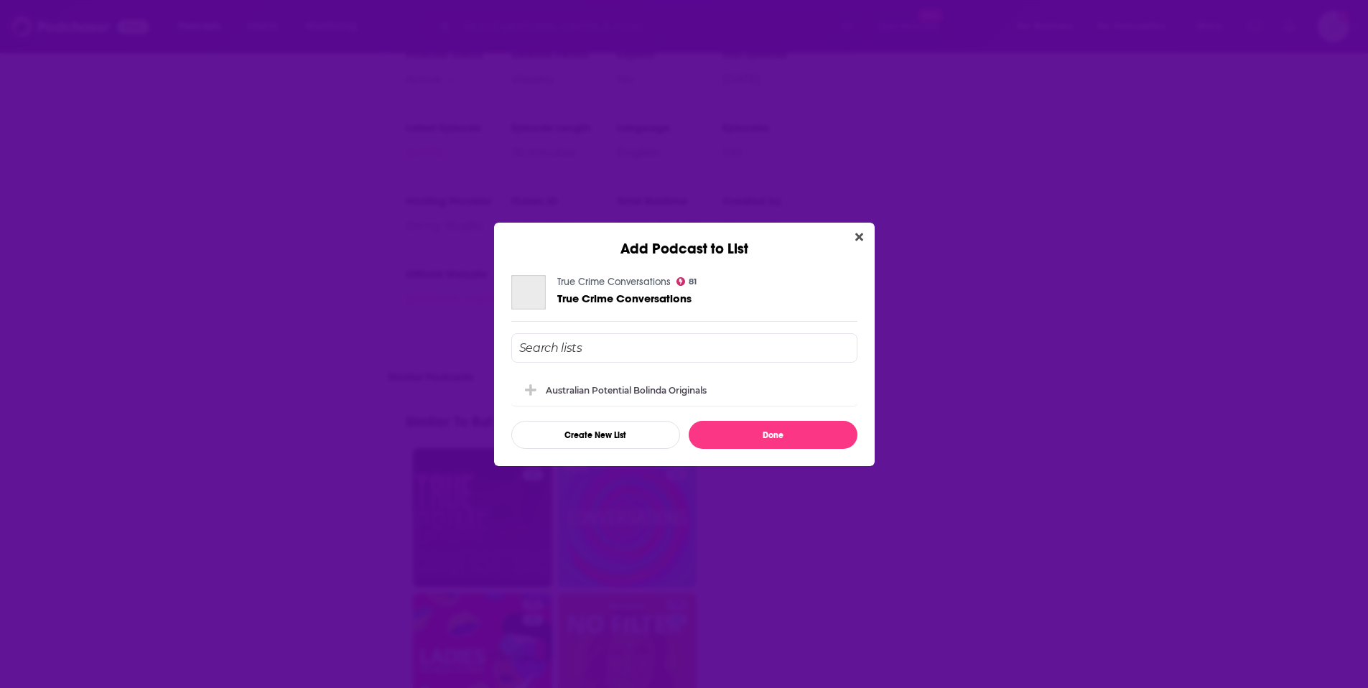
scroll to position [0, 0]
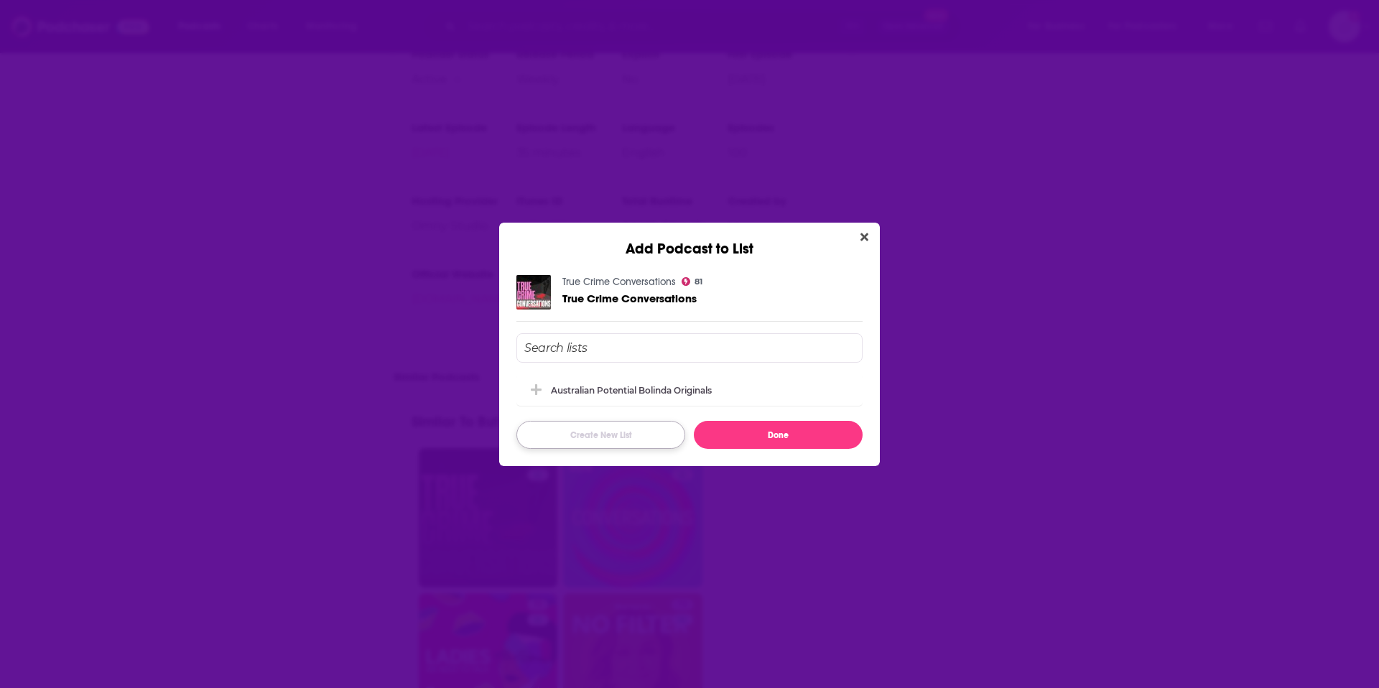
click at [606, 436] on button "Create New List" at bounding box center [600, 435] width 169 height 28
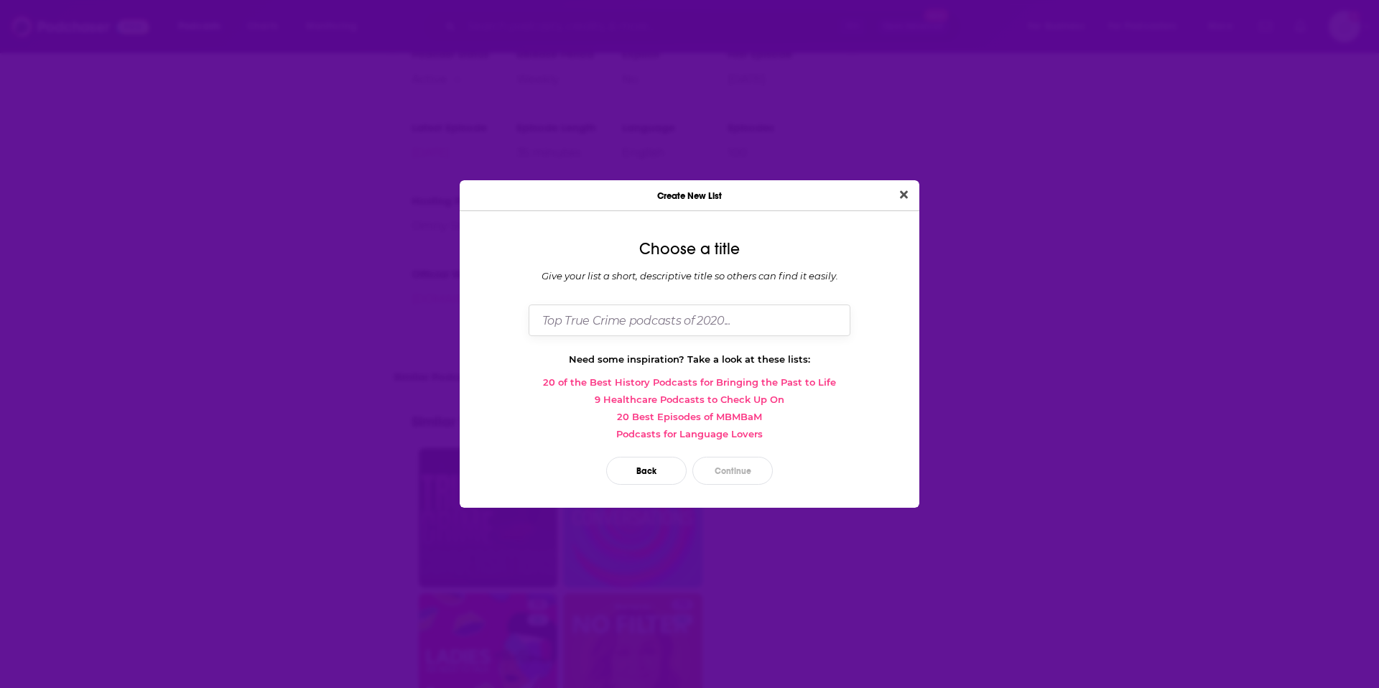
click at [571, 319] on input "Dialog" at bounding box center [690, 320] width 322 height 31
type input "Australian Compilation Audiobook Potentials"
click at [728, 473] on button "Continue" at bounding box center [732, 471] width 80 height 28
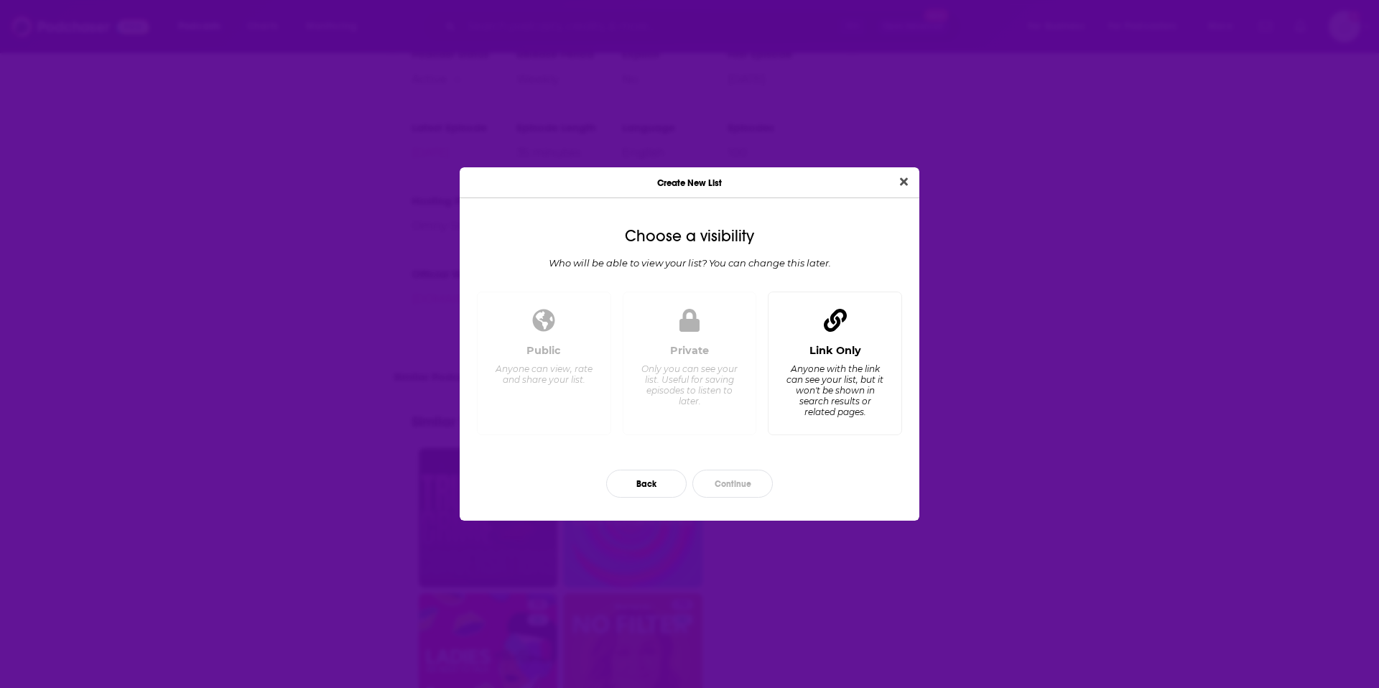
click at [820, 388] on div "Anyone with the link can see your list, but it won't be shown in search results…" at bounding box center [835, 390] width 98 height 54
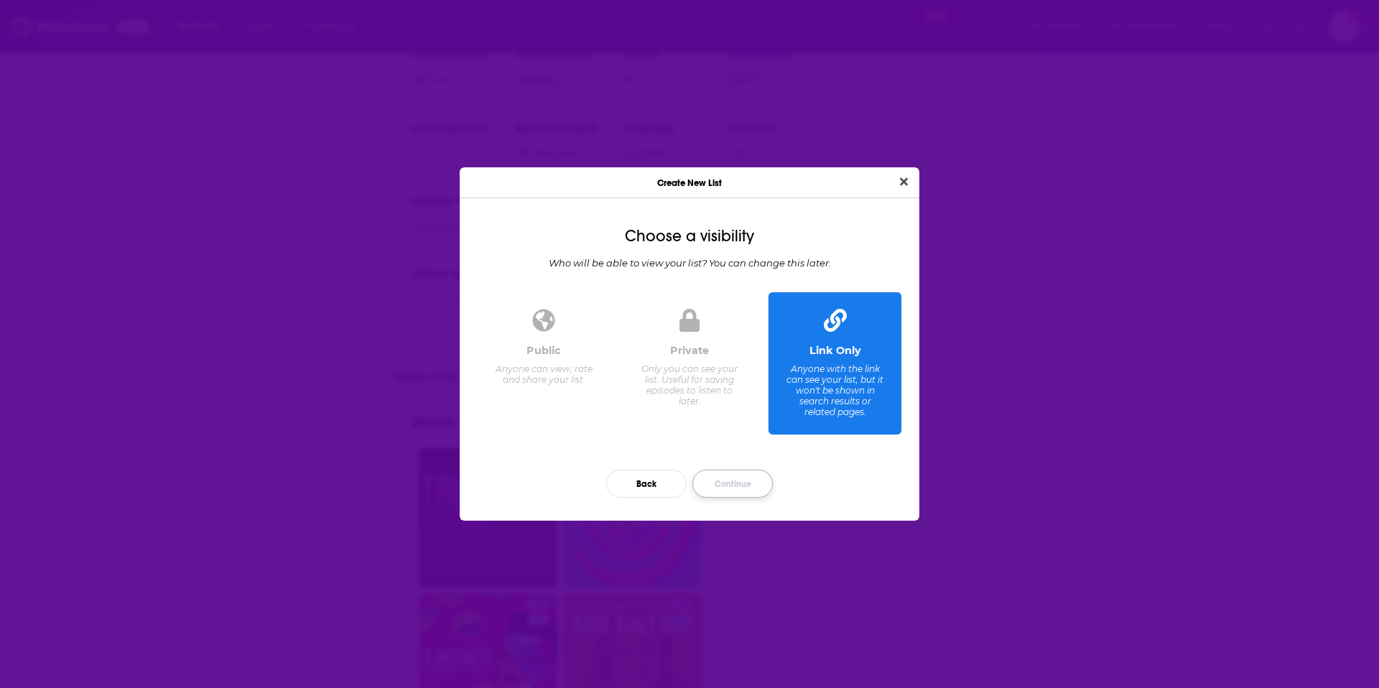
click at [709, 491] on button "Continue" at bounding box center [732, 484] width 80 height 28
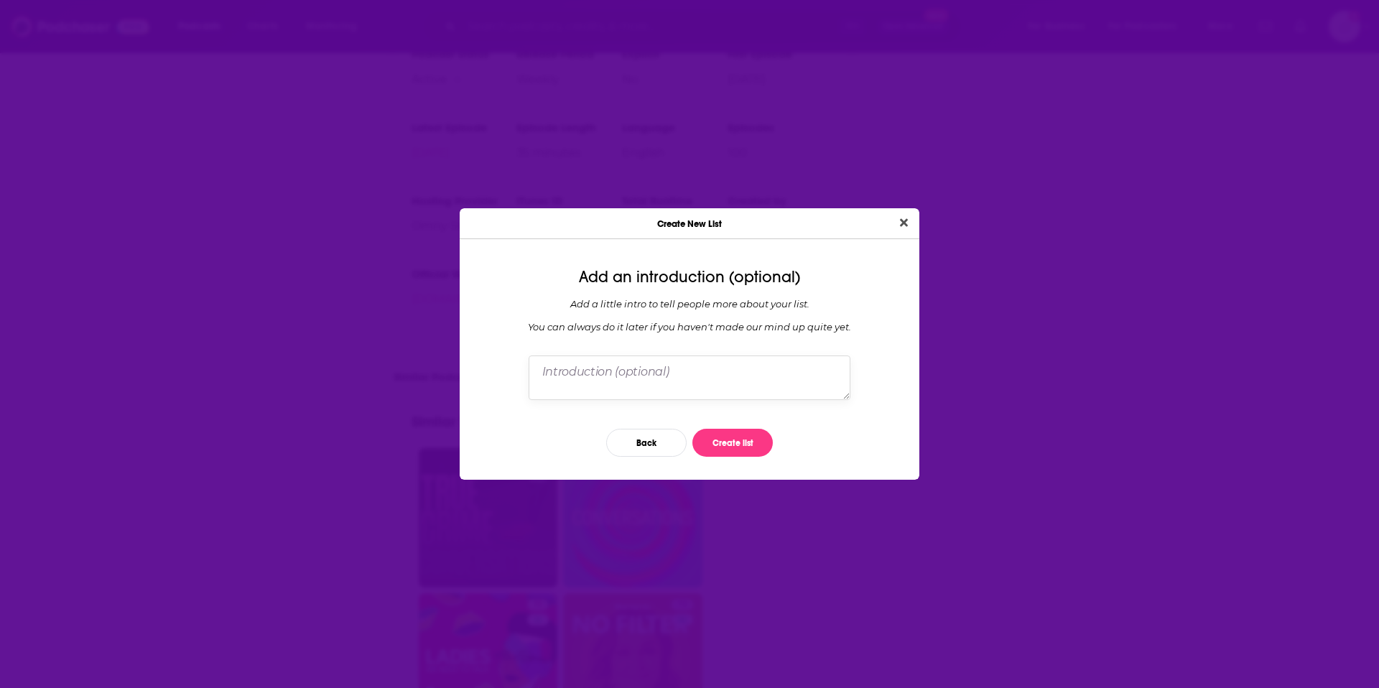
click at [641, 386] on textarea "Dialog" at bounding box center [690, 378] width 322 height 45
type textarea "Podcasts that have potential for "best of" compilation audiobook potential"
click at [716, 444] on button "Create list" at bounding box center [732, 443] width 80 height 28
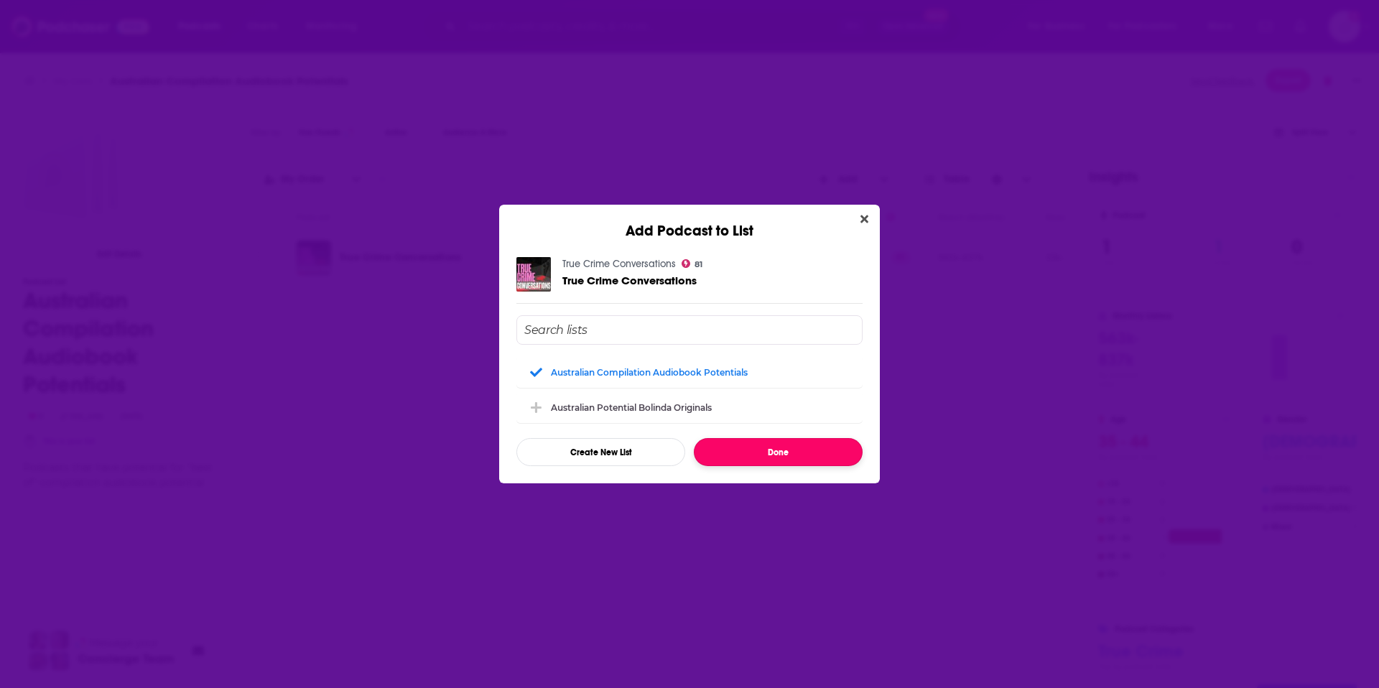
click at [765, 452] on button "Done" at bounding box center [778, 452] width 169 height 28
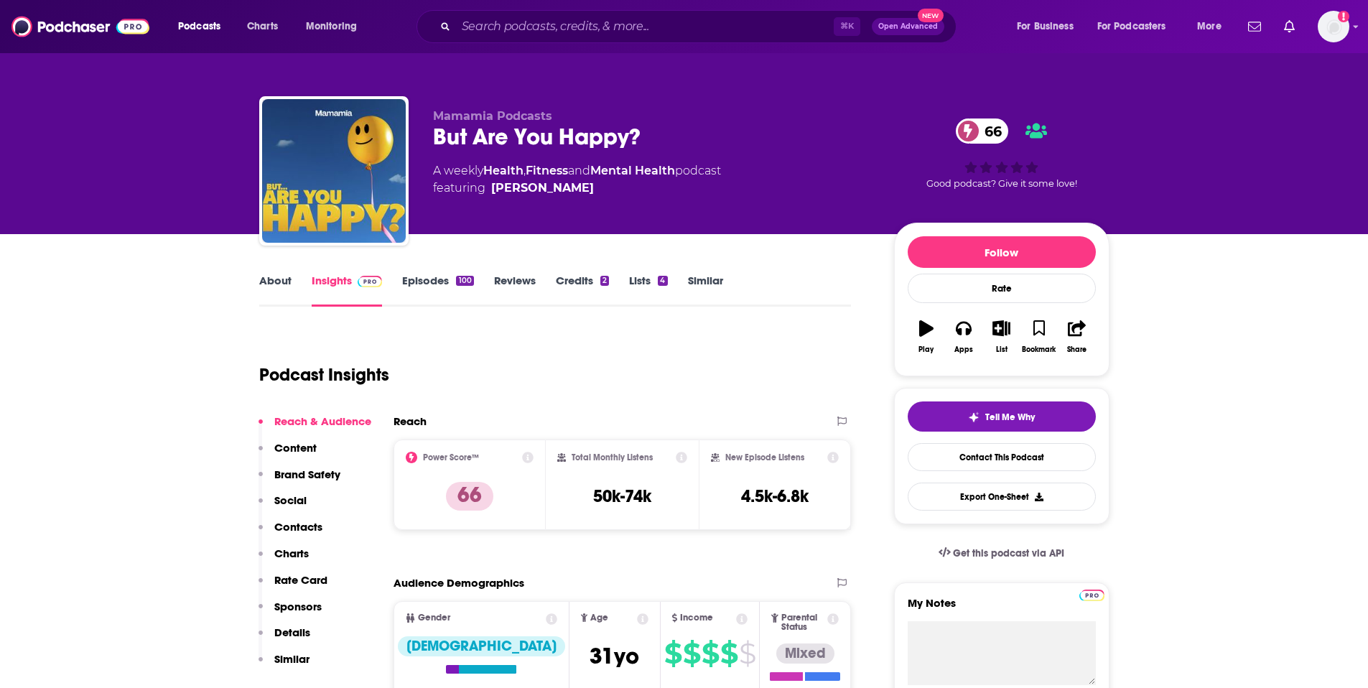
click at [570, 284] on link "Credits 2" at bounding box center [582, 290] width 53 height 33
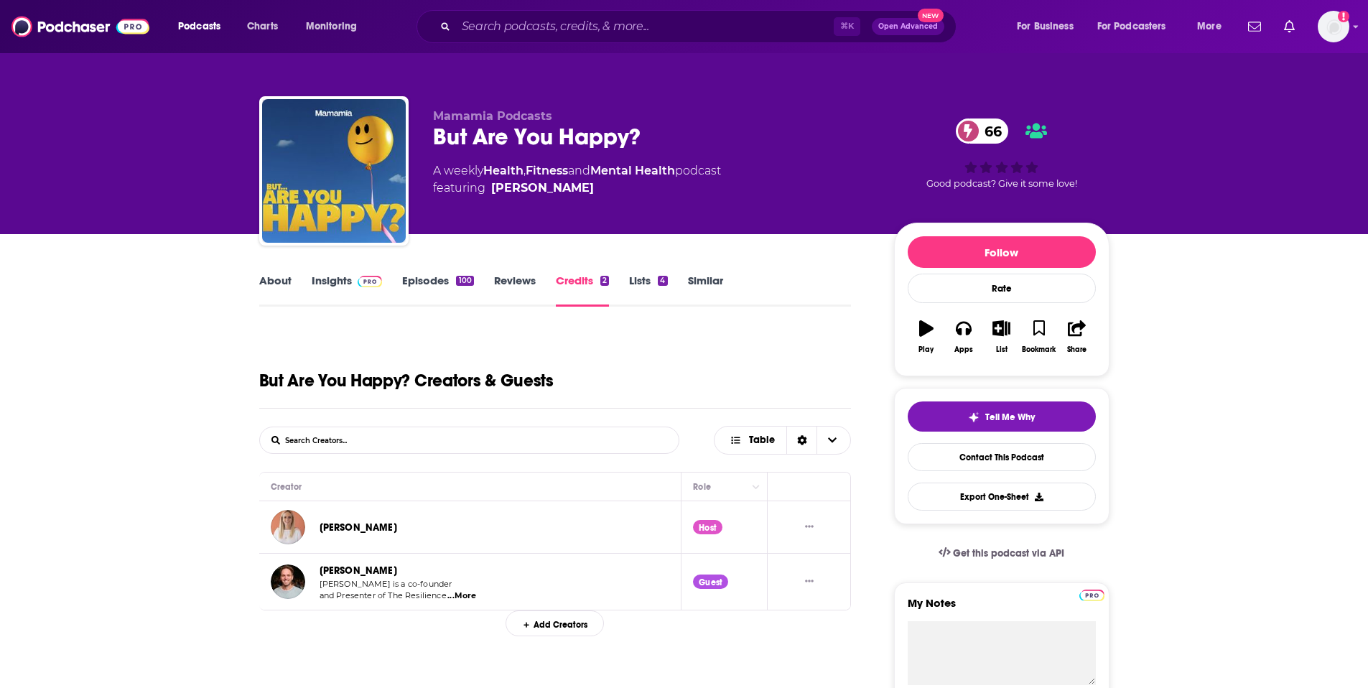
click at [641, 285] on link "Lists 4" at bounding box center [648, 290] width 38 height 33
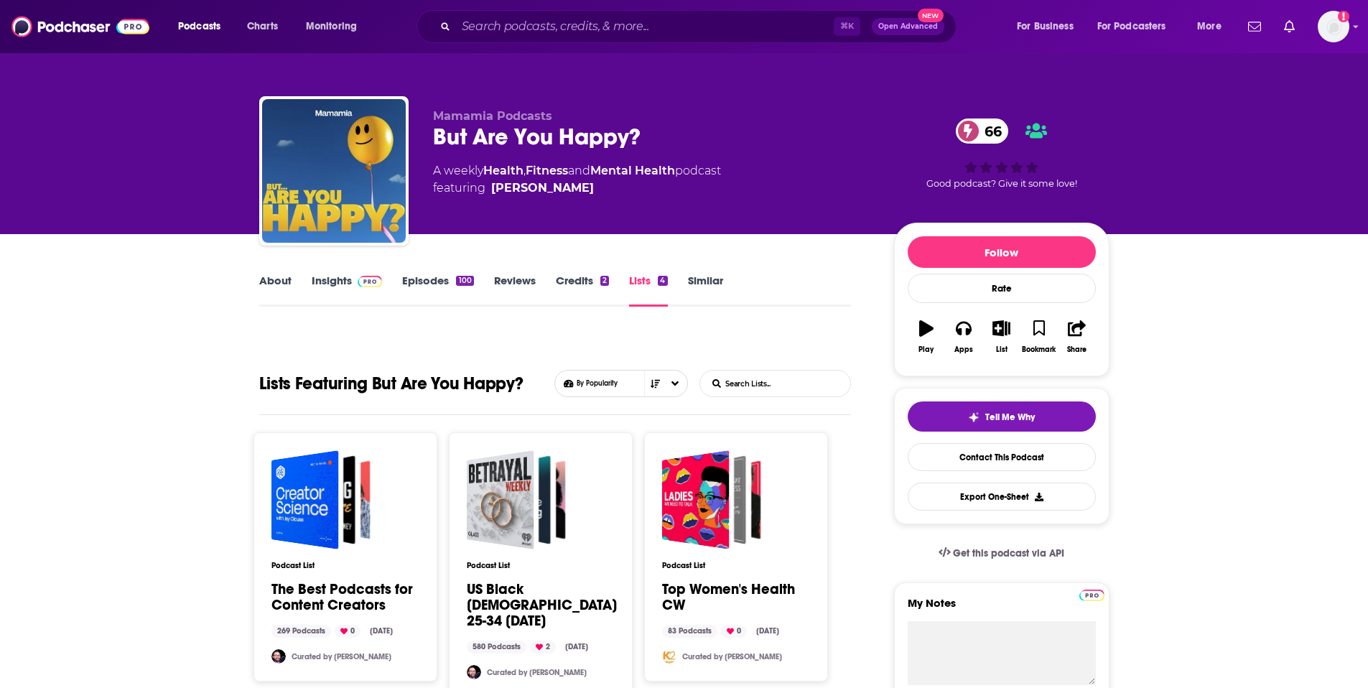
click at [570, 281] on link "Credits 2" at bounding box center [582, 290] width 53 height 33
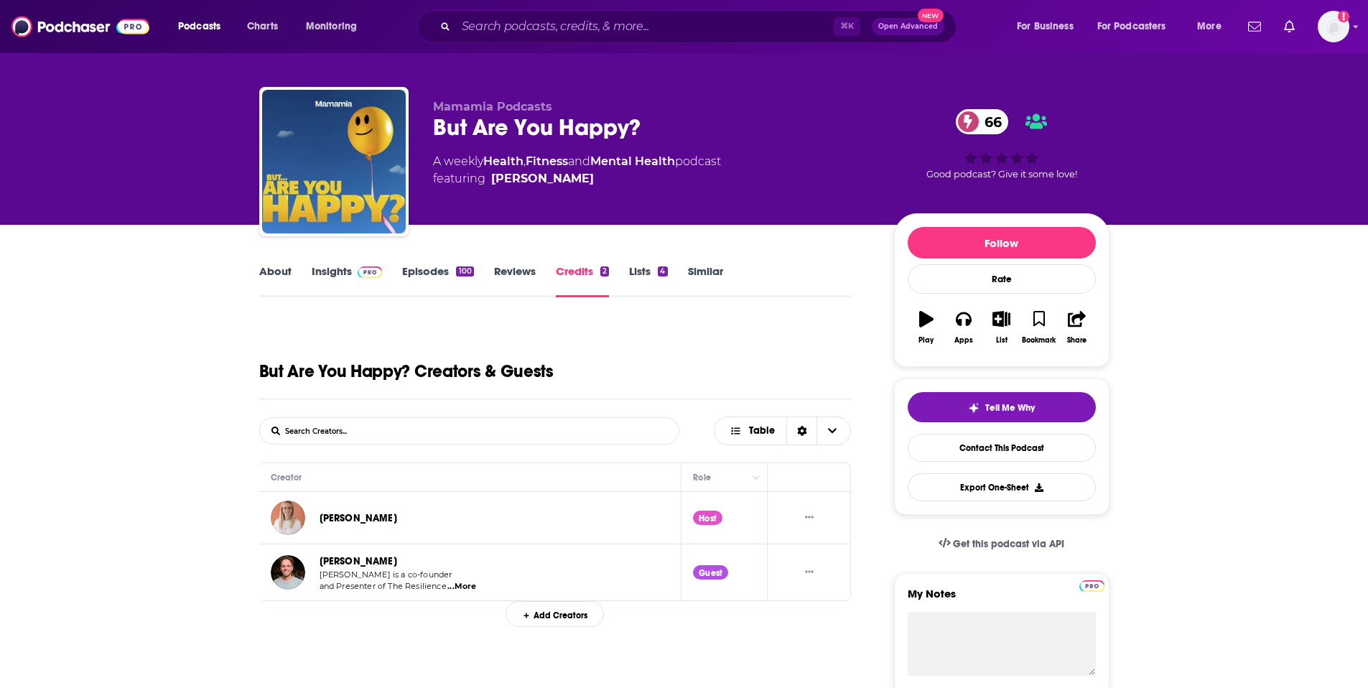
click at [641, 272] on link "Lists 4" at bounding box center [648, 280] width 38 height 33
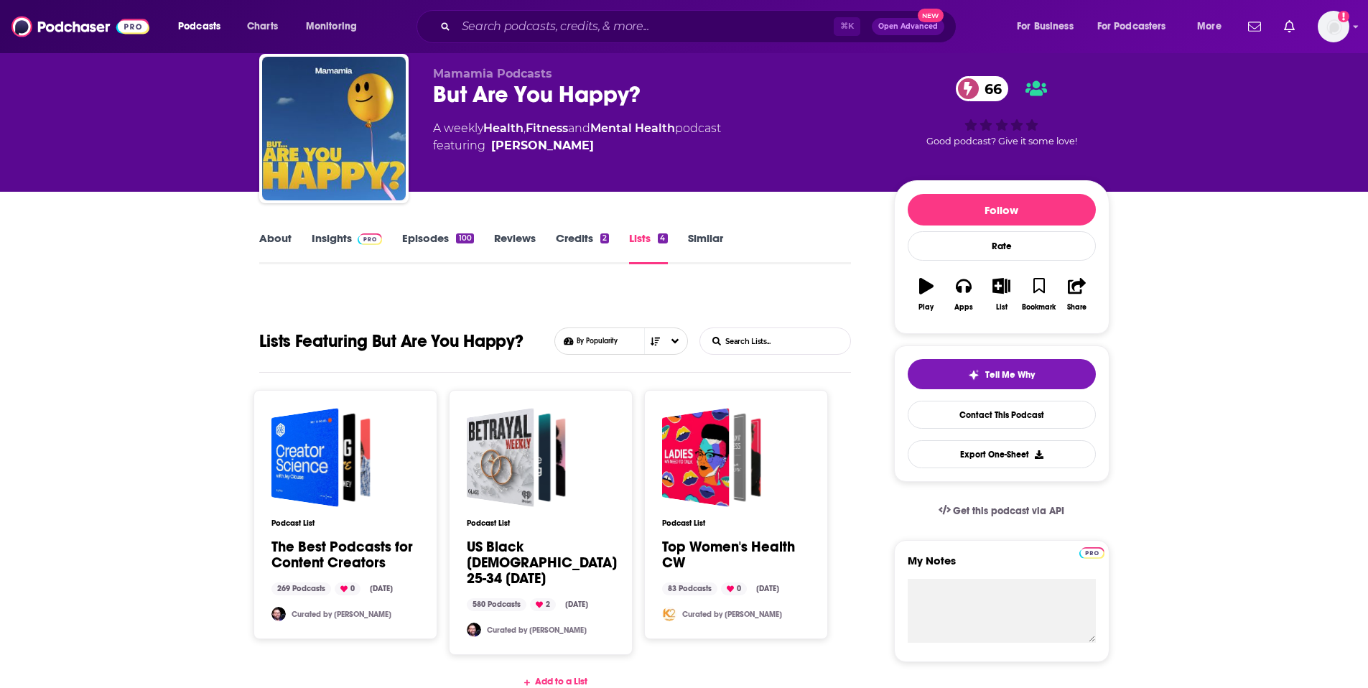
scroll to position [37, 0]
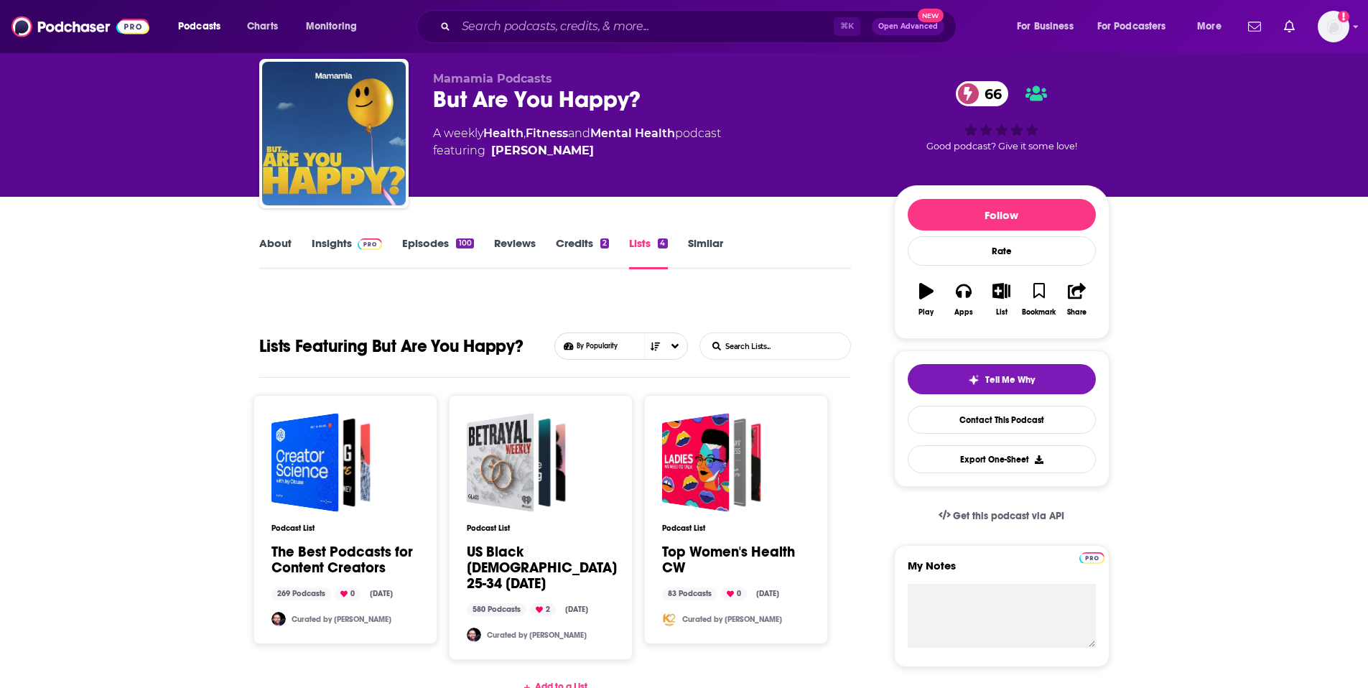
click at [578, 245] on link "Credits 2" at bounding box center [582, 252] width 53 height 33
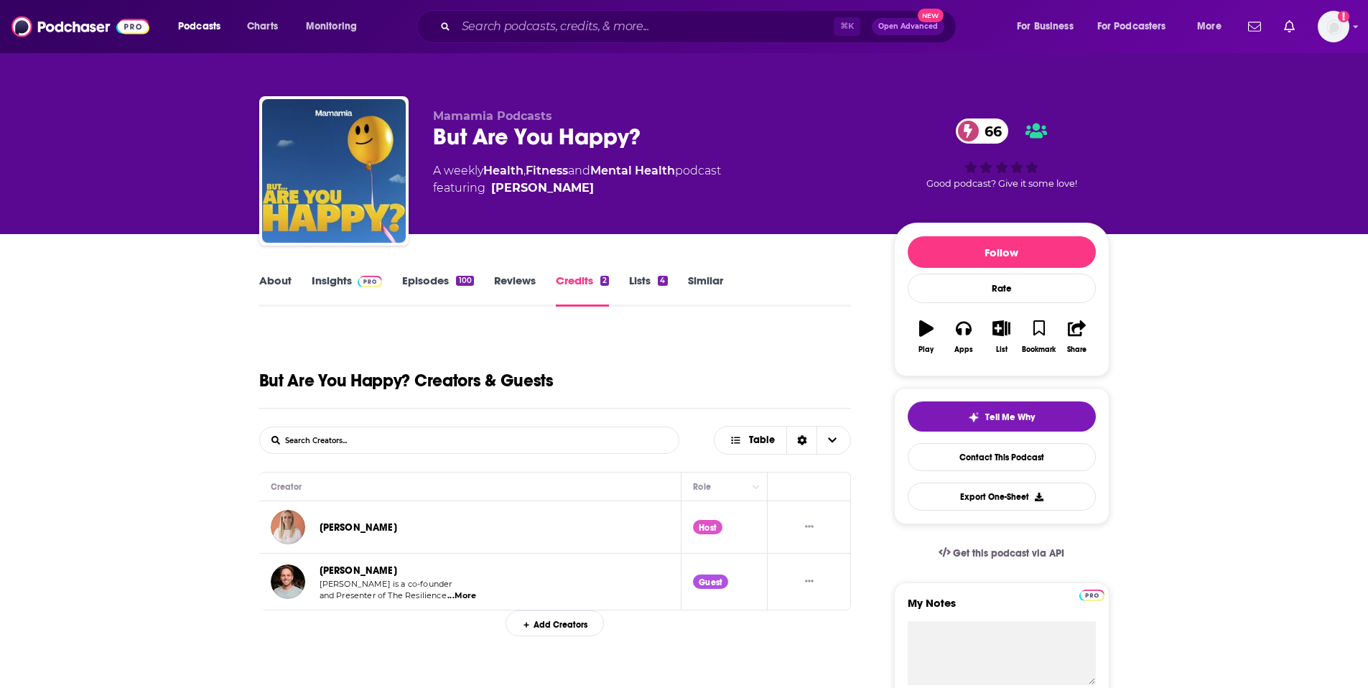
click at [440, 283] on link "Episodes 100" at bounding box center [437, 290] width 71 height 33
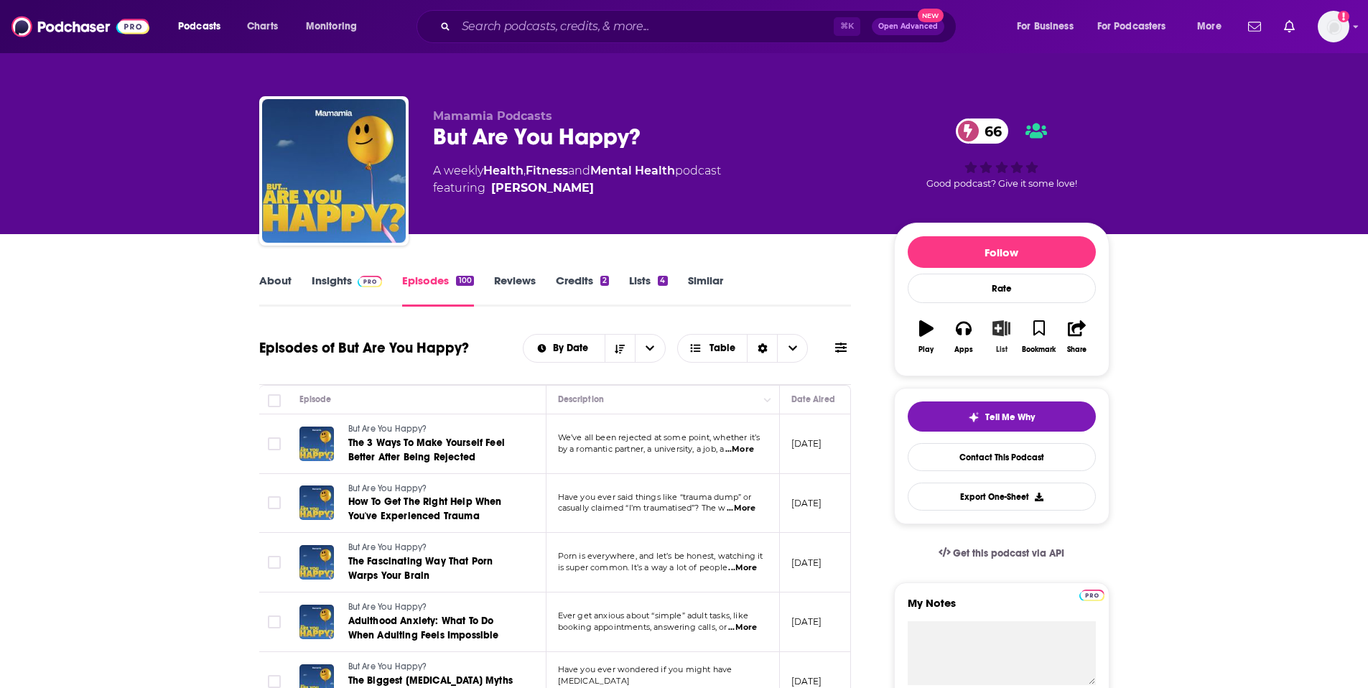
click at [1001, 331] on icon "button" at bounding box center [1002, 328] width 18 height 16
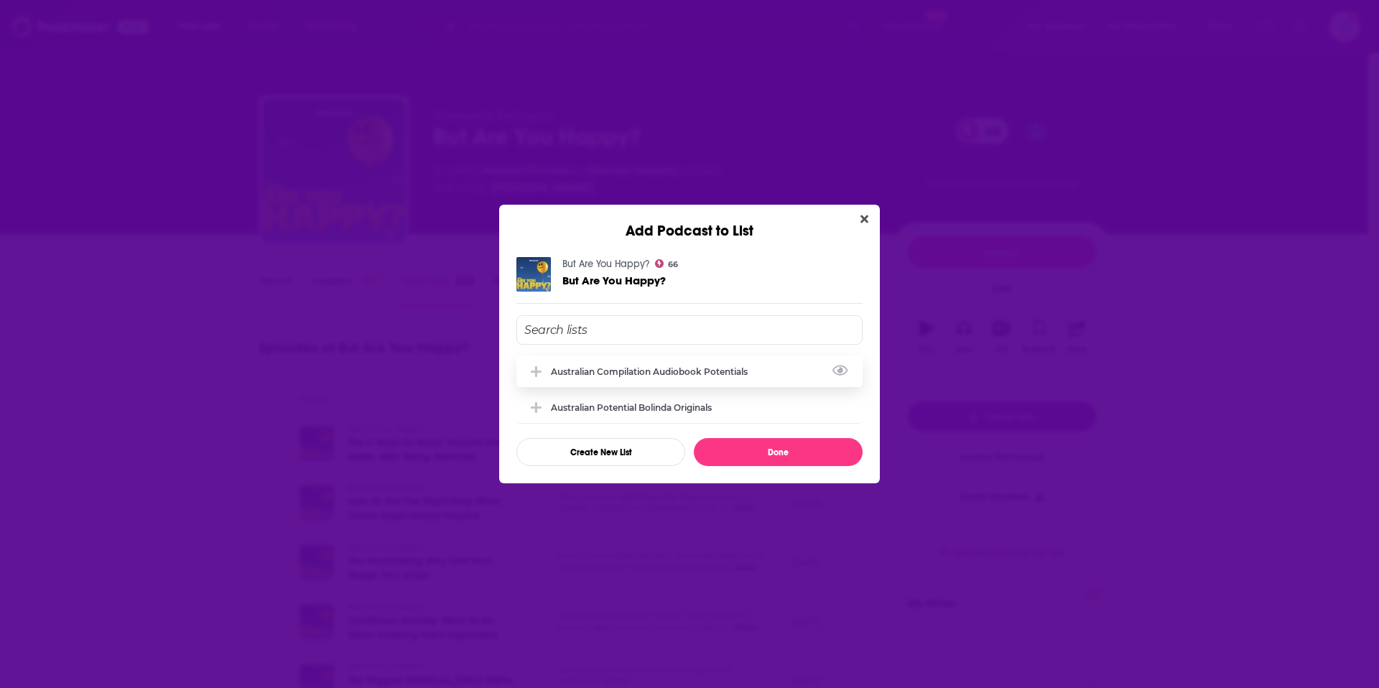
click at [713, 374] on div "Australian Compilation Audiobook Potentials" at bounding box center [653, 371] width 205 height 11
click at [786, 452] on button "Done" at bounding box center [778, 452] width 169 height 28
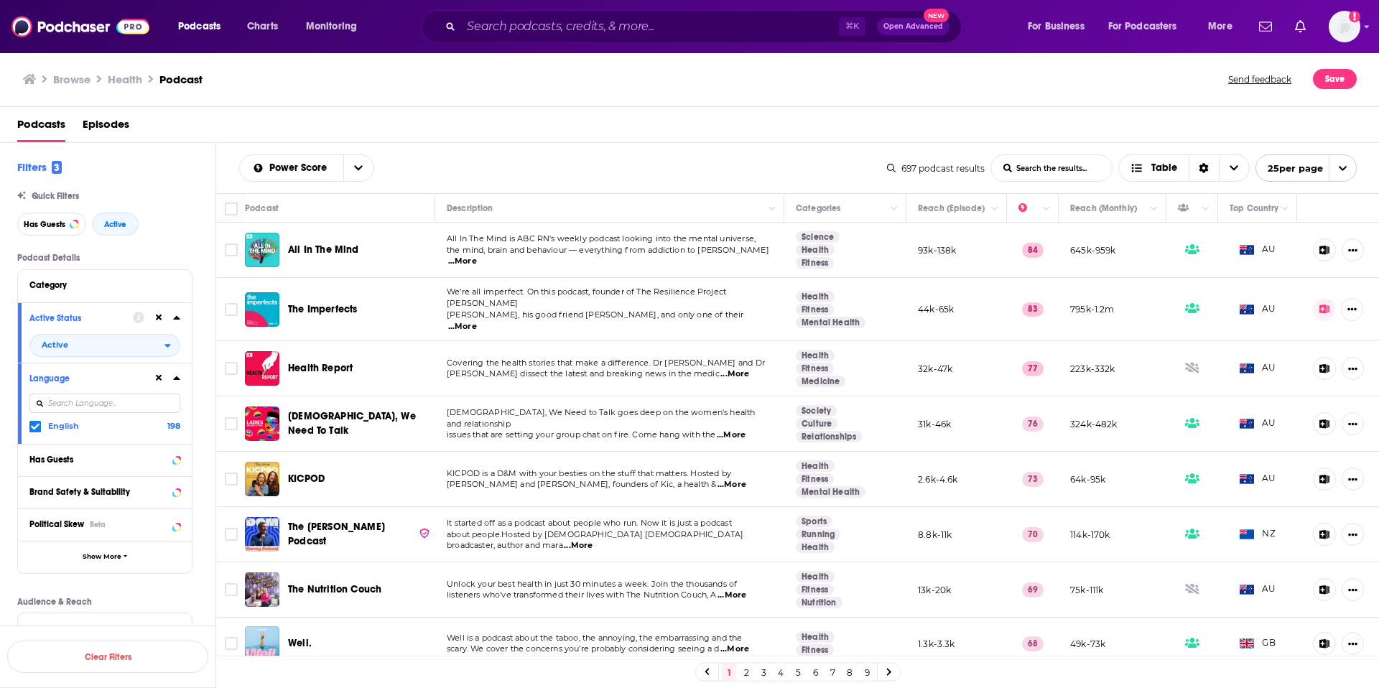
click at [1320, 251] on icon at bounding box center [1325, 250] width 11 height 9
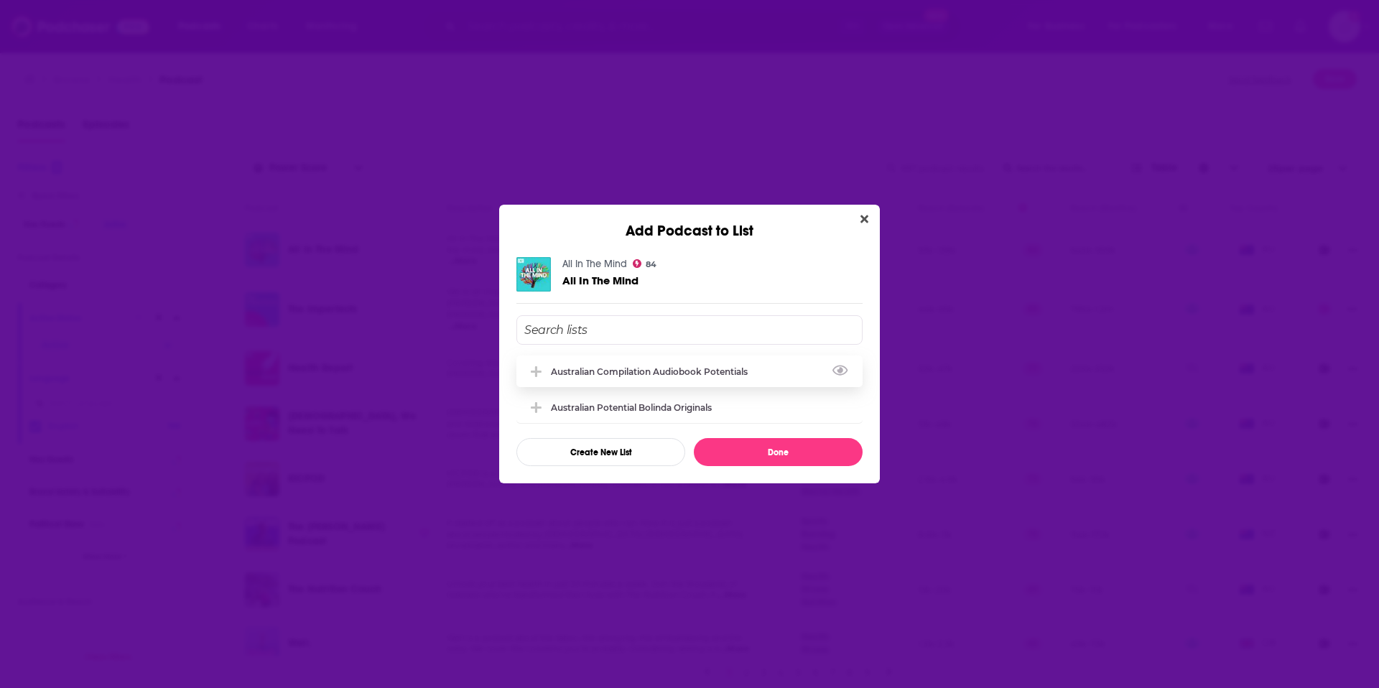
click at [675, 374] on div "Australian Compilation Audiobook Potentials" at bounding box center [653, 371] width 205 height 11
click at [771, 453] on button "Done" at bounding box center [778, 452] width 169 height 28
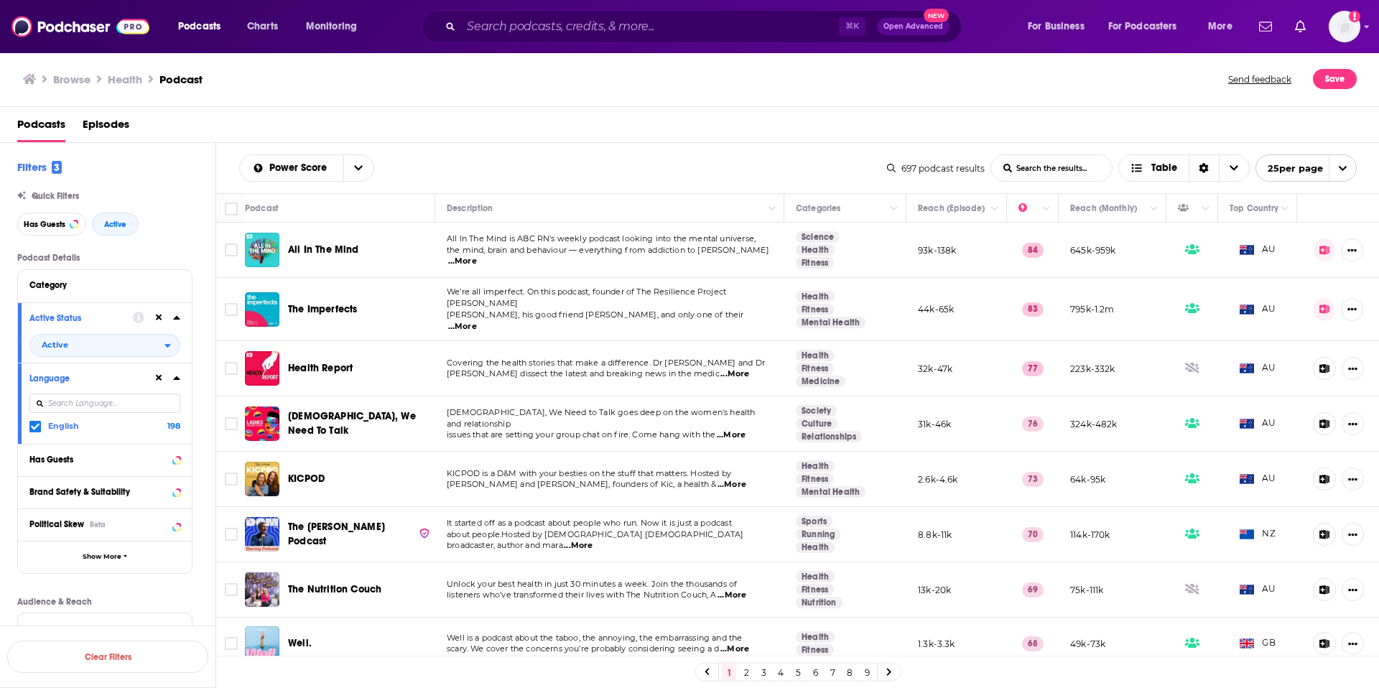
click at [1320, 305] on icon at bounding box center [1325, 309] width 10 height 9
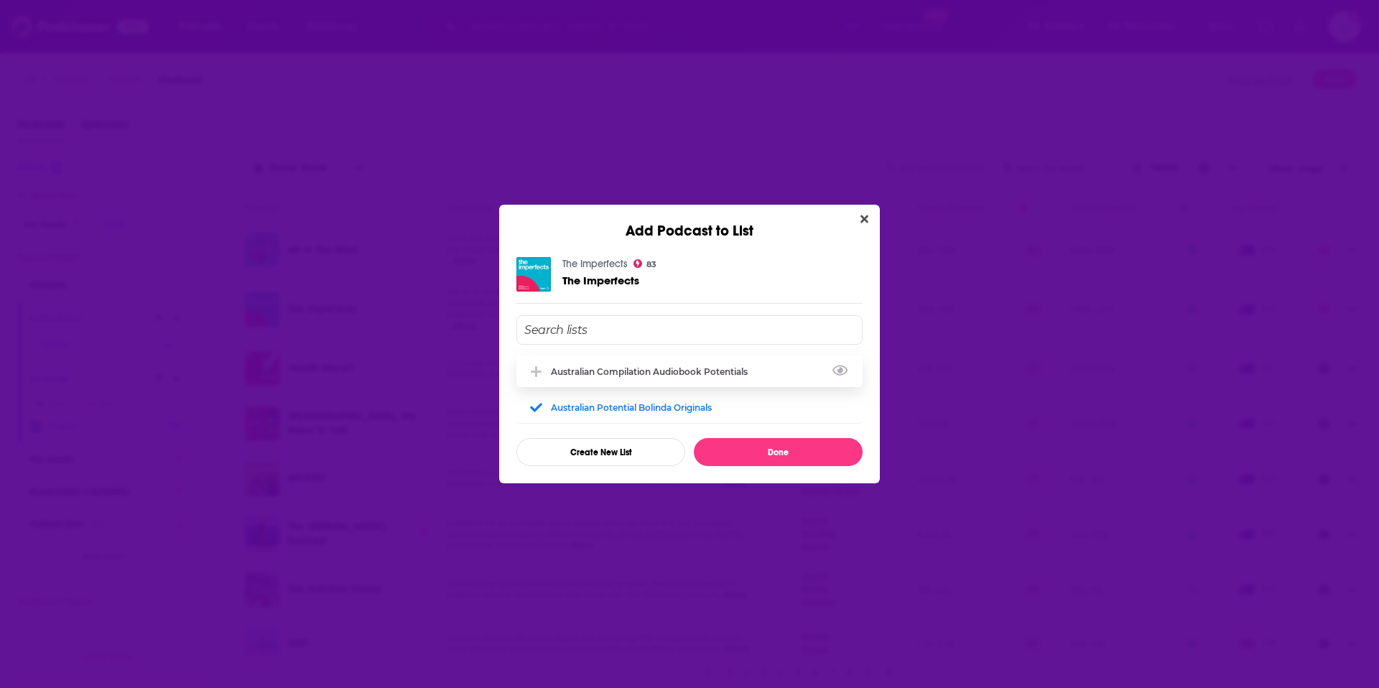
click at [752, 372] on div "Australian Compilation Audiobook Potentials" at bounding box center [653, 371] width 205 height 11
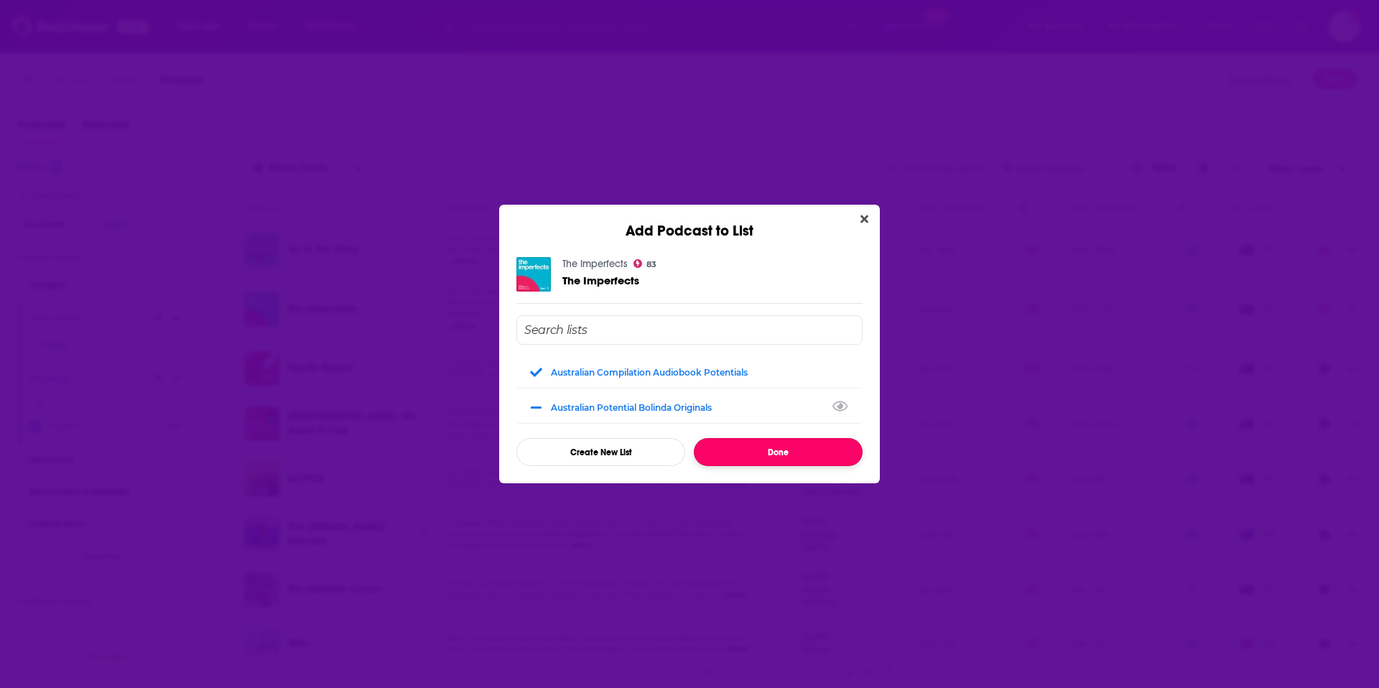
click at [775, 455] on button "Done" at bounding box center [778, 452] width 169 height 28
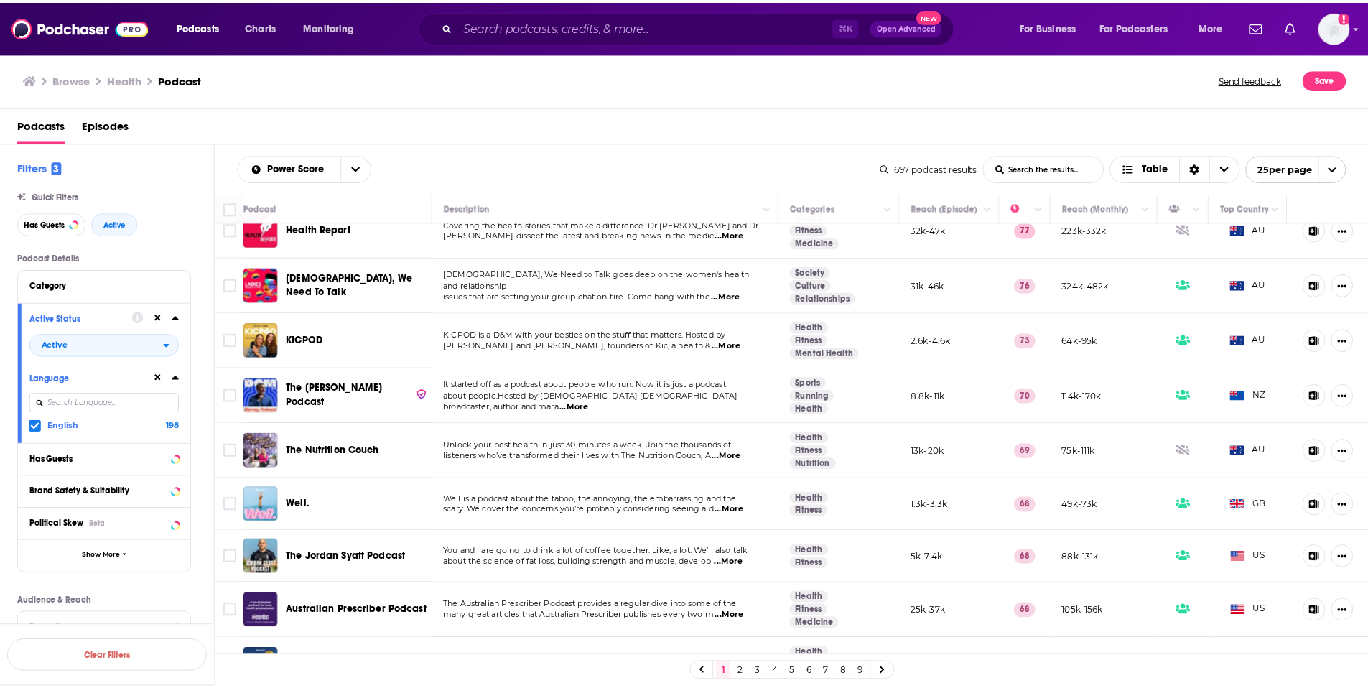
scroll to position [136, 0]
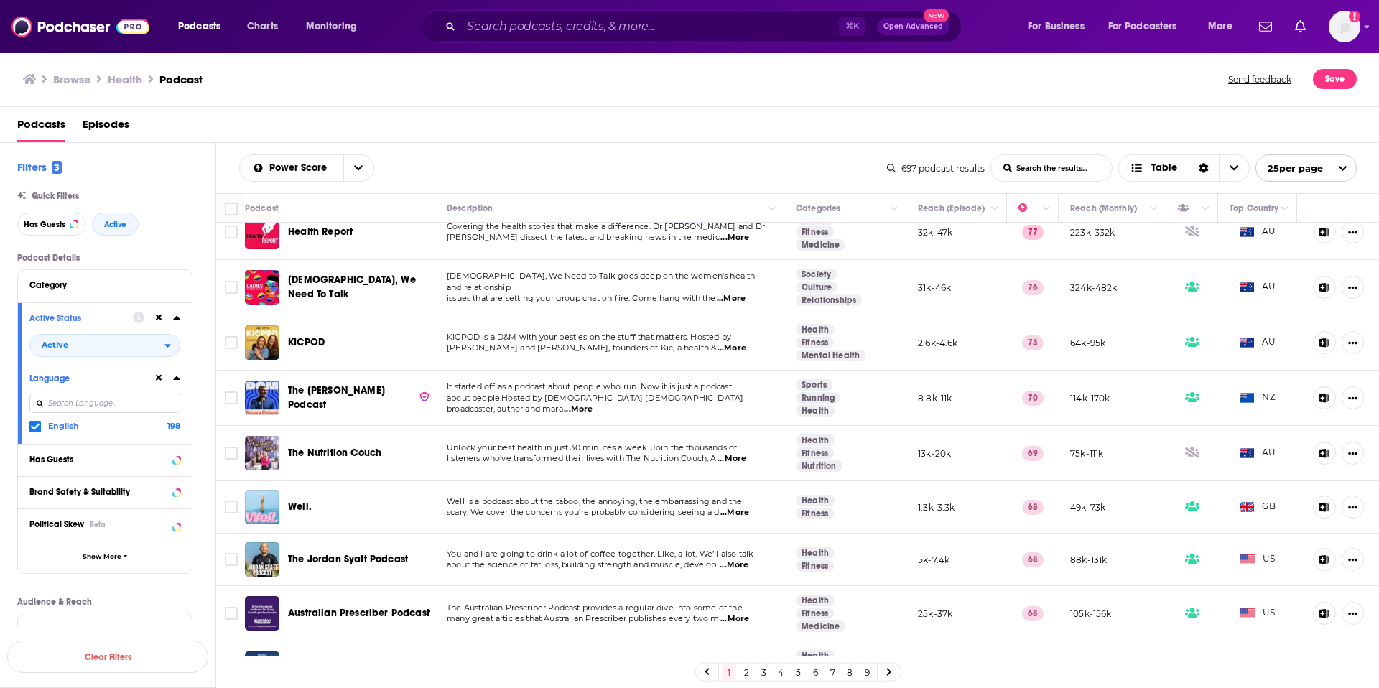
click at [741, 507] on span "...More" at bounding box center [734, 512] width 29 height 11
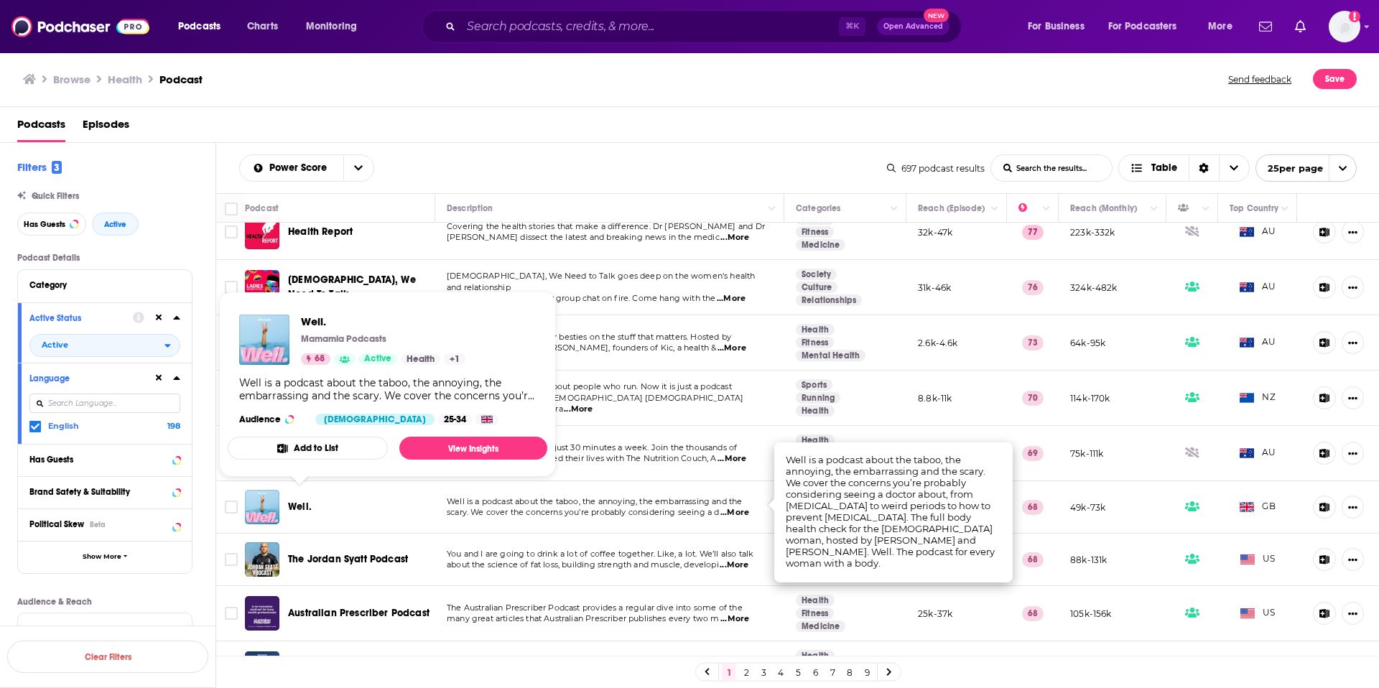
click at [298, 501] on span "Well." at bounding box center [300, 507] width 24 height 12
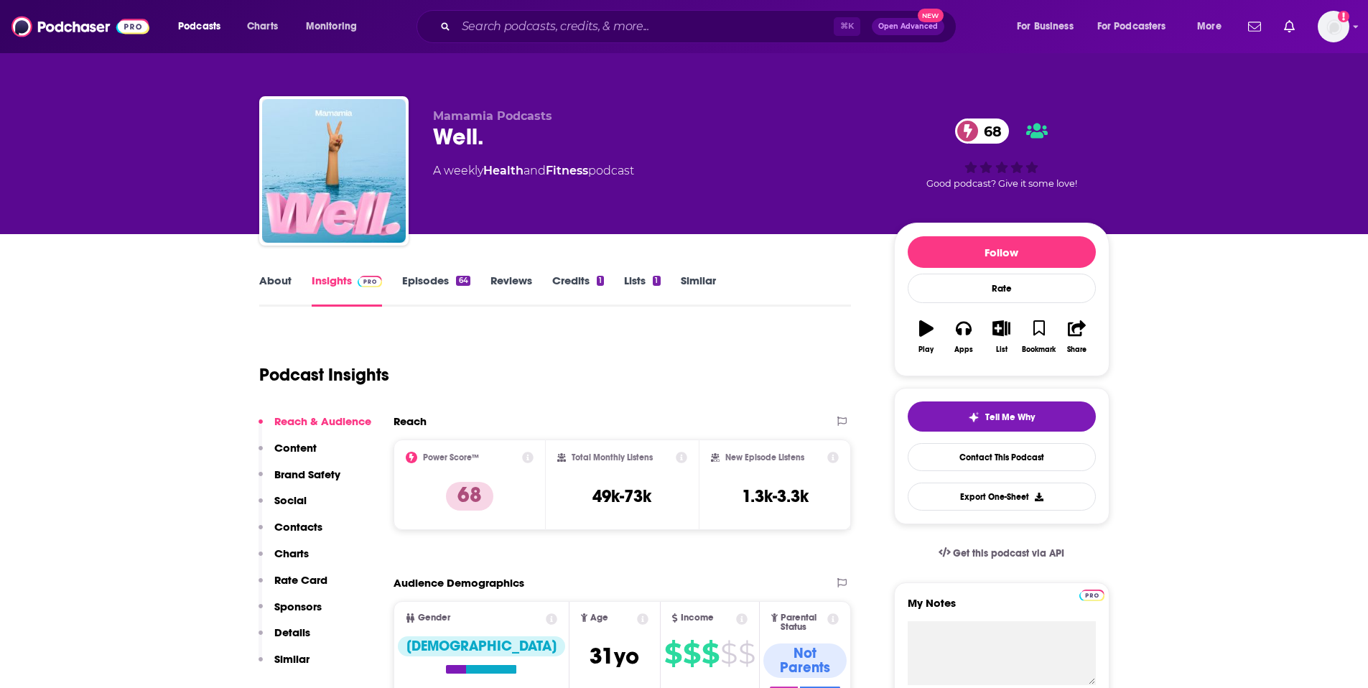
scroll to position [1, 0]
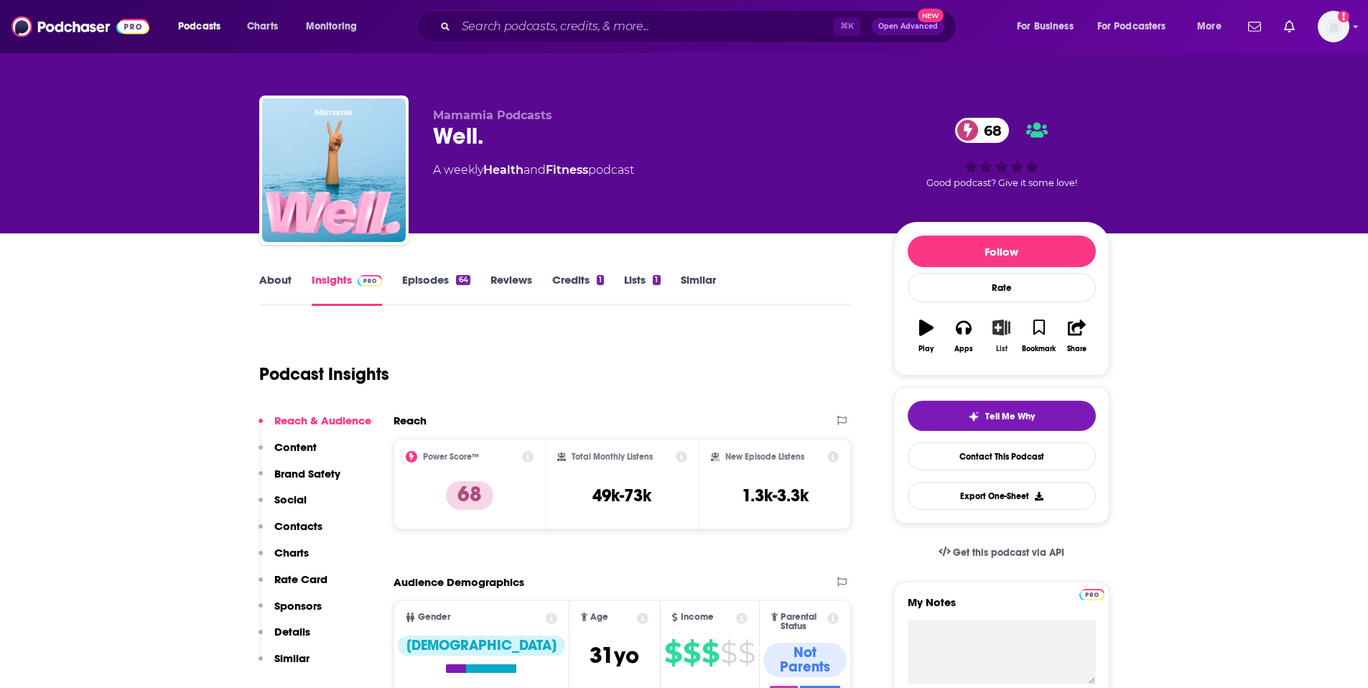
click at [1000, 329] on icon "button" at bounding box center [1002, 328] width 18 height 16
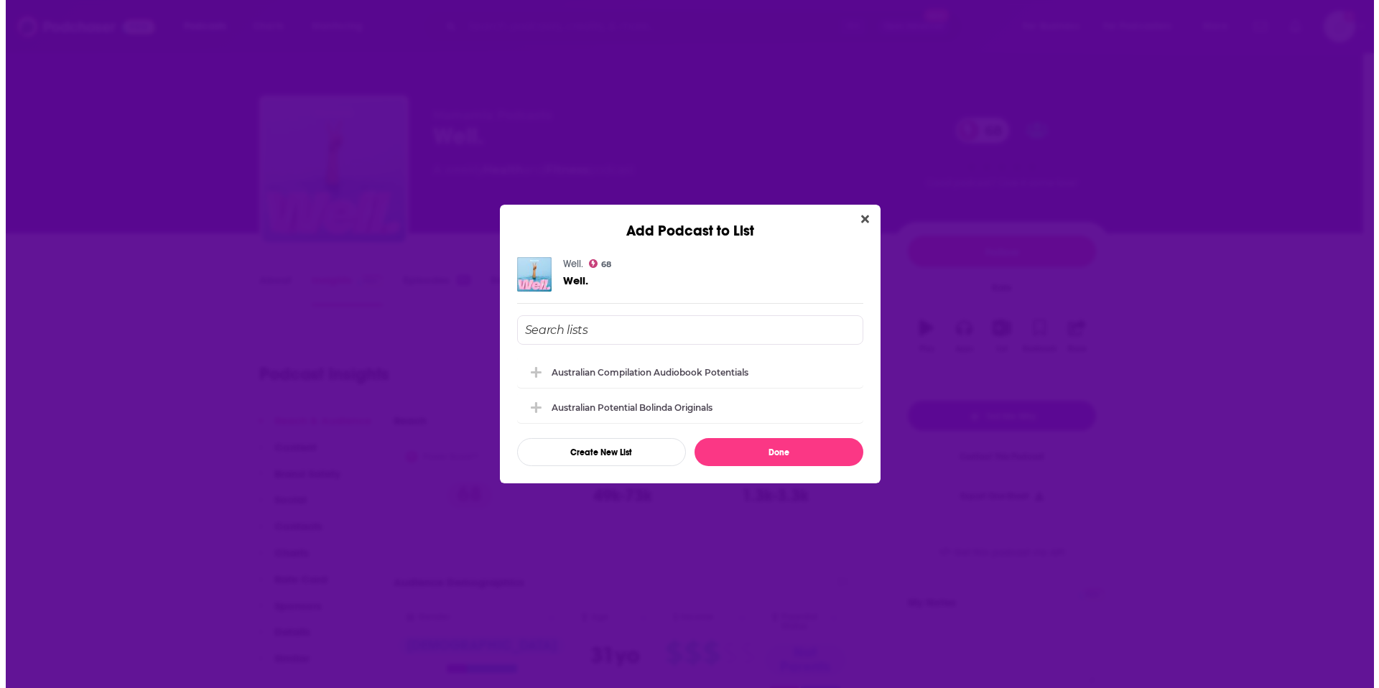
scroll to position [0, 0]
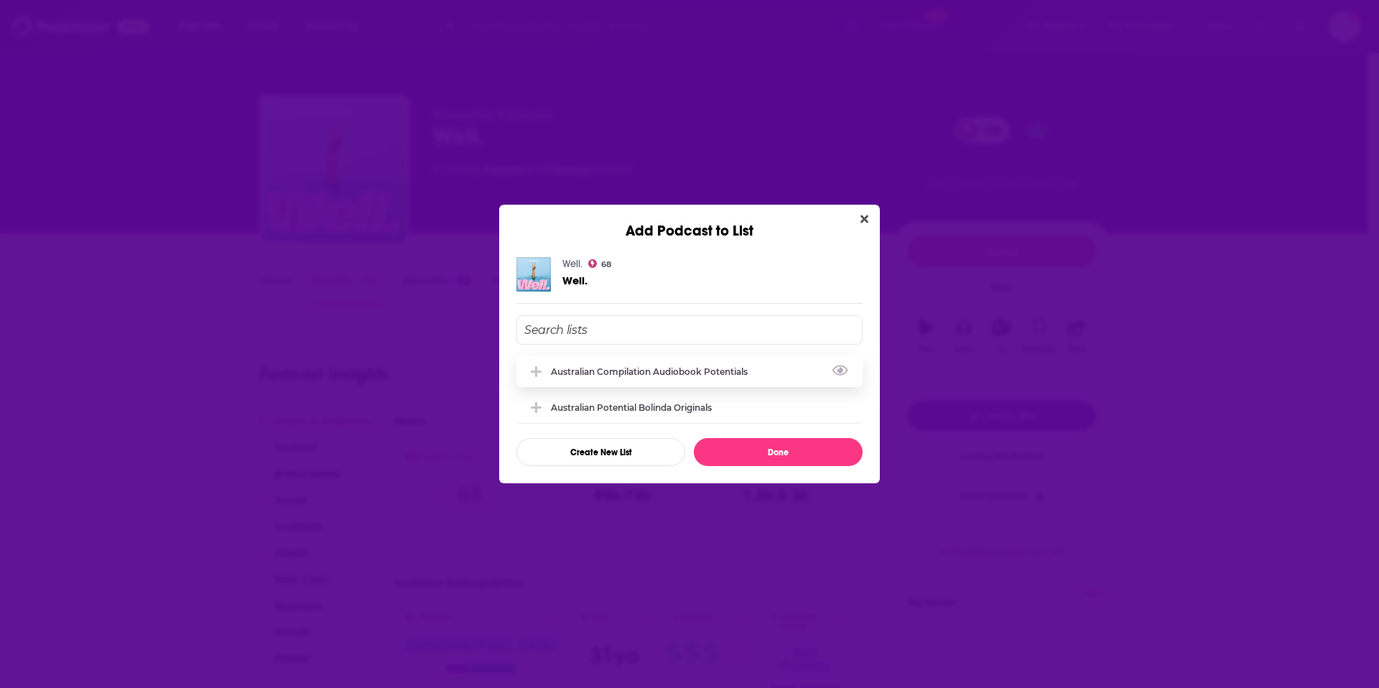
click at [678, 379] on div "Australian Compilation Audiobook Potentials" at bounding box center [689, 372] width 346 height 32
click at [768, 454] on button "Done" at bounding box center [778, 452] width 169 height 28
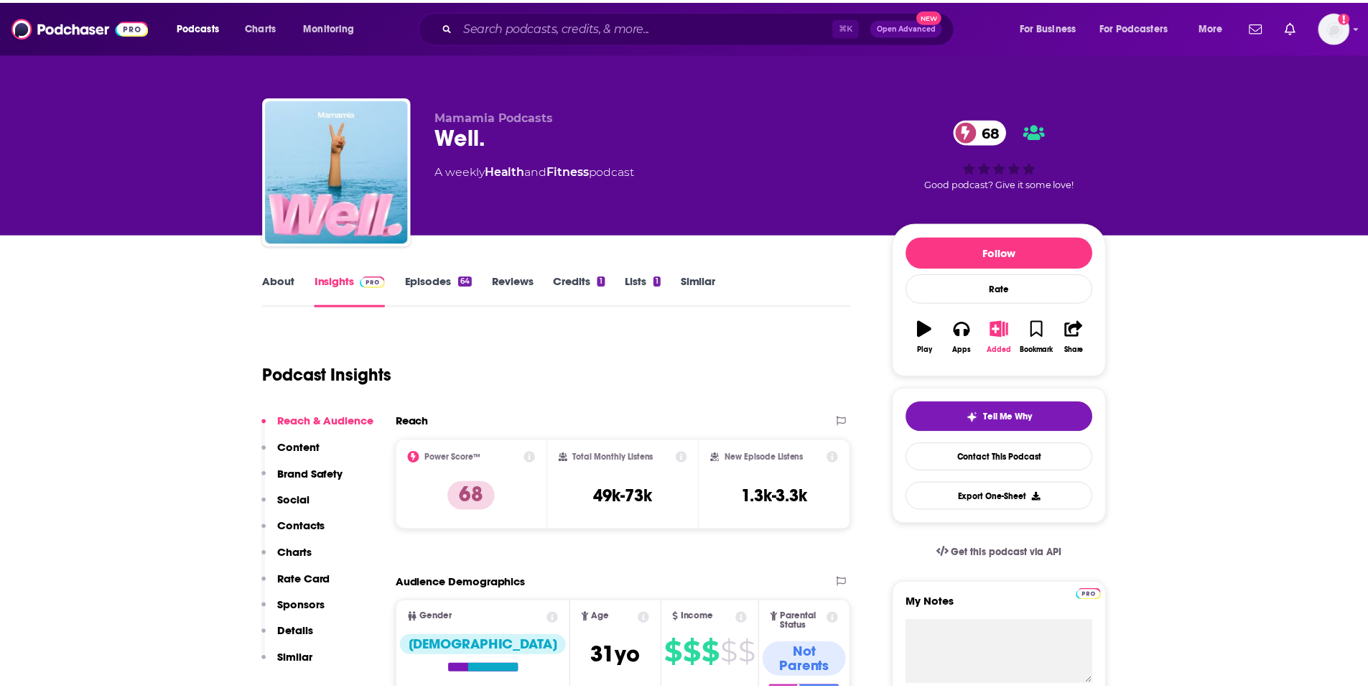
scroll to position [1, 0]
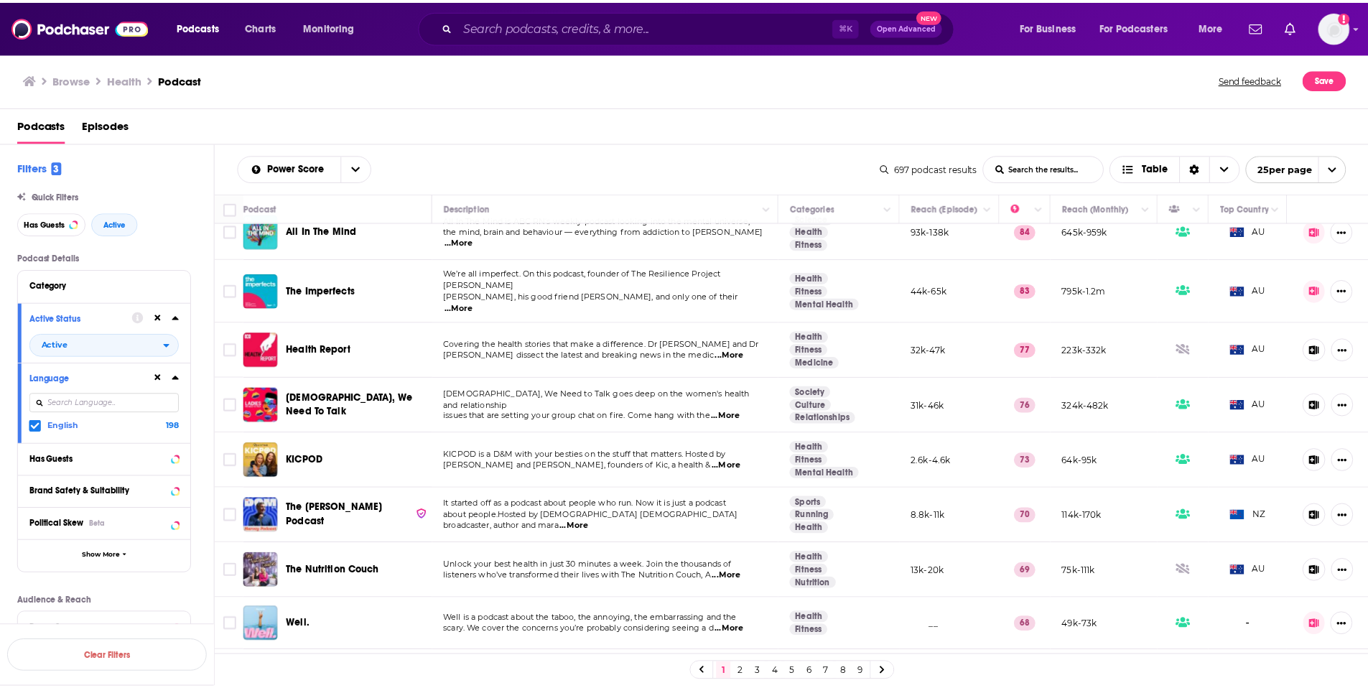
scroll to position [14, 0]
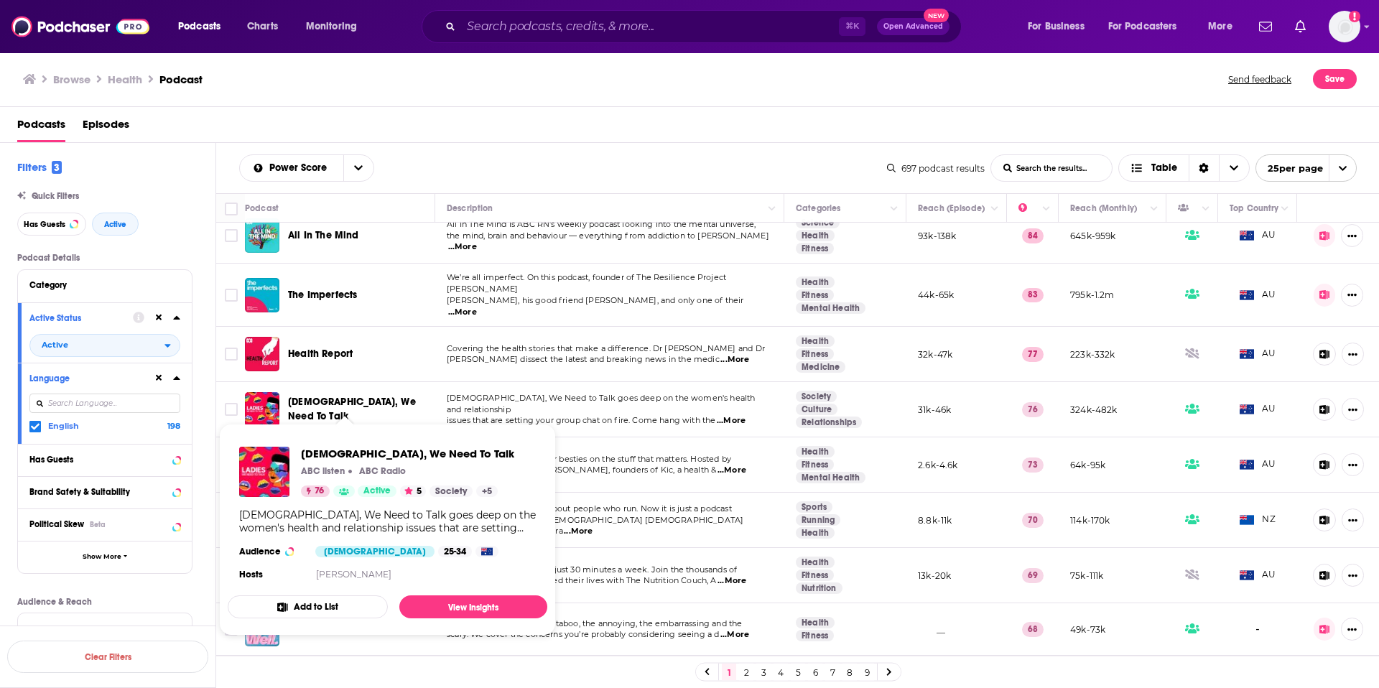
click at [307, 403] on span "[DEMOGRAPHIC_DATA], We Need To Talk" at bounding box center [352, 409] width 128 height 27
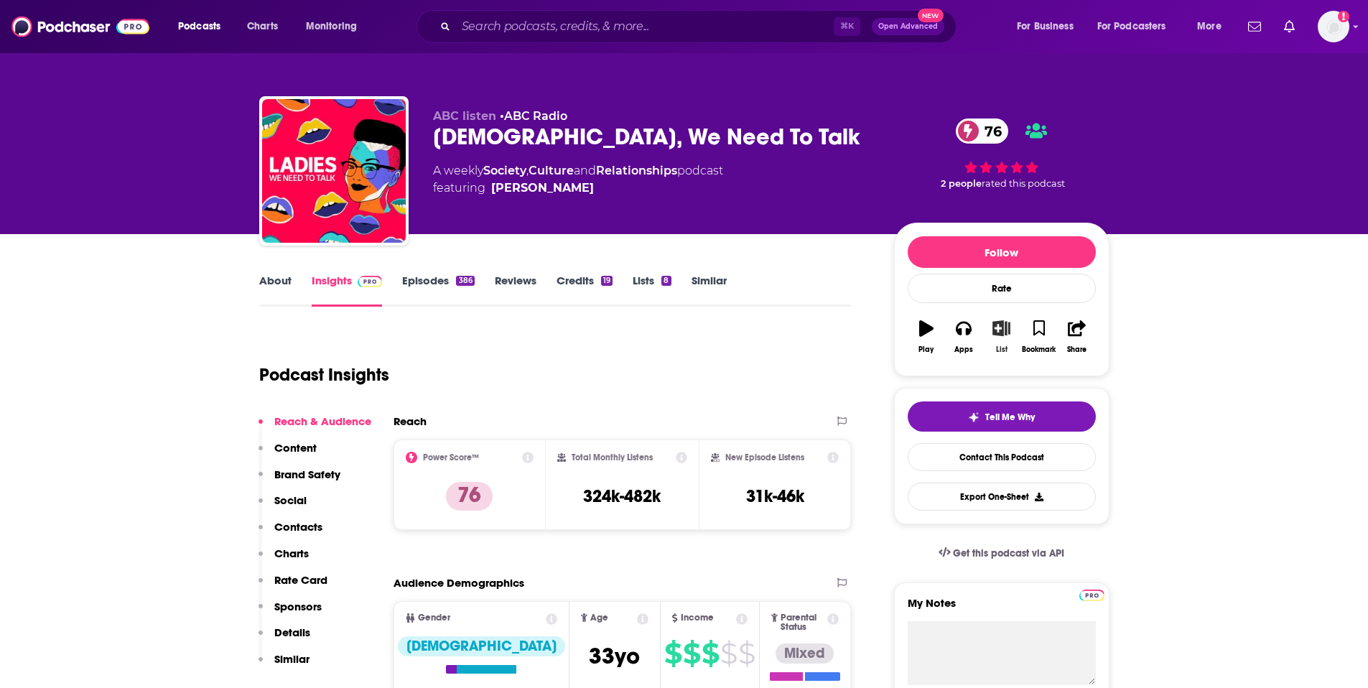
click at [1001, 329] on icon "button" at bounding box center [1002, 328] width 18 height 16
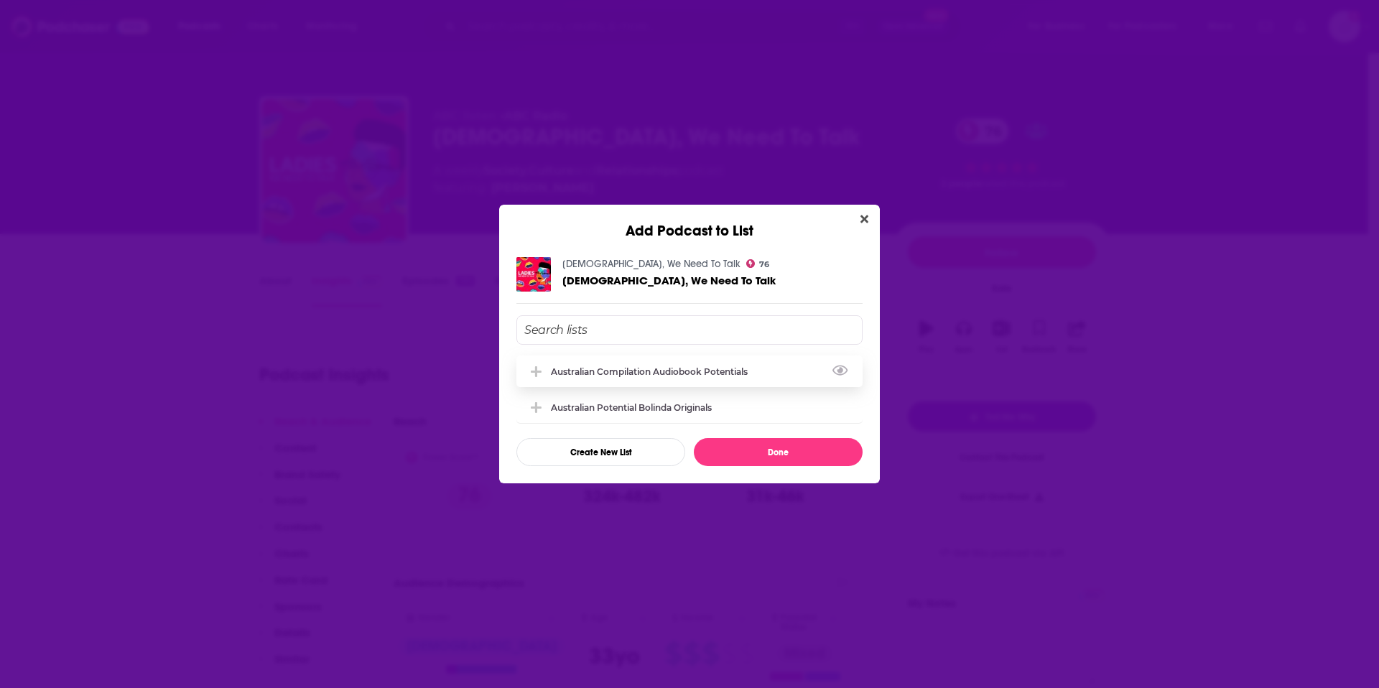
click at [664, 372] on div "Australian Compilation Audiobook Potentials" at bounding box center [653, 371] width 205 height 11
click at [766, 457] on button "Done" at bounding box center [778, 452] width 169 height 28
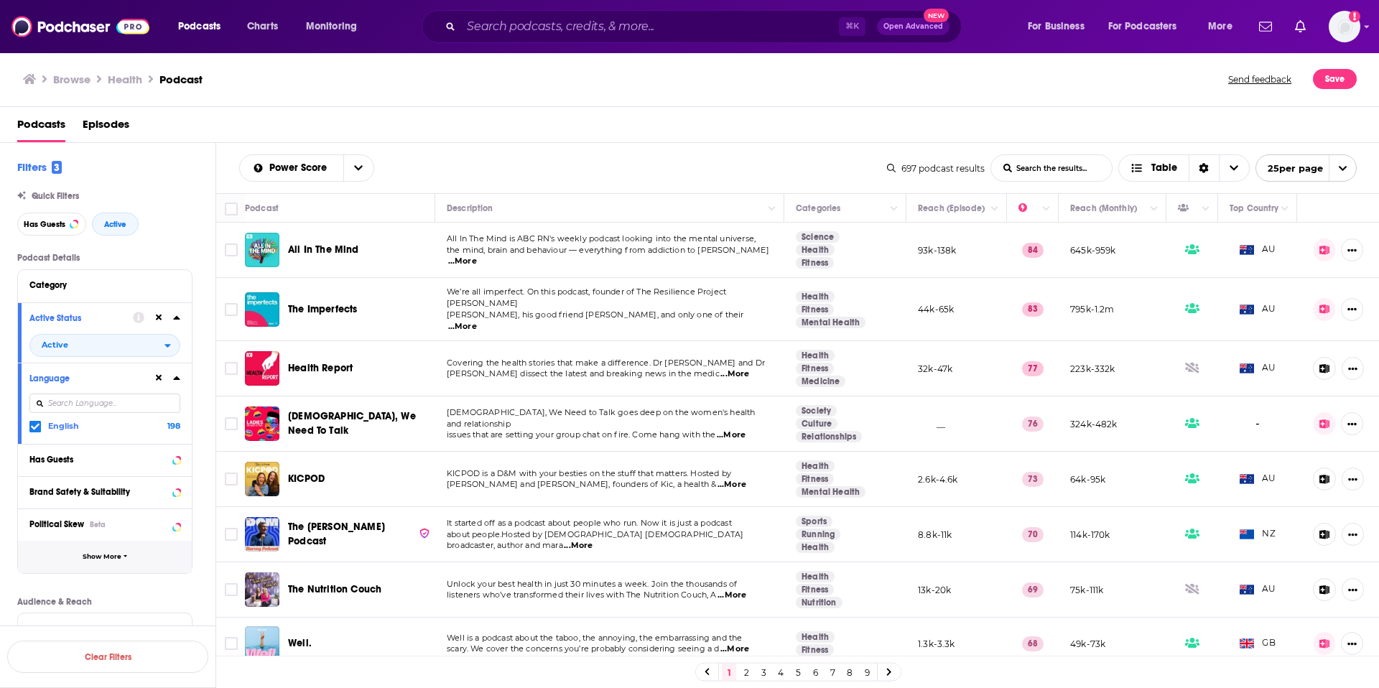
click at [98, 560] on span "Show More" at bounding box center [102, 557] width 39 height 8
click at [208, 505] on div "Podcast Details Category Active Status Active Language English 198 Has Guests B…" at bounding box center [116, 692] width 198 height 879
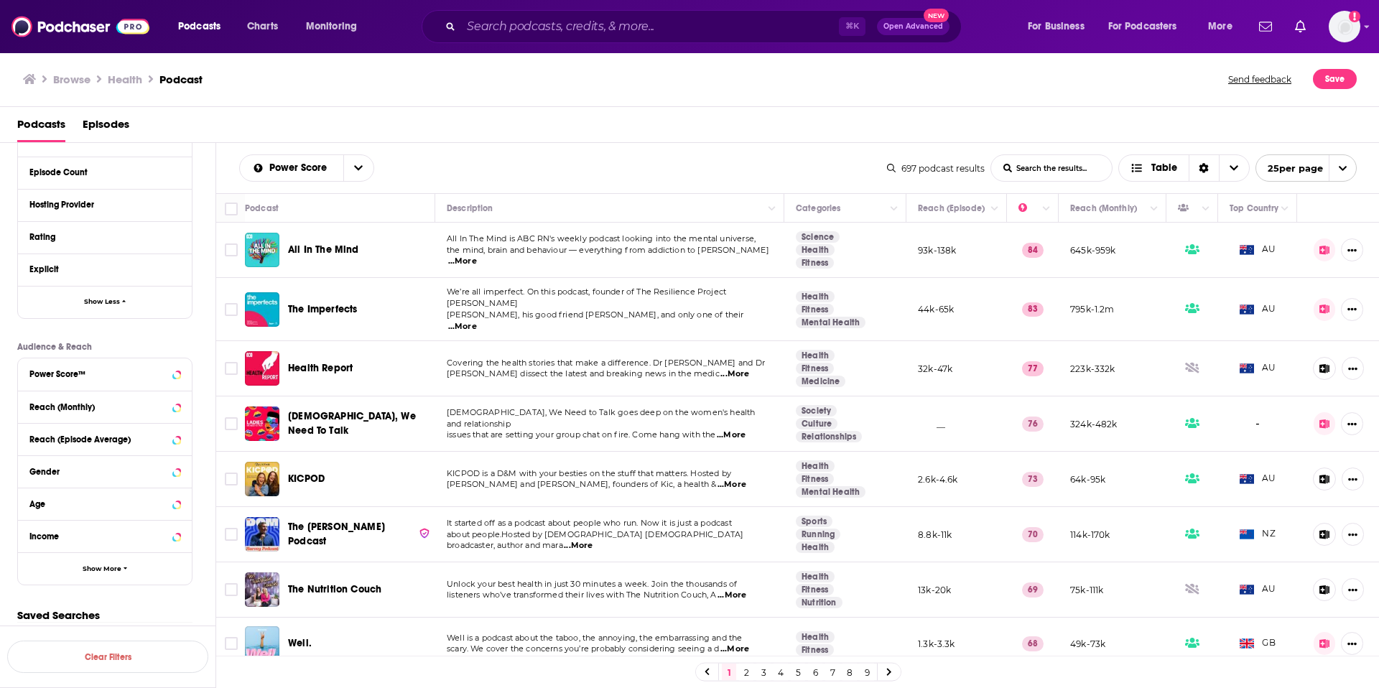
scroll to position [549, 0]
click at [113, 570] on span "Show More" at bounding box center [102, 566] width 39 height 8
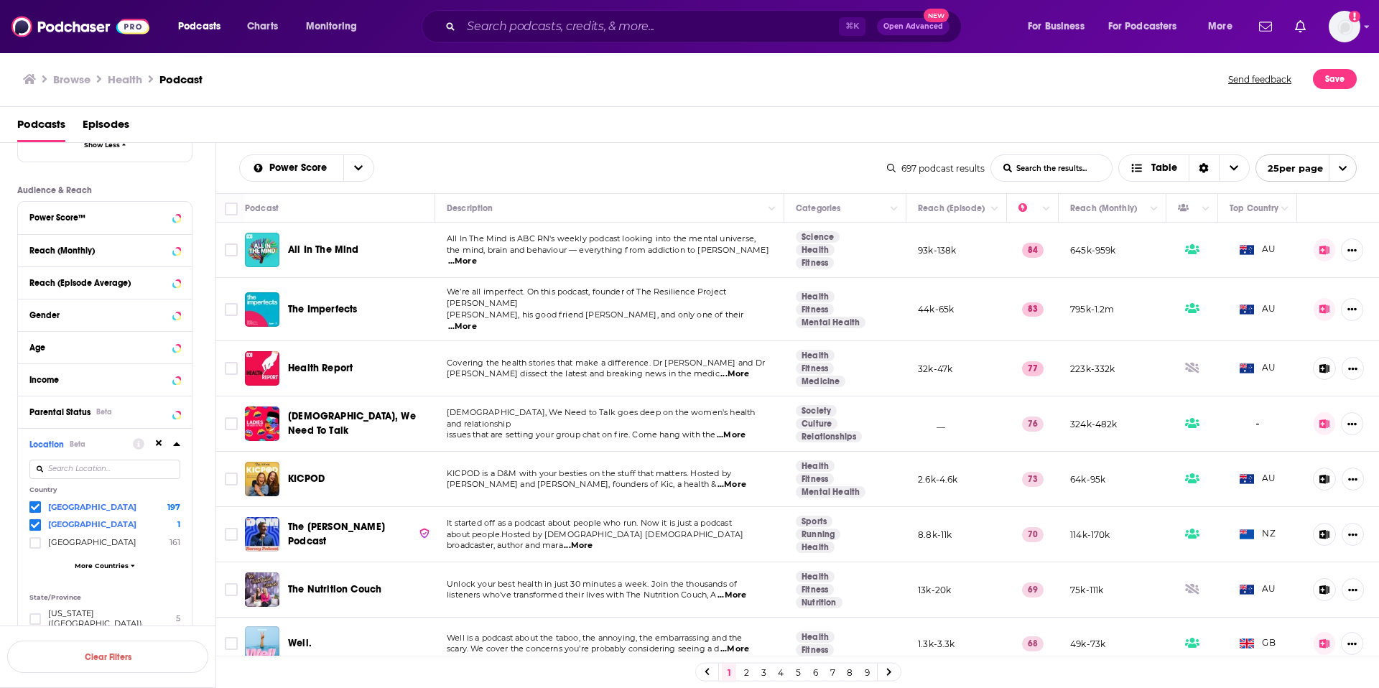
scroll to position [721, 0]
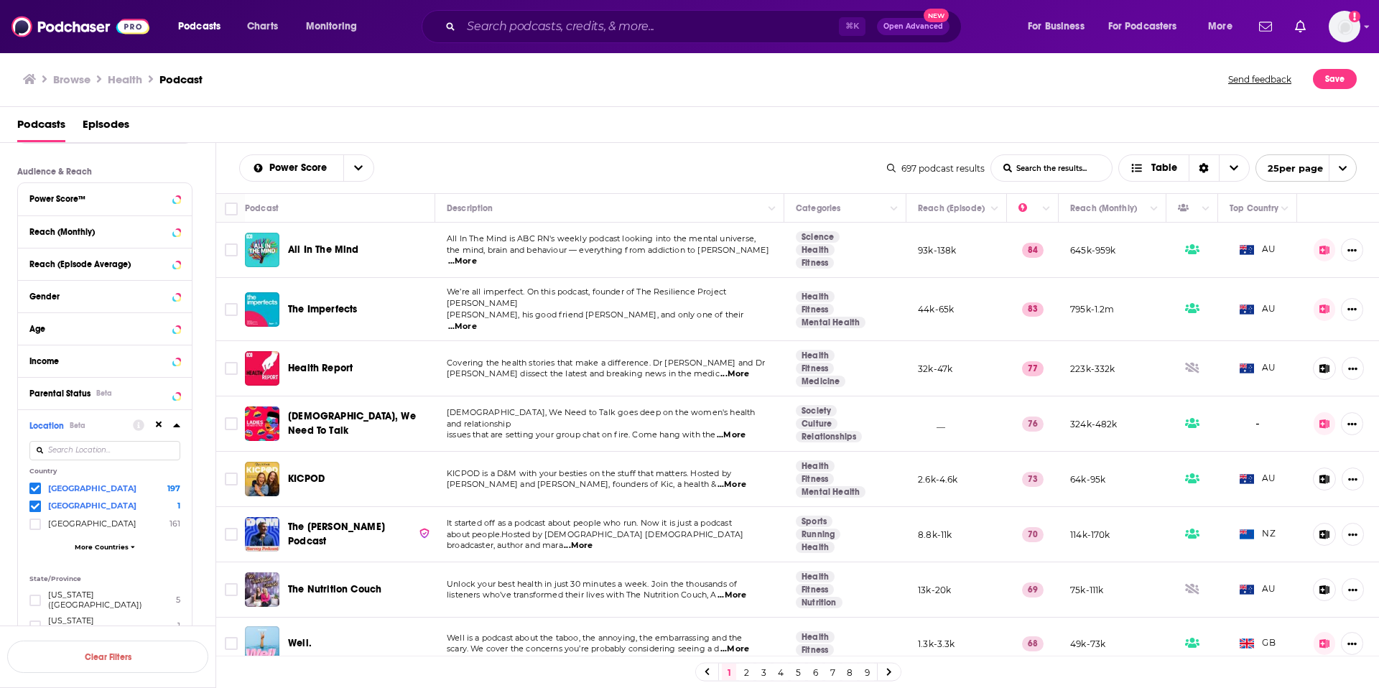
click at [34, 491] on icon at bounding box center [35, 489] width 9 height 6
click at [36, 488] on icon at bounding box center [35, 489] width 9 height 6
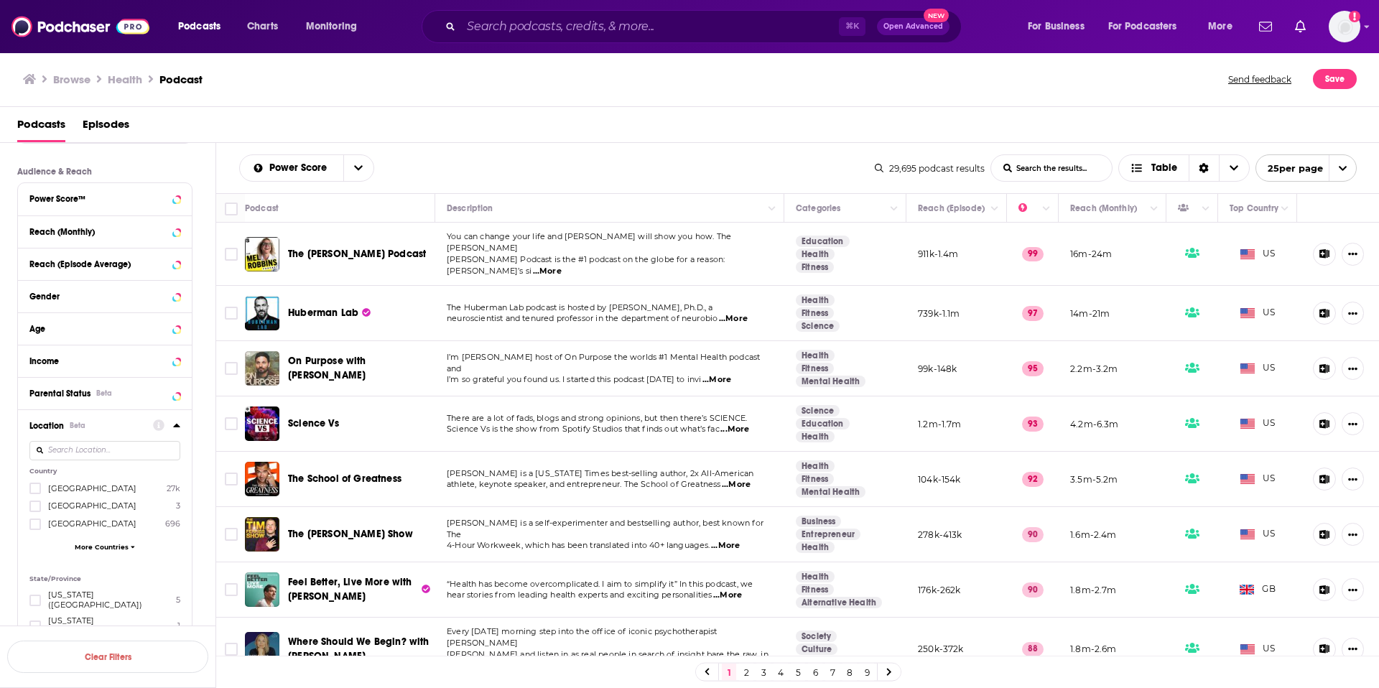
click at [91, 544] on span "More Countries" at bounding box center [102, 547] width 54 height 8
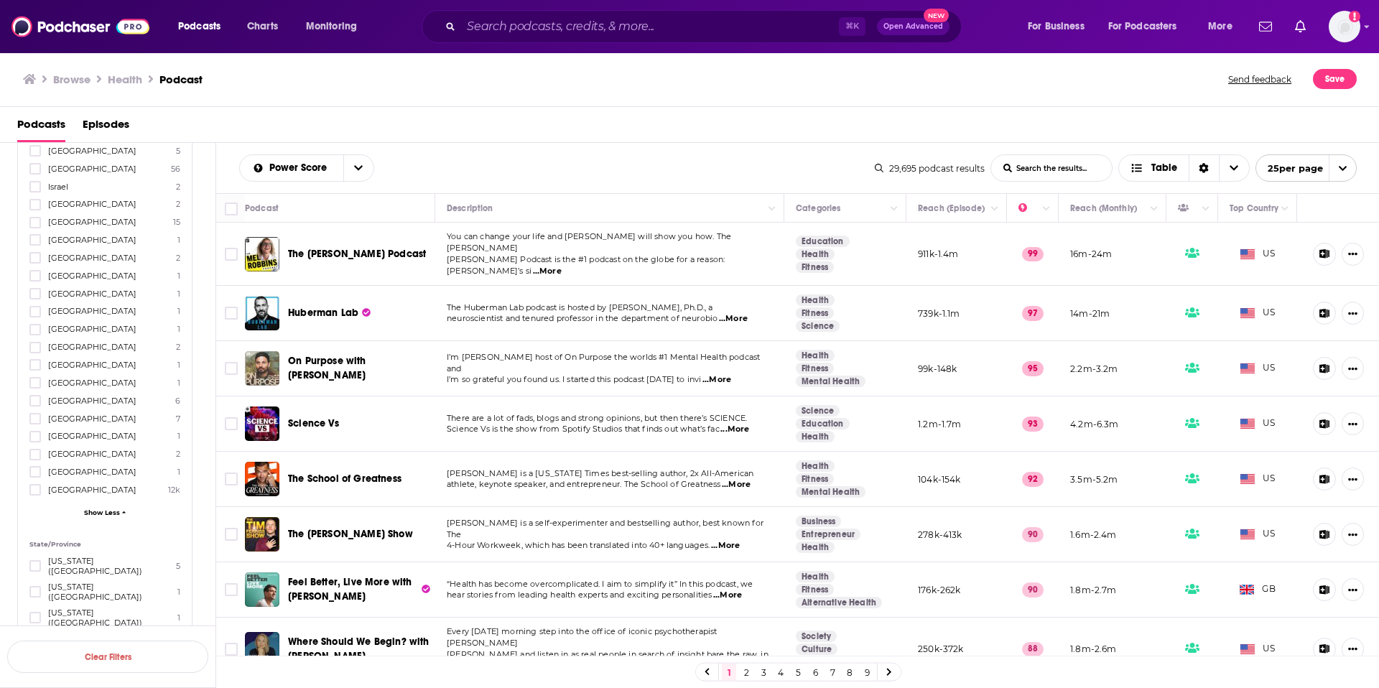
scroll to position [1267, 0]
drag, startPoint x: 35, startPoint y: 479, endPoint x: 37, endPoint y: 487, distance: 8.2
click at [35, 479] on icon at bounding box center [35, 478] width 9 height 6
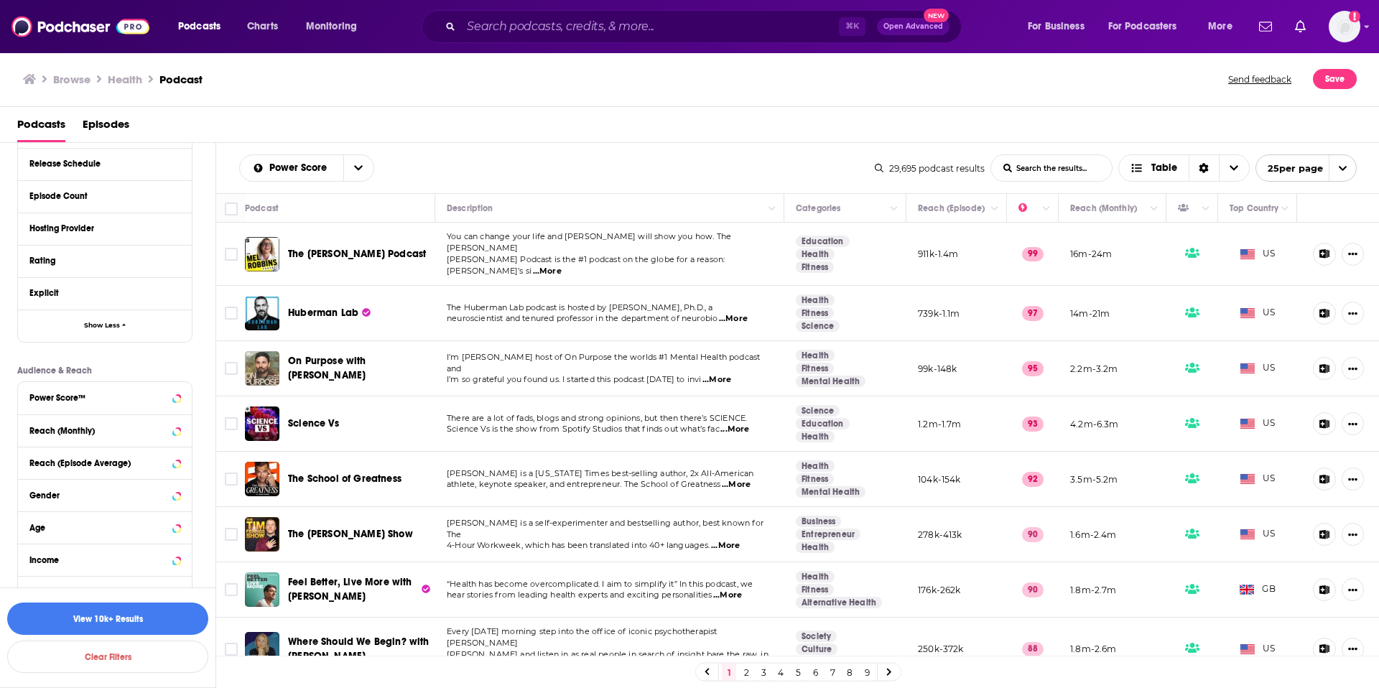
scroll to position [520, 0]
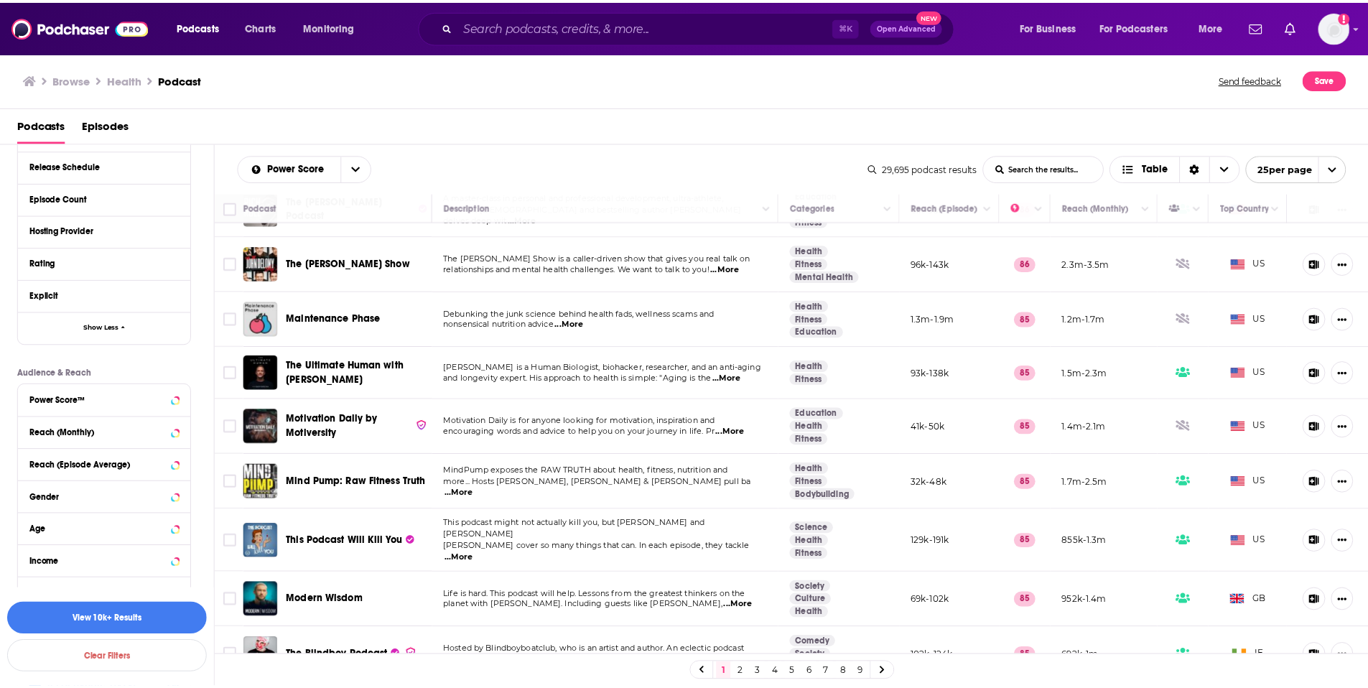
scroll to position [949, 0]
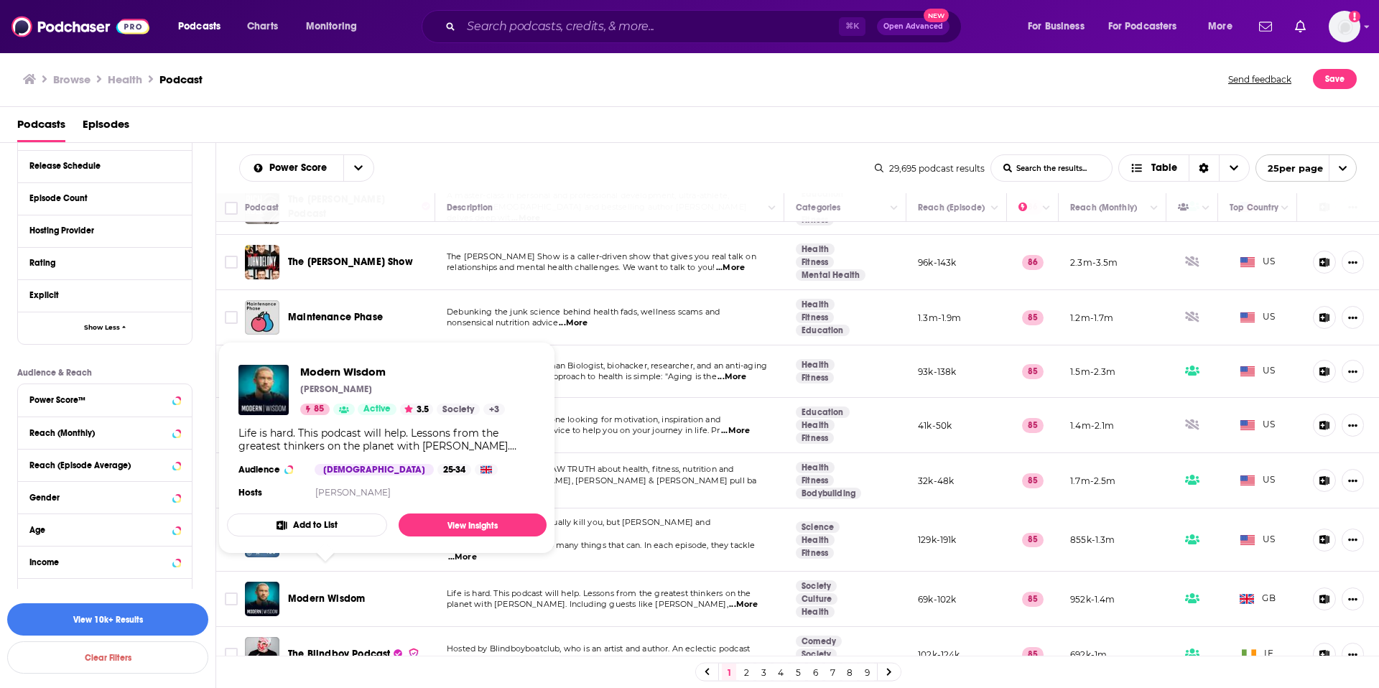
click at [318, 593] on span "Modern Wisdom" at bounding box center [326, 599] width 77 height 12
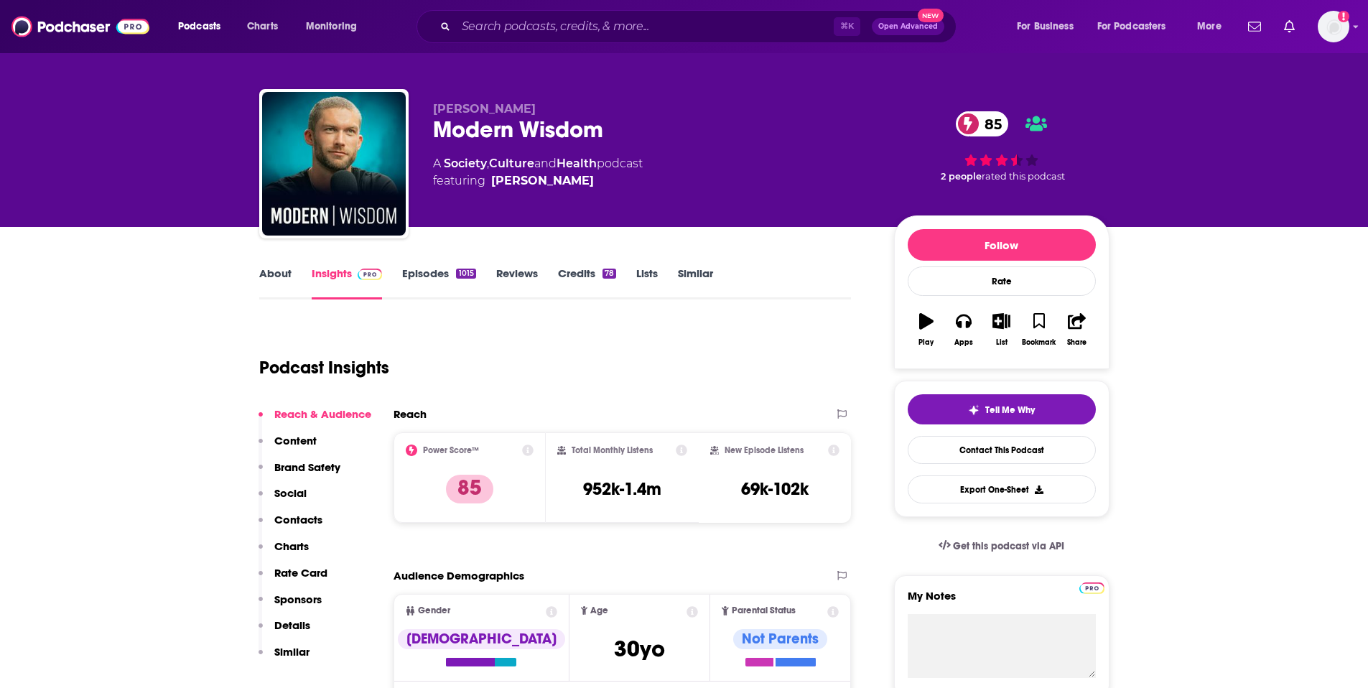
scroll to position [8, 0]
click at [414, 280] on link "Episodes 1015" at bounding box center [438, 282] width 73 height 33
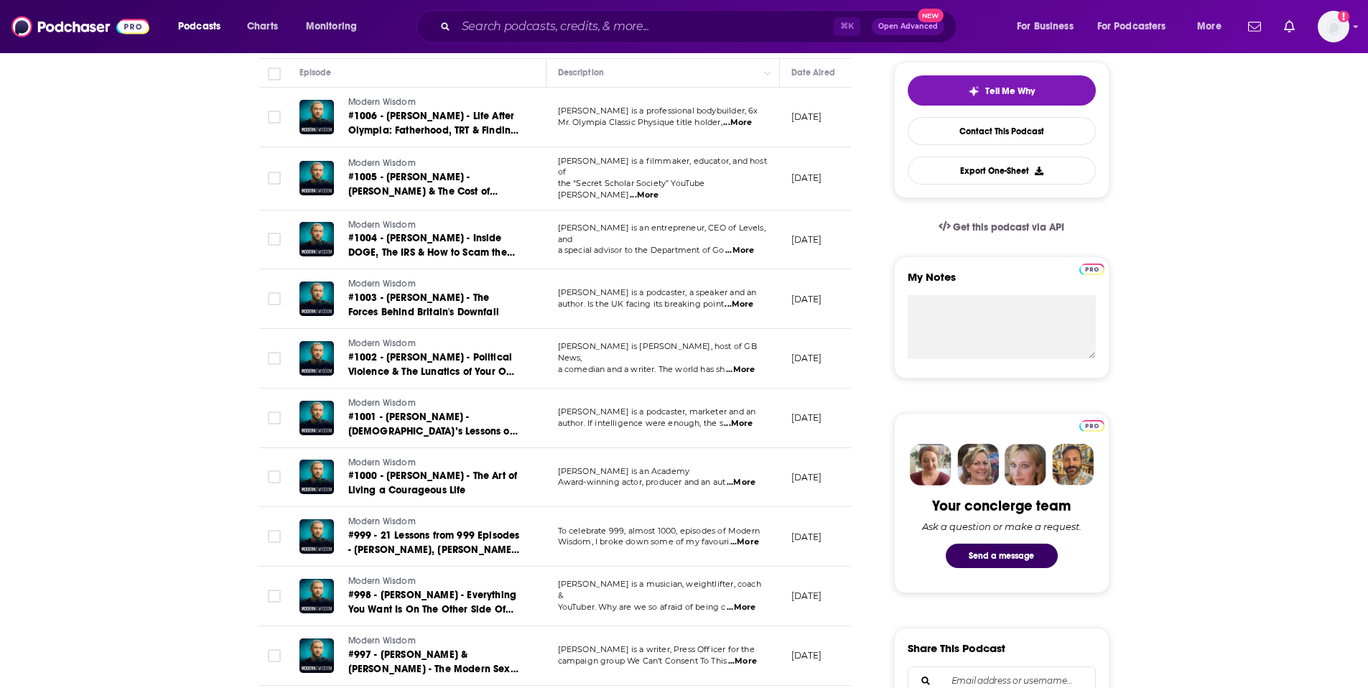
scroll to position [325, 0]
click at [754, 541] on span "...More" at bounding box center [745, 542] width 29 height 11
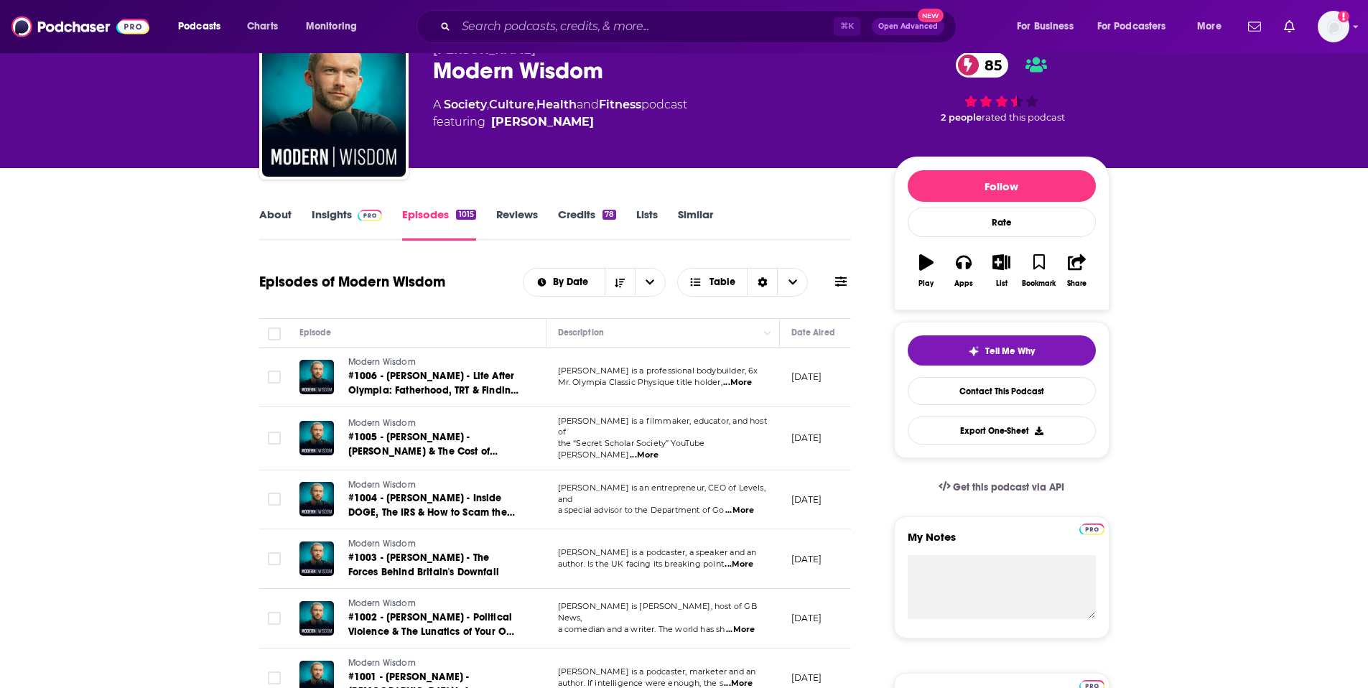
scroll to position [0, 0]
